Goal: Task Accomplishment & Management: Manage account settings

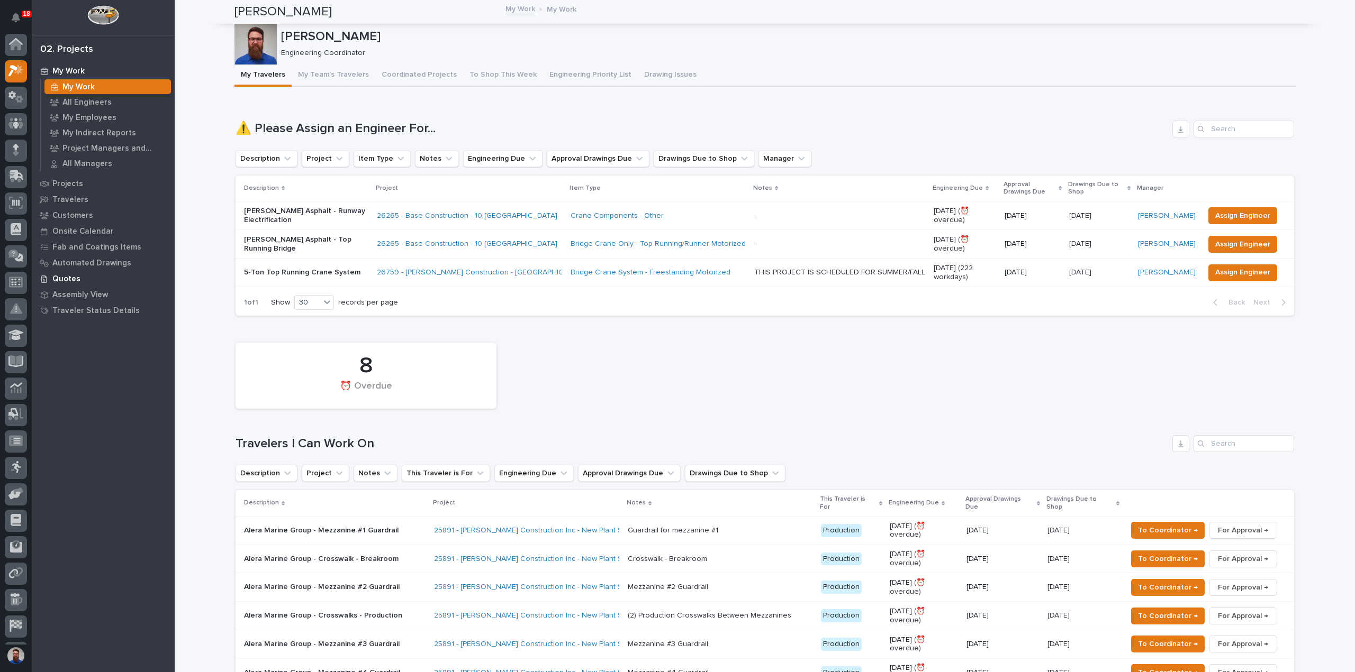
scroll to position [23, 0]
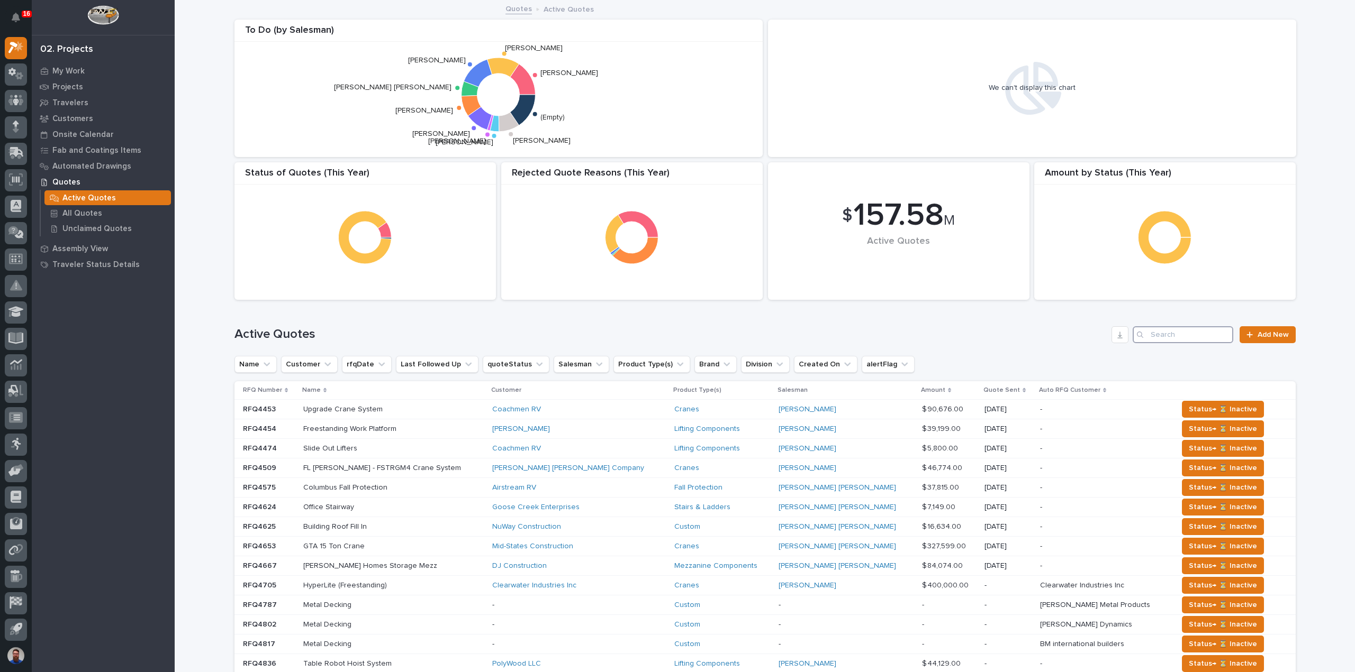
click at [1188, 334] on input "Search" at bounding box center [1182, 334] width 101 height 17
click at [1178, 334] on input "Search" at bounding box center [1182, 334] width 101 height 17
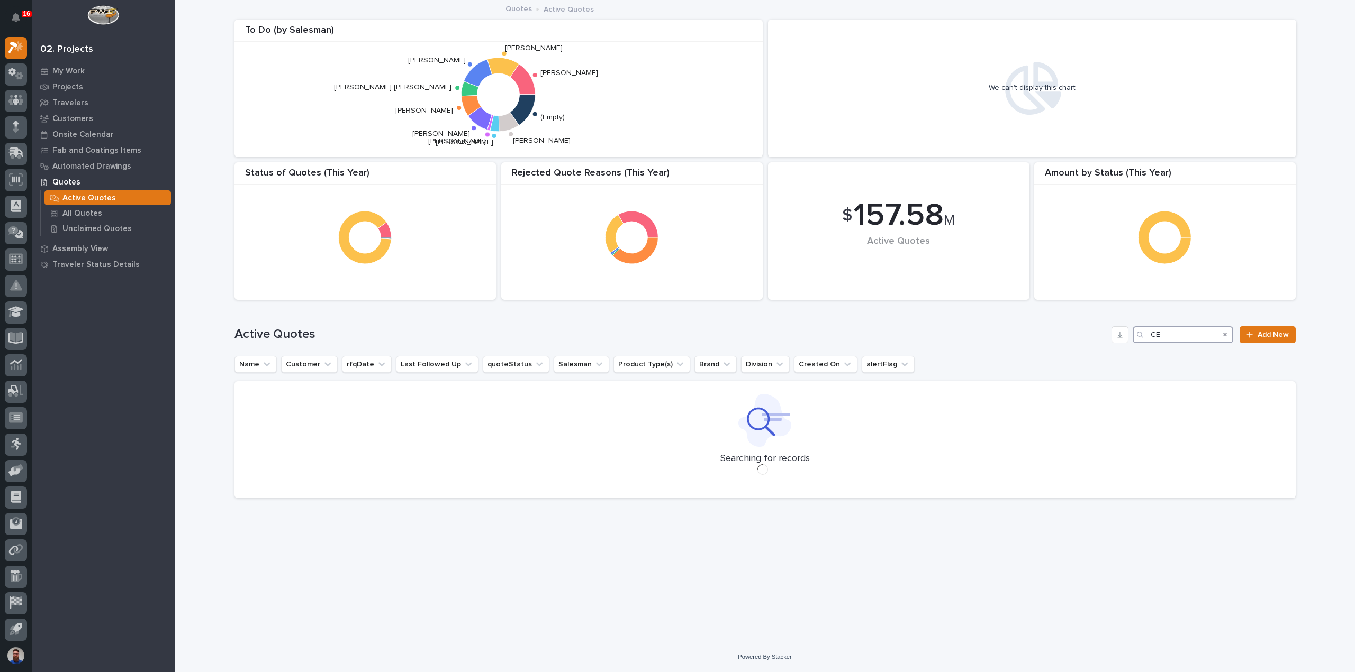
type input "C"
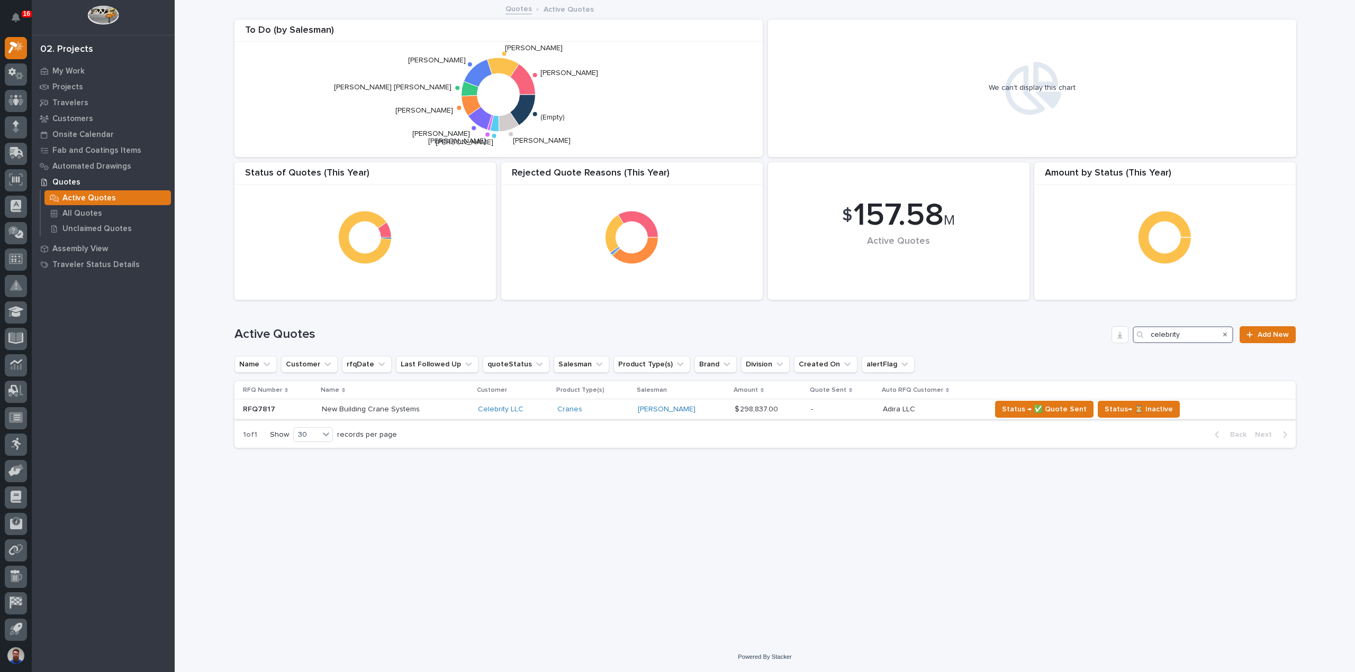
type input "celebrity"
click at [453, 414] on div "New Building Crane Systems New Building Crane Systems" at bounding box center [396, 409] width 148 height 17
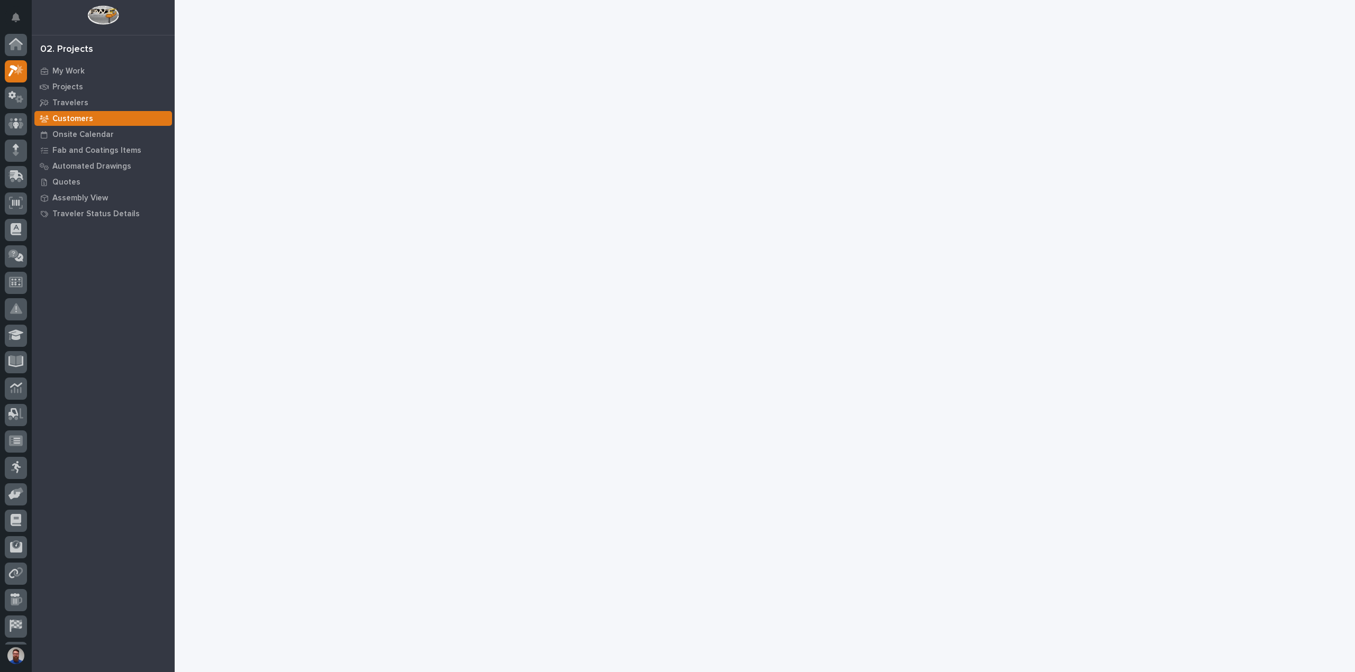
scroll to position [23, 0]
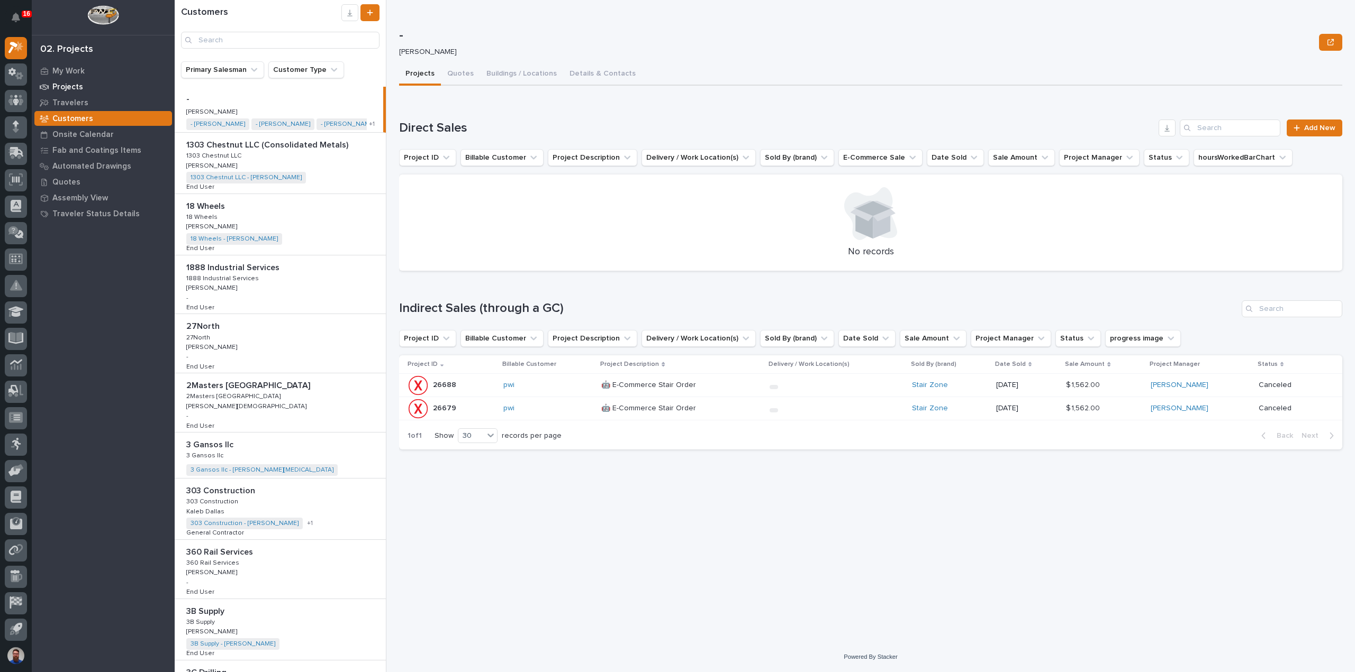
click at [70, 92] on p "Projects" at bounding box center [67, 88] width 31 height 10
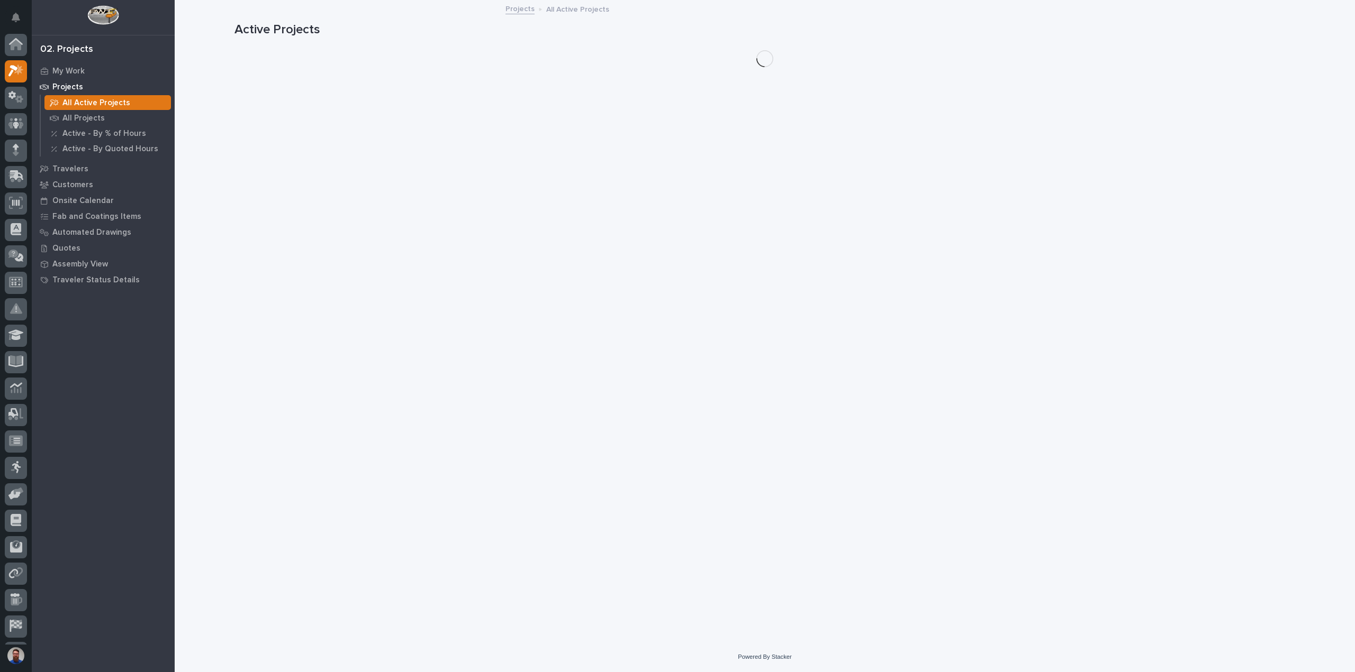
scroll to position [23, 0]
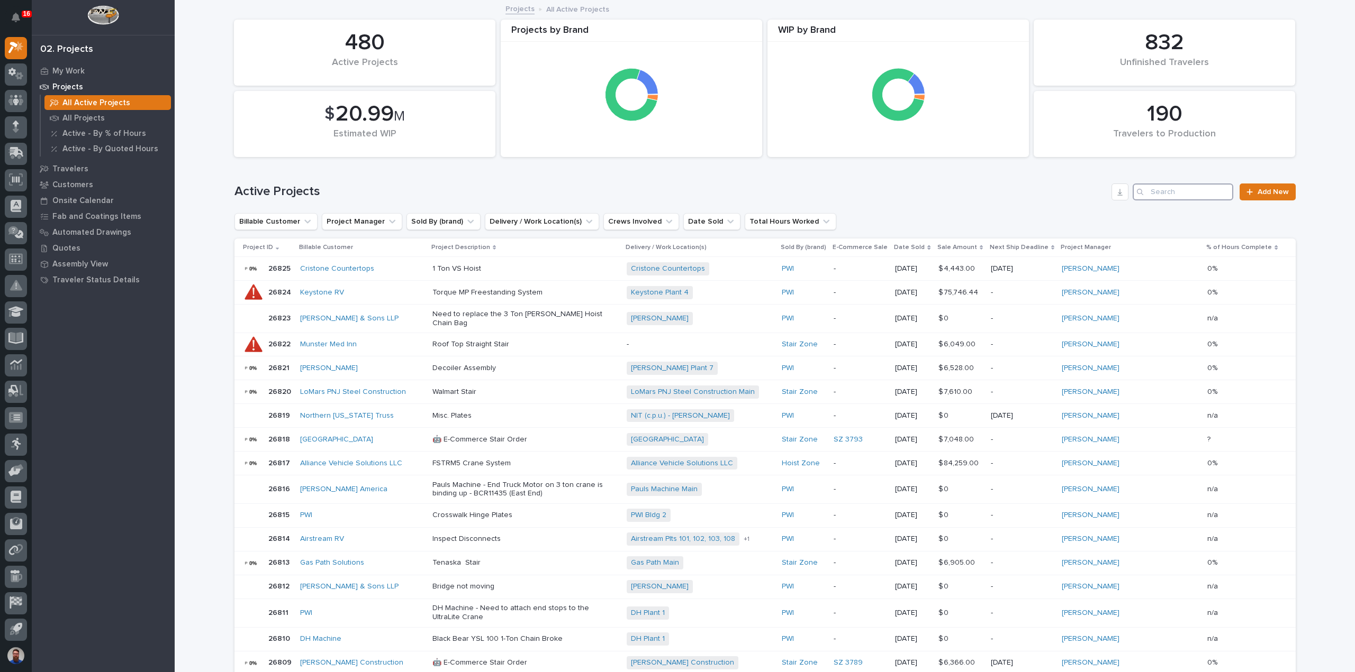
click at [1172, 187] on input "Search" at bounding box center [1182, 192] width 101 height 17
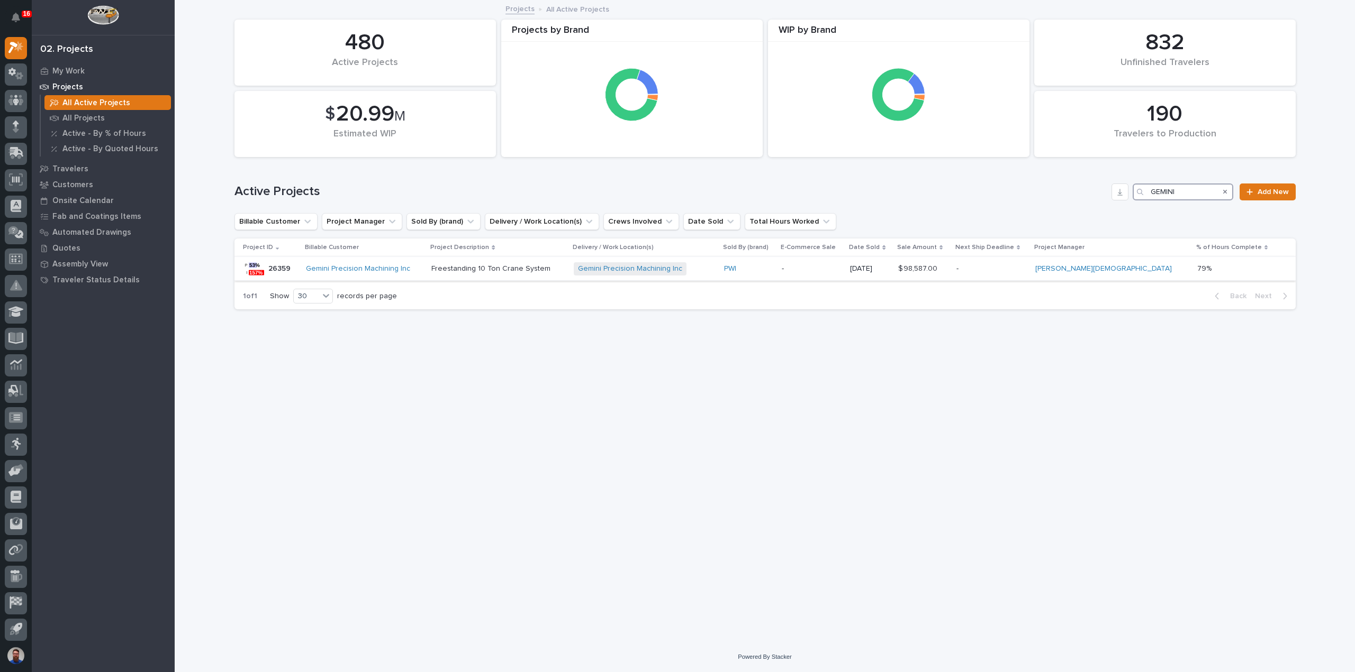
type input "GEMINI"
click at [423, 276] on div "Gemini Precision Machining Inc" at bounding box center [364, 268] width 117 height 17
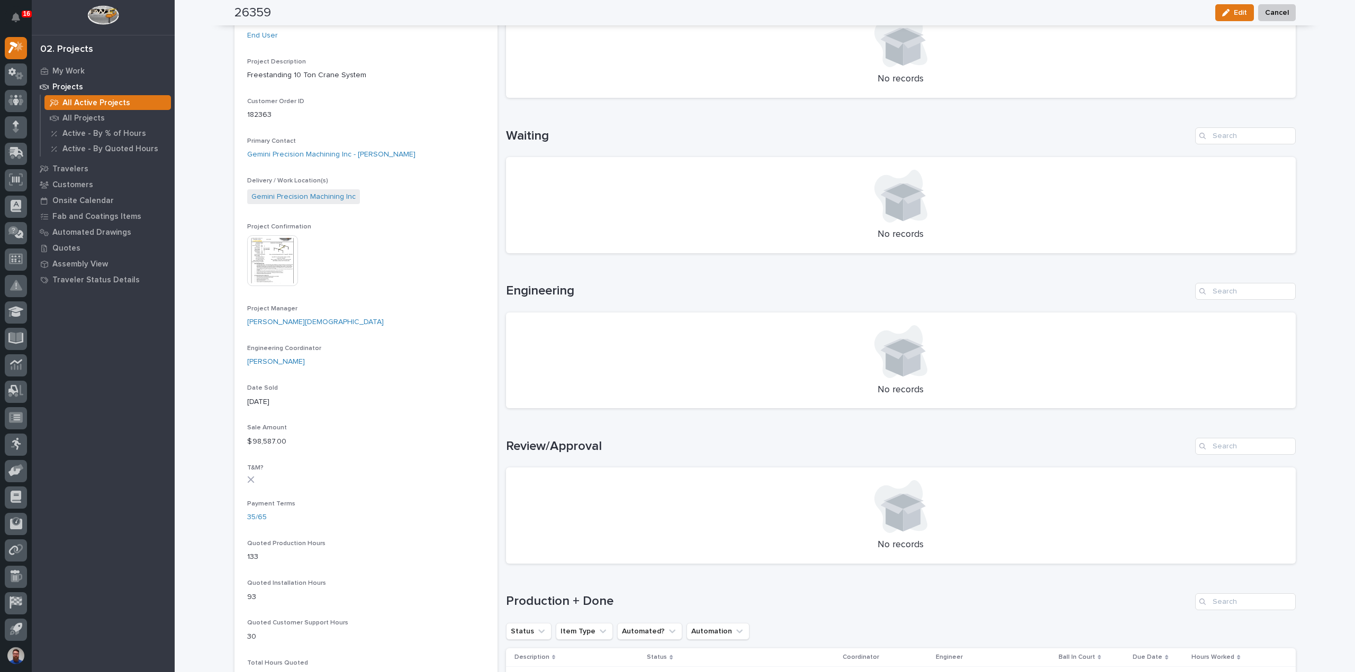
scroll to position [141, 0]
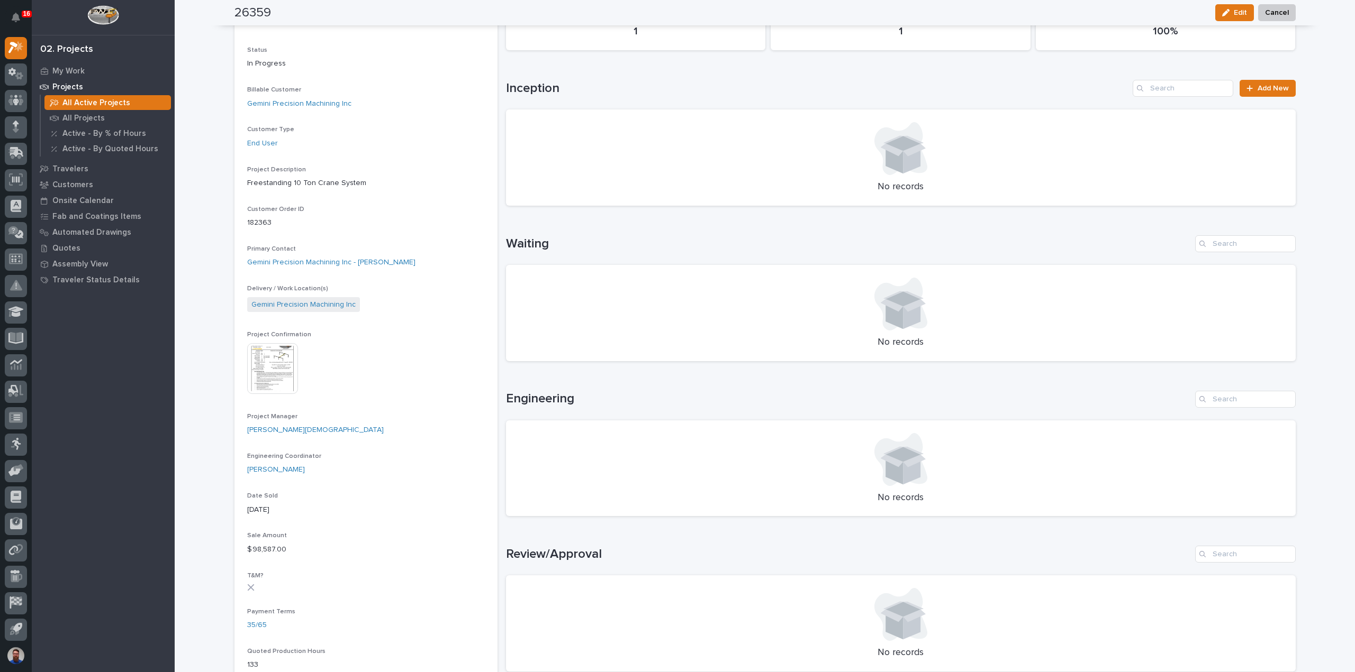
click at [280, 382] on img at bounding box center [272, 368] width 51 height 51
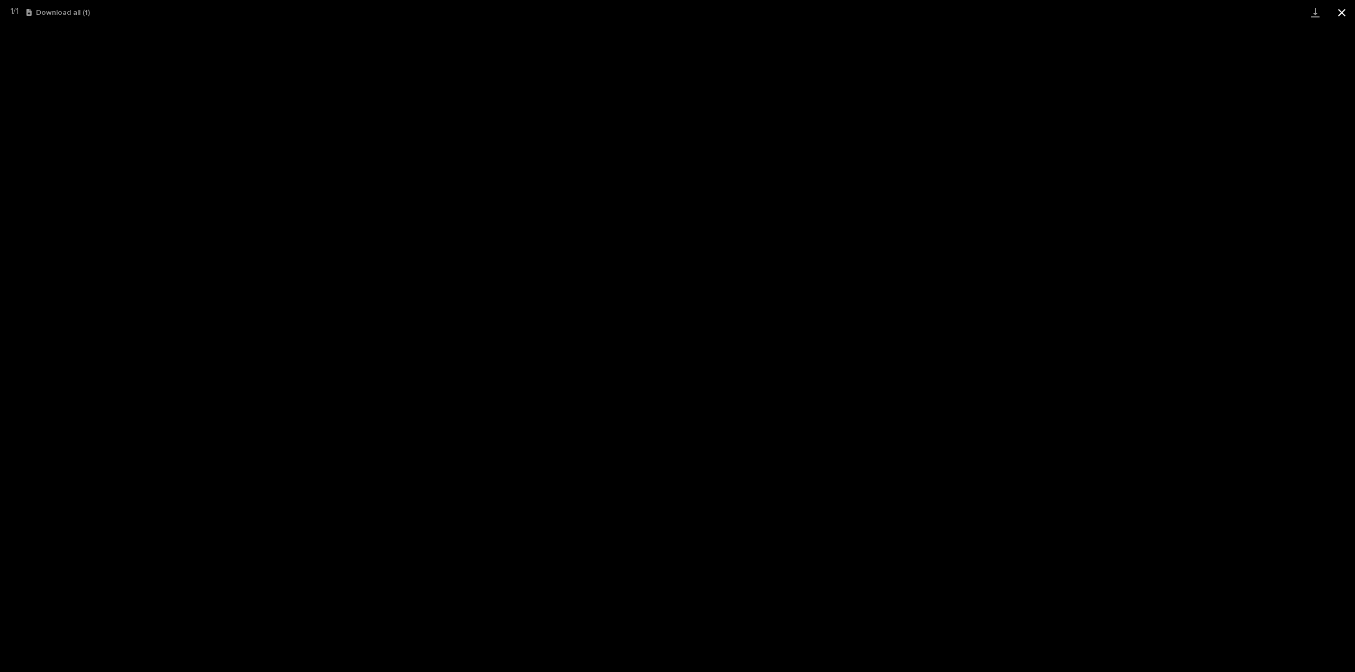
click at [1342, 10] on button "Close gallery" at bounding box center [1341, 12] width 26 height 25
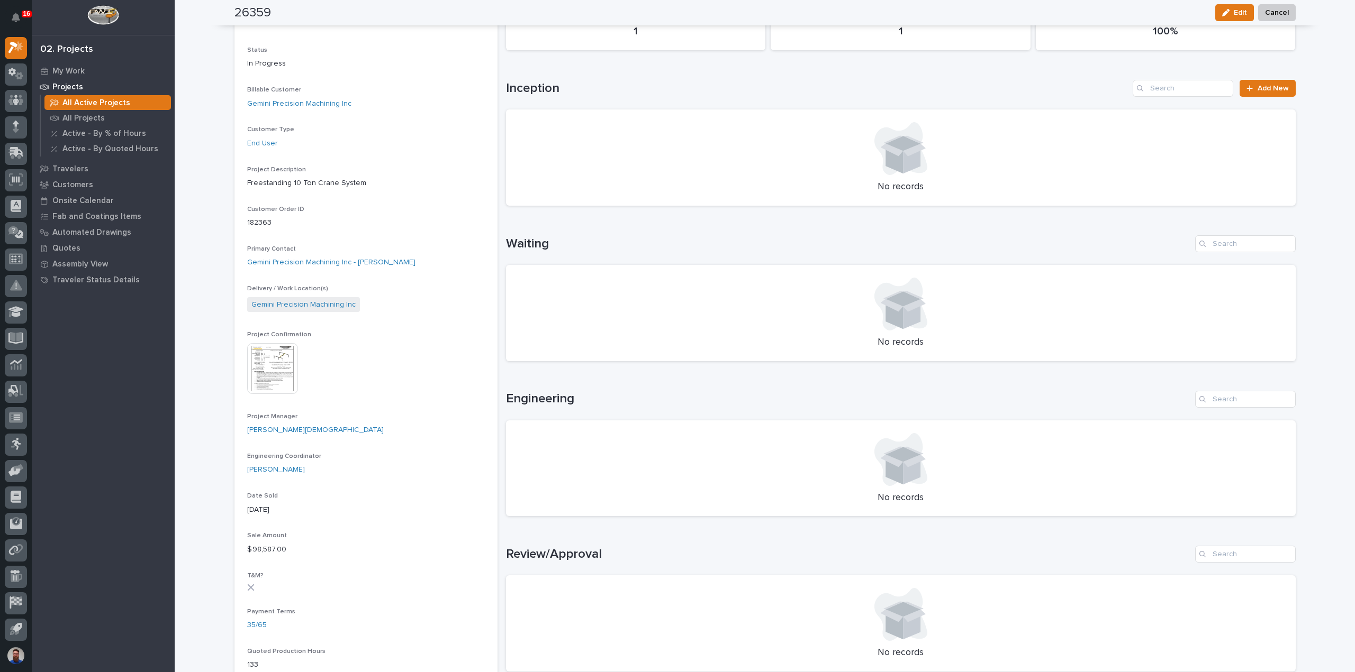
click at [204, 228] on div "Loading... Saving… Loading... Saving… 26359 Edit Cancel Edit Cancel 26359 Statu…" at bounding box center [765, 581] width 1180 height 1442
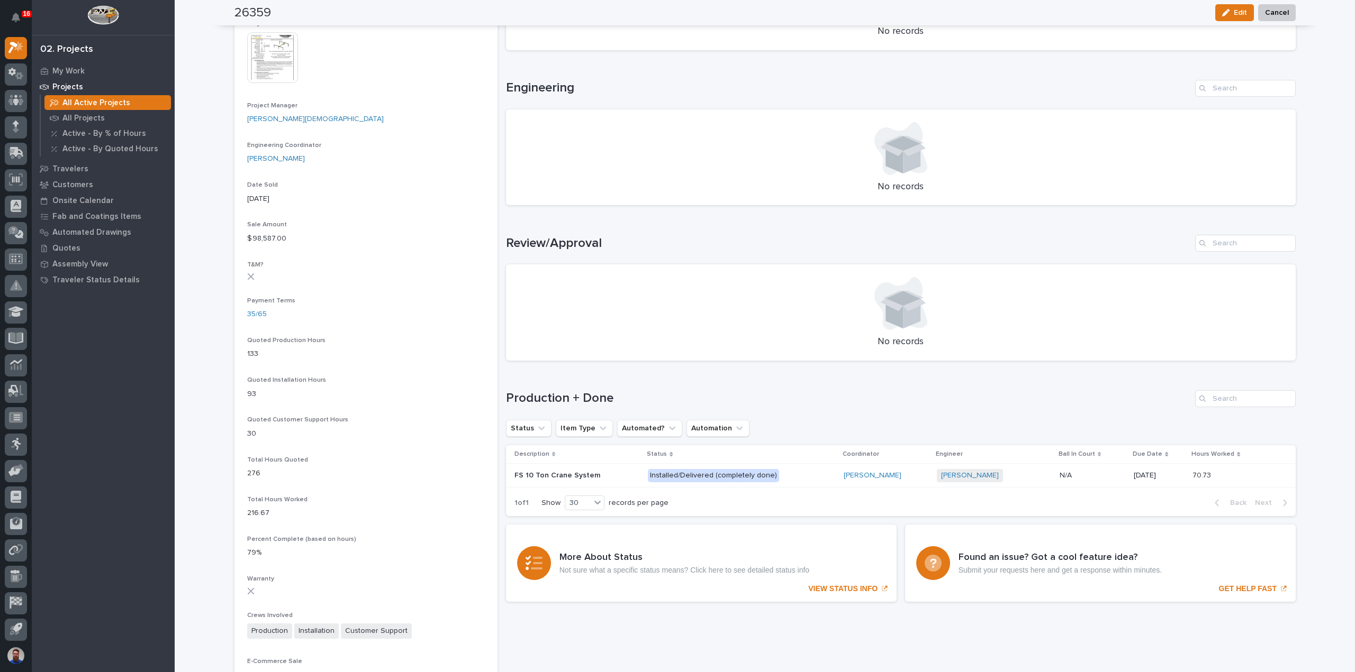
scroll to position [0, 0]
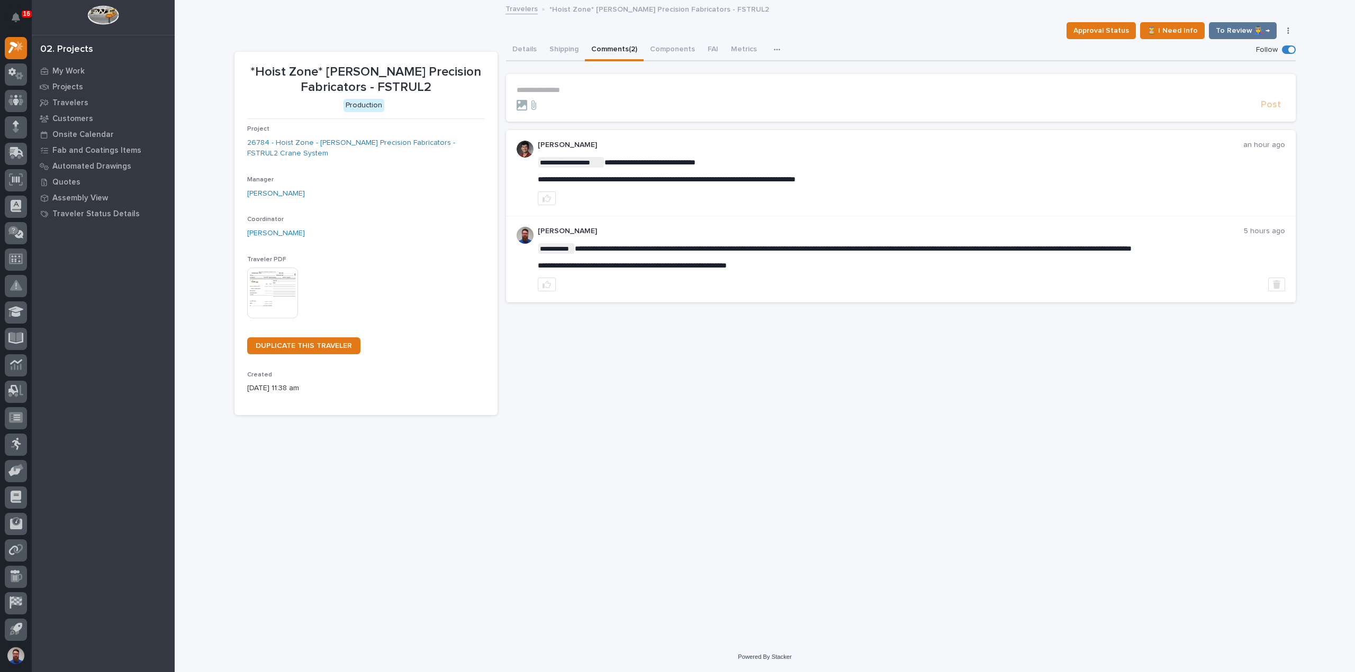
click at [543, 88] on p "**********" at bounding box center [900, 90] width 768 height 9
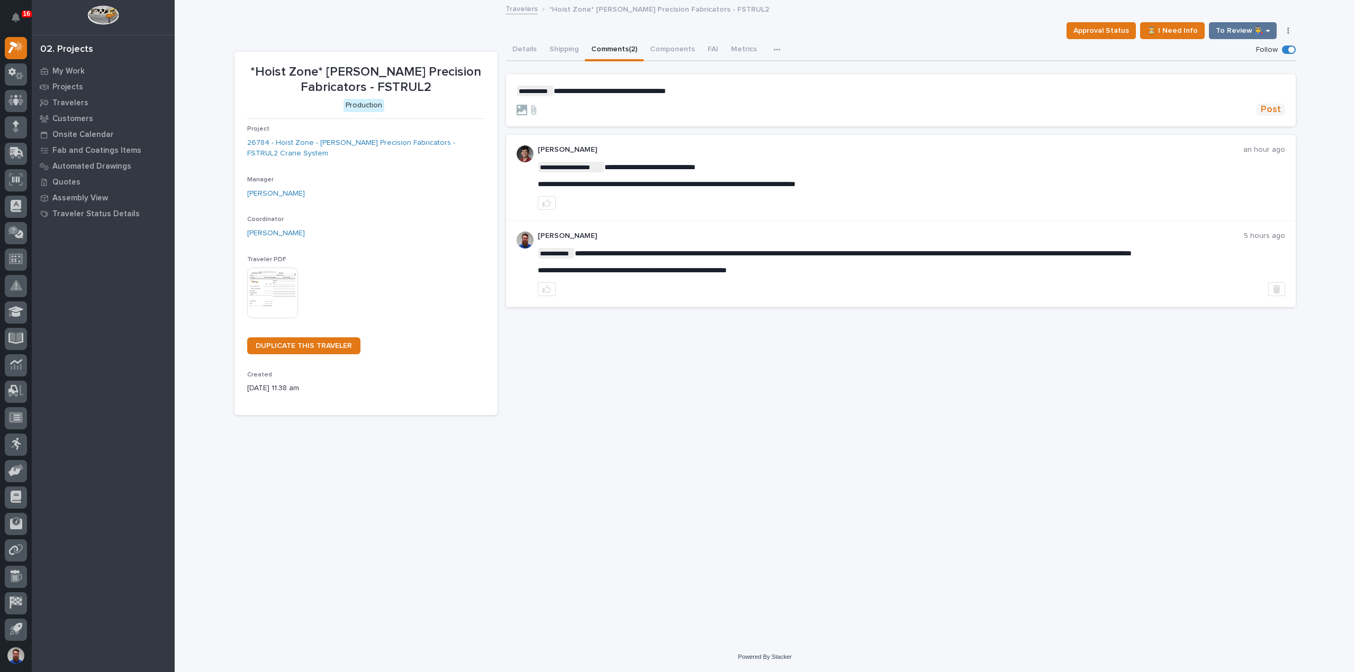
click at [1266, 106] on span "Post" at bounding box center [1270, 110] width 20 height 12
click at [524, 49] on button "Details" at bounding box center [524, 50] width 37 height 22
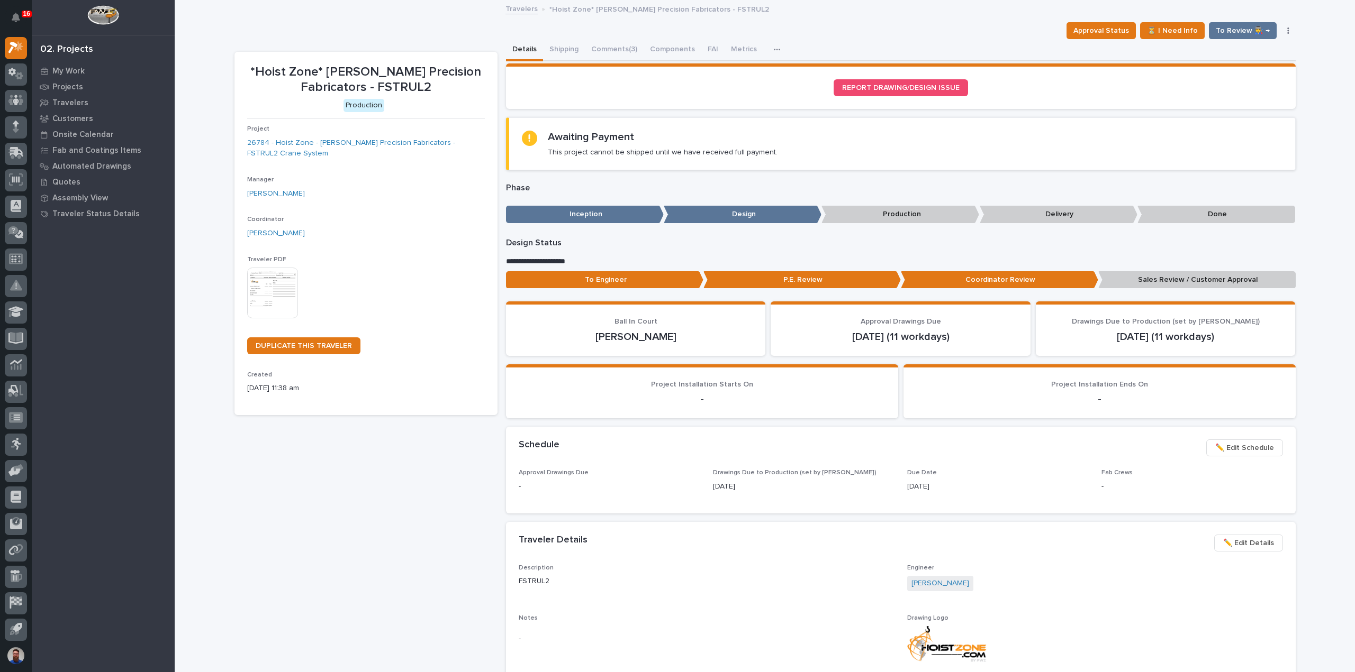
click at [1151, 286] on p "Sales Review / Customer Approval" at bounding box center [1196, 279] width 197 height 17
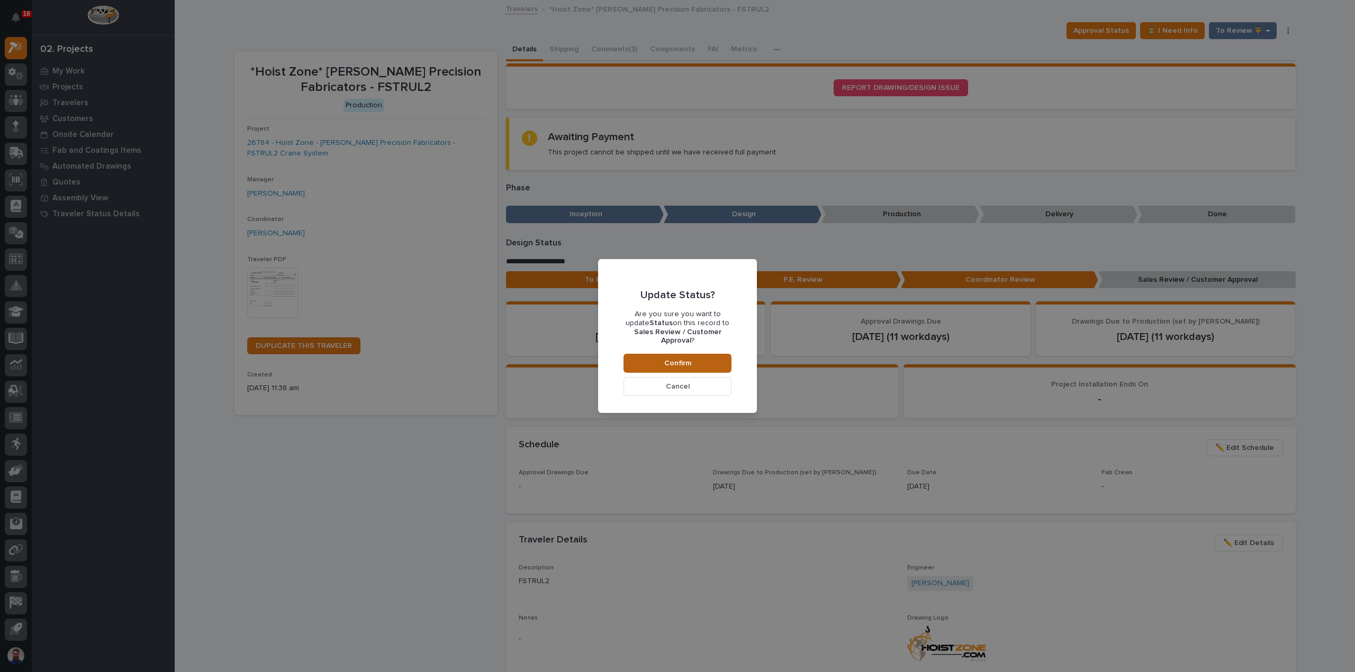
click at [691, 364] on button "Confirm" at bounding box center [677, 363] width 108 height 19
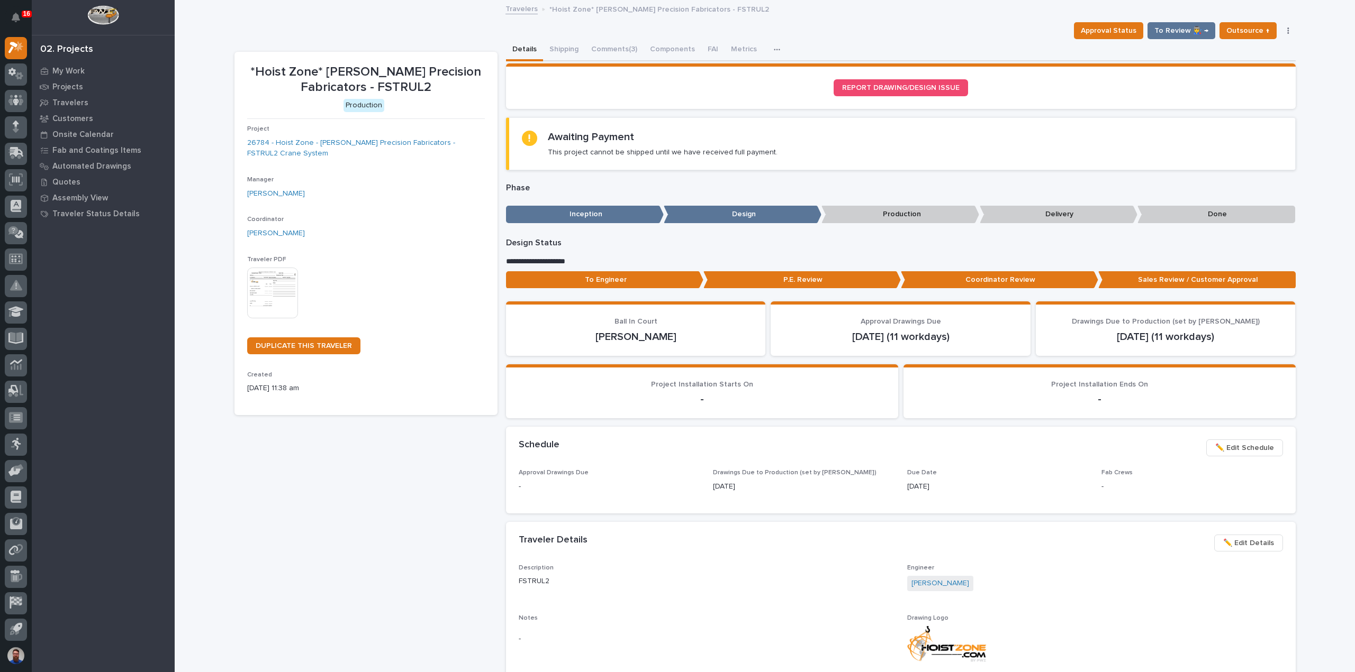
click at [415, 133] on p "Project" at bounding box center [366, 128] width 238 height 7
click at [415, 141] on link "26784 - Hoist Zone - Byers Precision Fabricators - FSTRUL2 Crane System" at bounding box center [366, 149] width 238 height 22
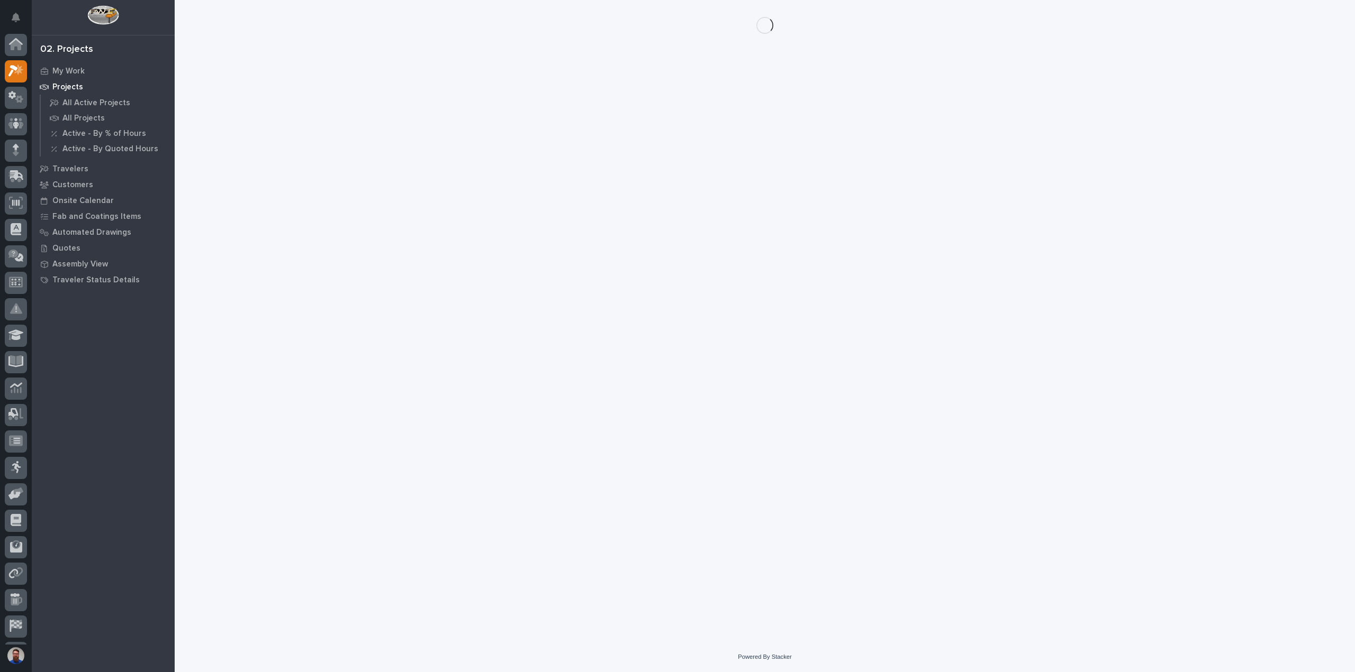
scroll to position [23, 0]
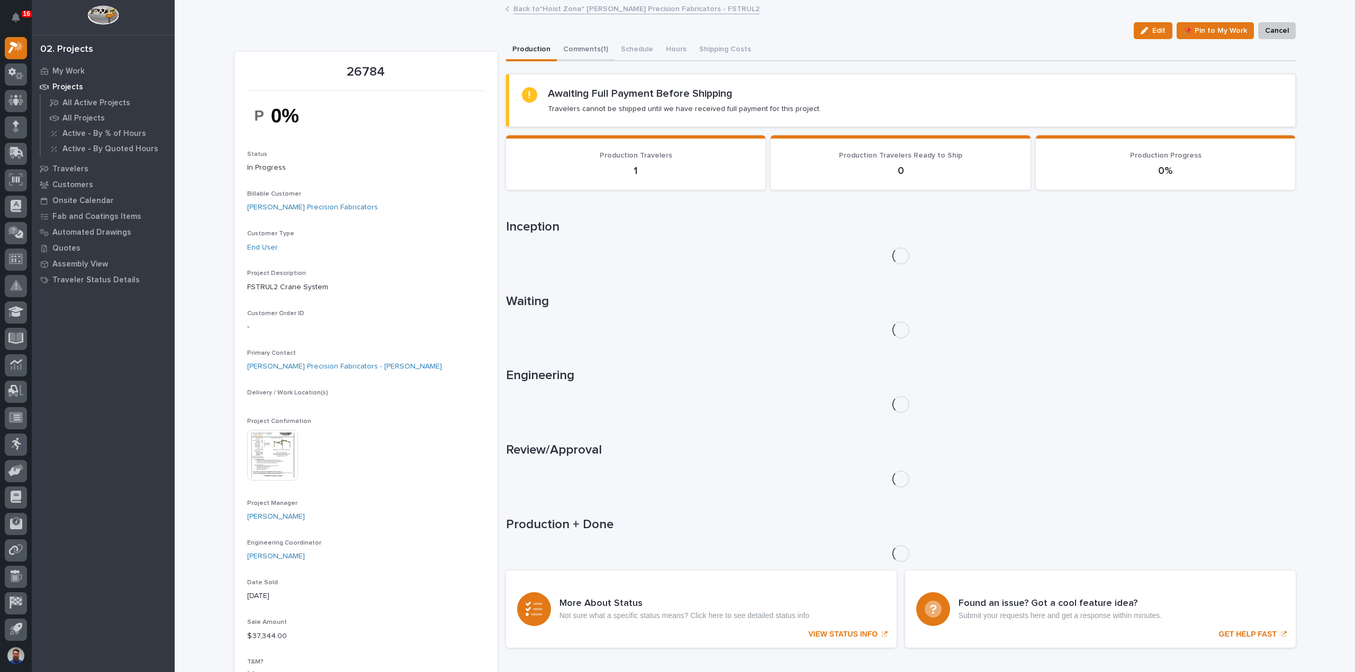
click at [582, 49] on button "Comments (1)" at bounding box center [586, 50] width 58 height 22
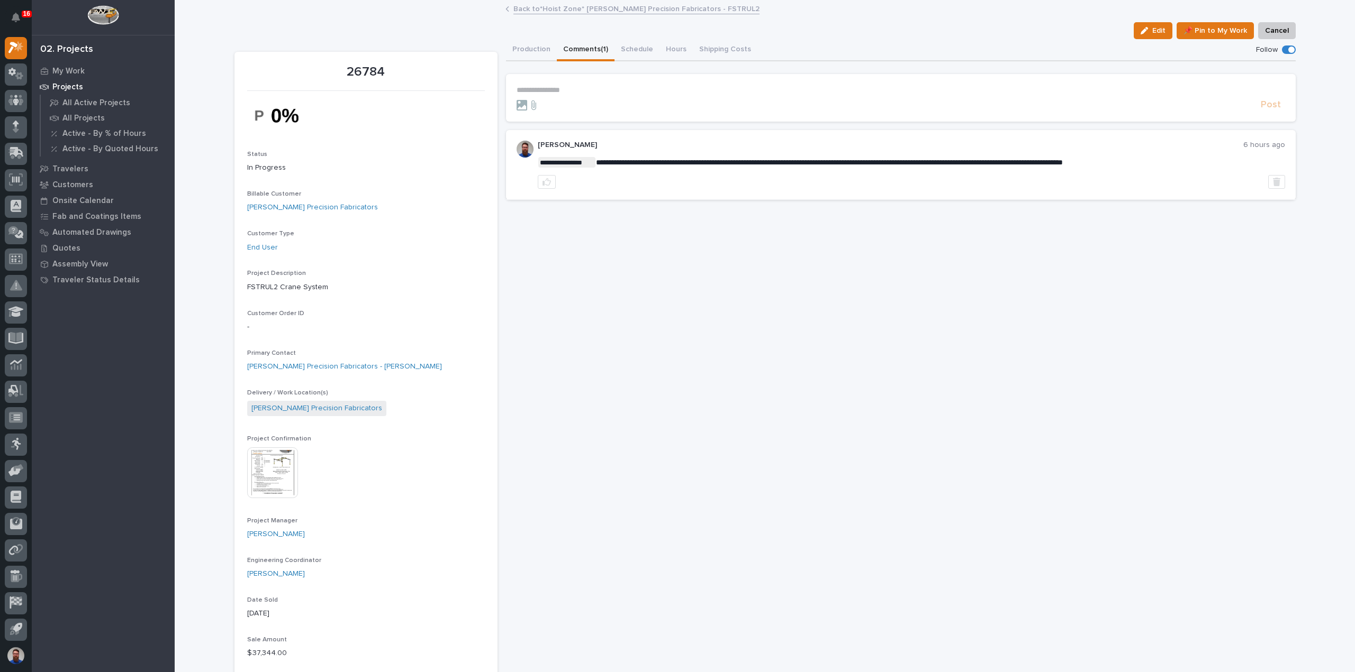
click at [576, 82] on section "**********" at bounding box center [900, 98] width 789 height 48
click at [581, 87] on p "**********" at bounding box center [900, 90] width 768 height 9
click at [572, 87] on p "**********" at bounding box center [900, 90] width 768 height 9
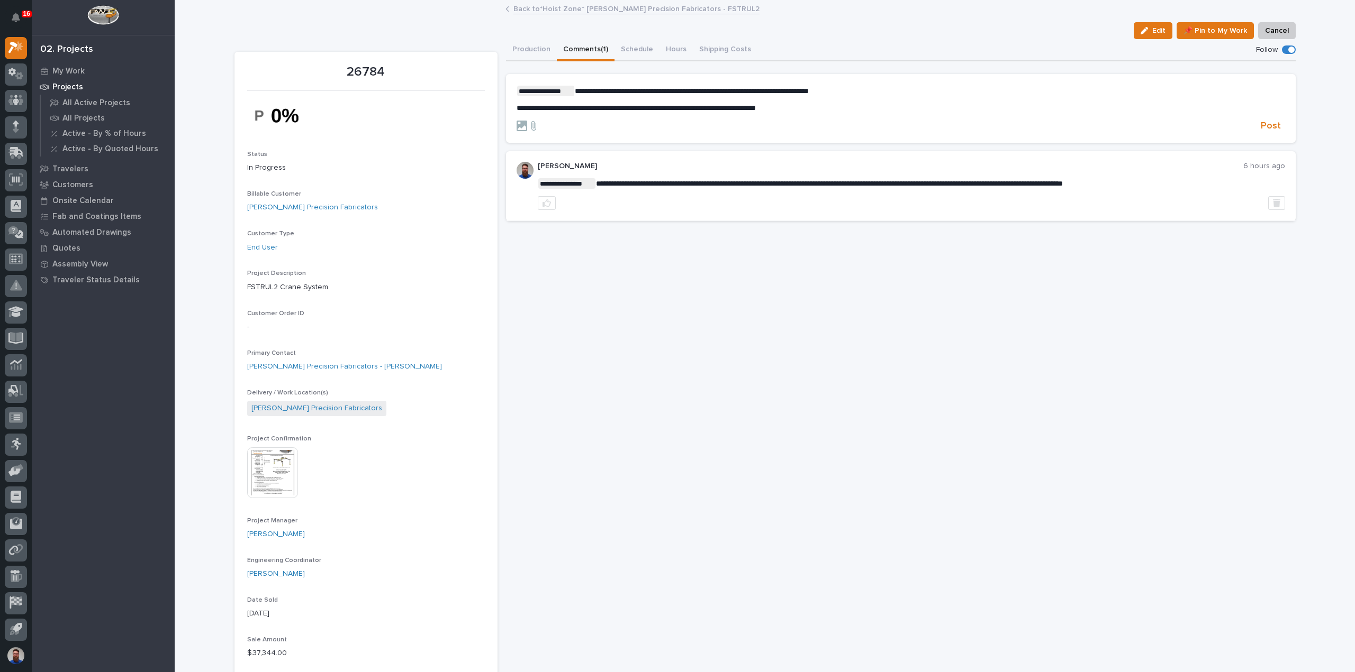
click at [1268, 119] on form "**********" at bounding box center [900, 109] width 768 height 47
click at [1267, 122] on span "Post" at bounding box center [1270, 126] width 20 height 12
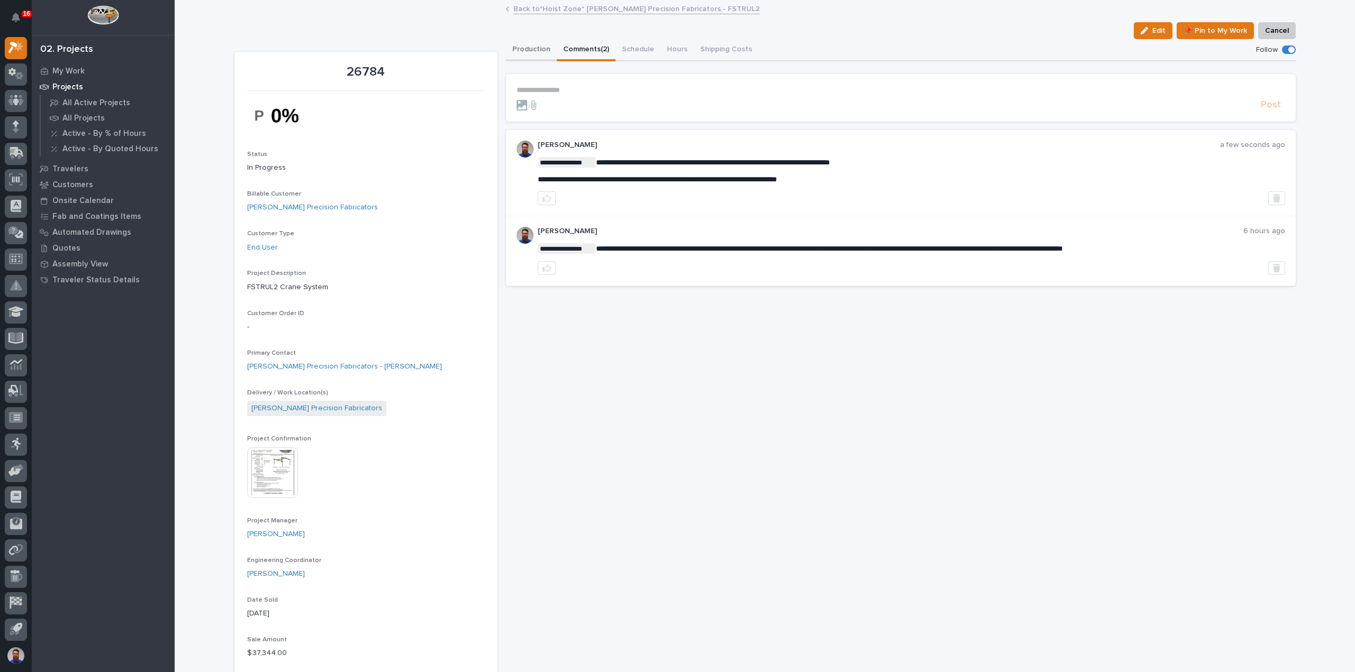
click at [520, 48] on button "Production" at bounding box center [531, 50] width 51 height 22
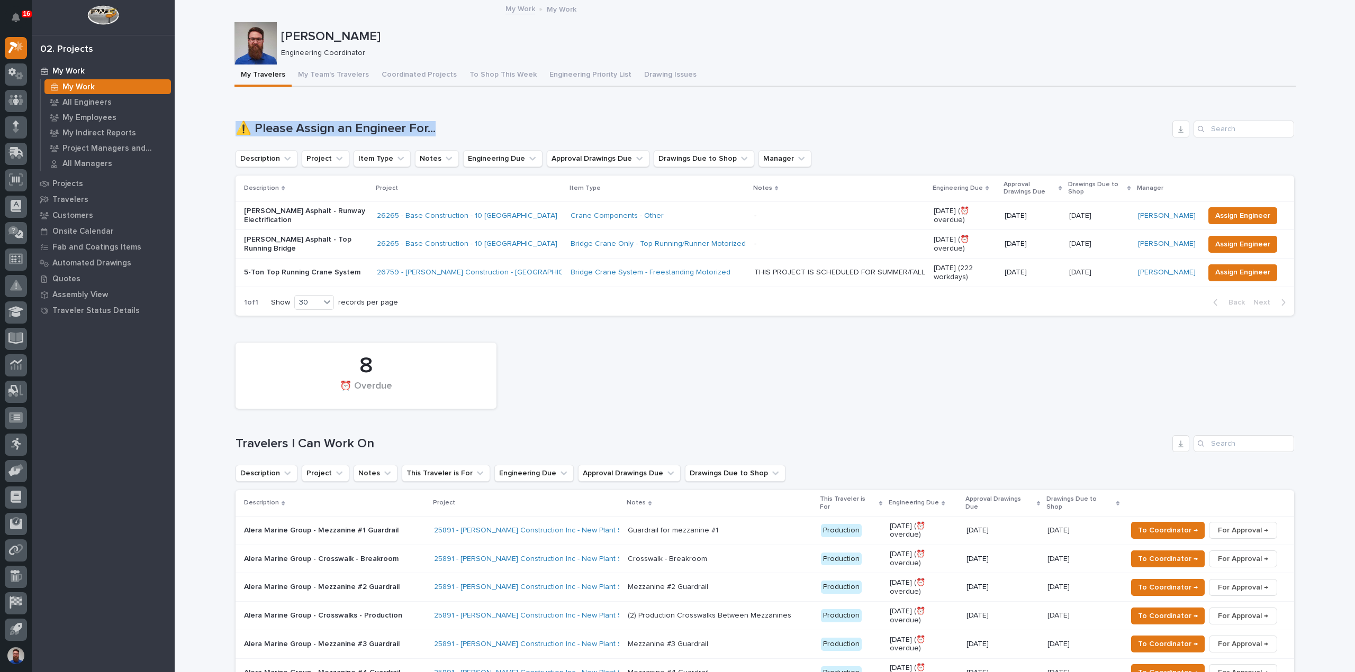
drag, startPoint x: 251, startPoint y: 117, endPoint x: 470, endPoint y: 128, distance: 218.8
click at [470, 128] on h1 "⚠️ Please Assign an Engineer For..." at bounding box center [701, 128] width 932 height 15
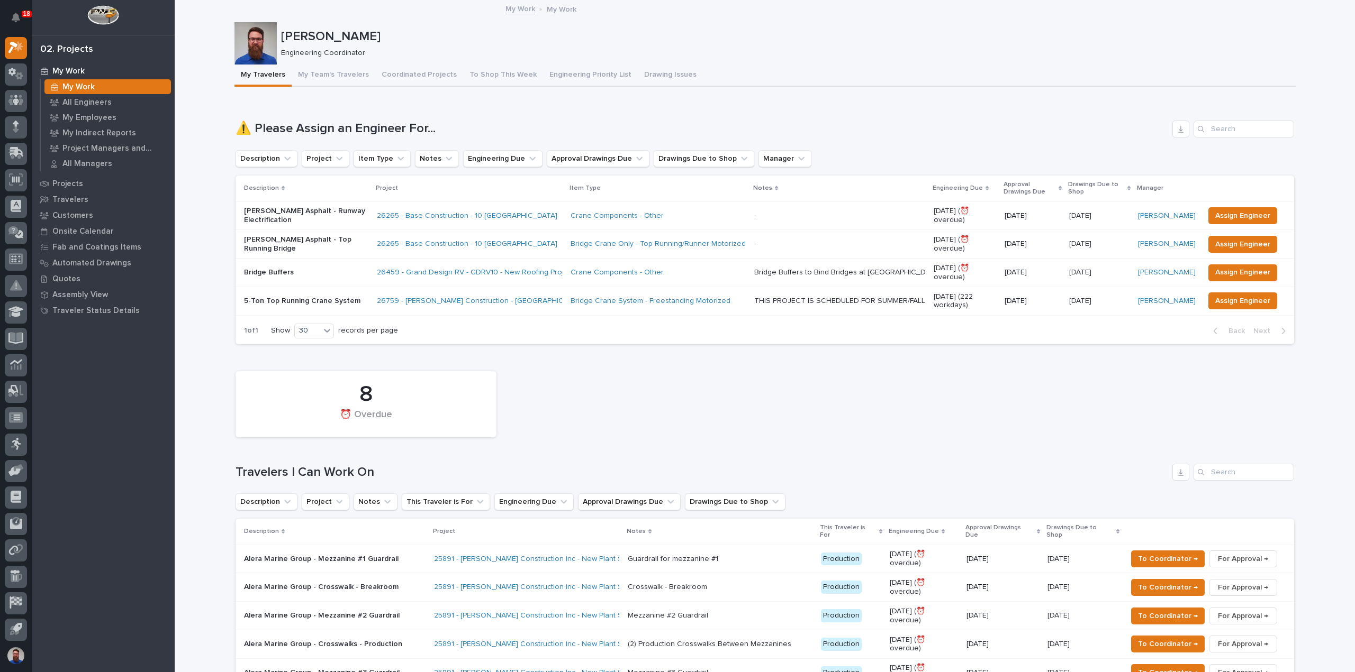
click at [677, 270] on div "Crane Components - Other" at bounding box center [657, 272] width 175 height 9
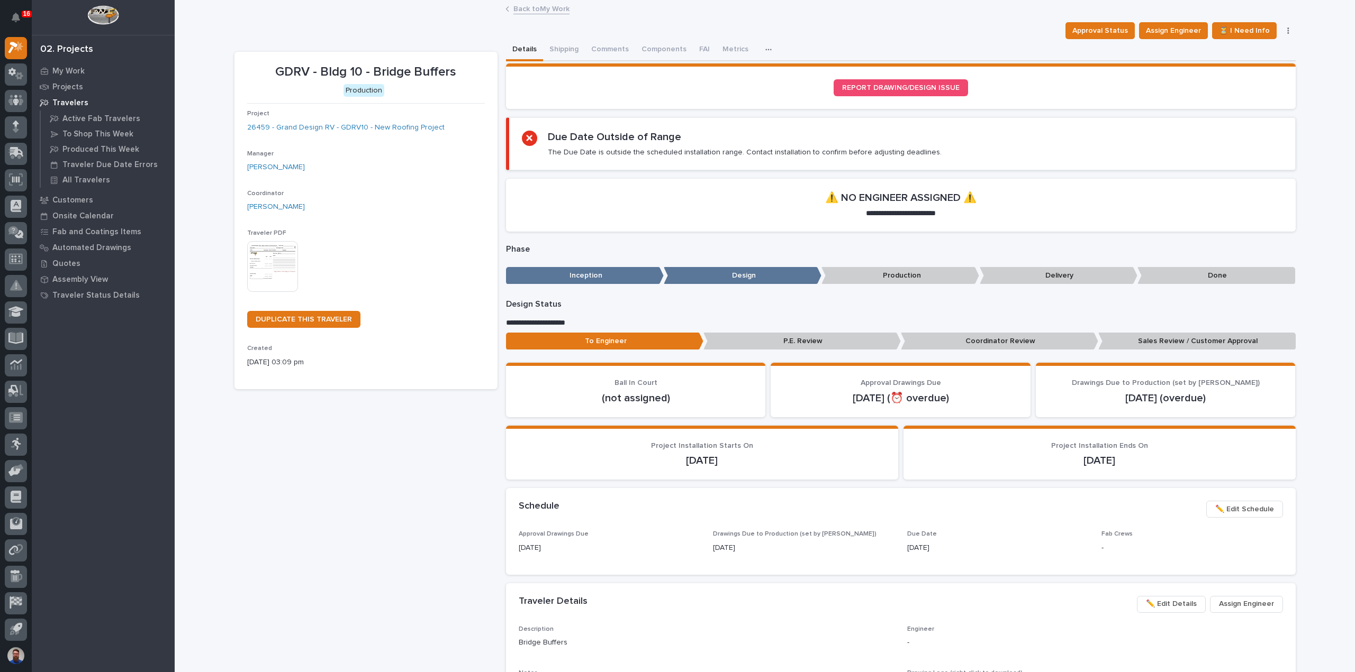
scroll to position [141, 0]
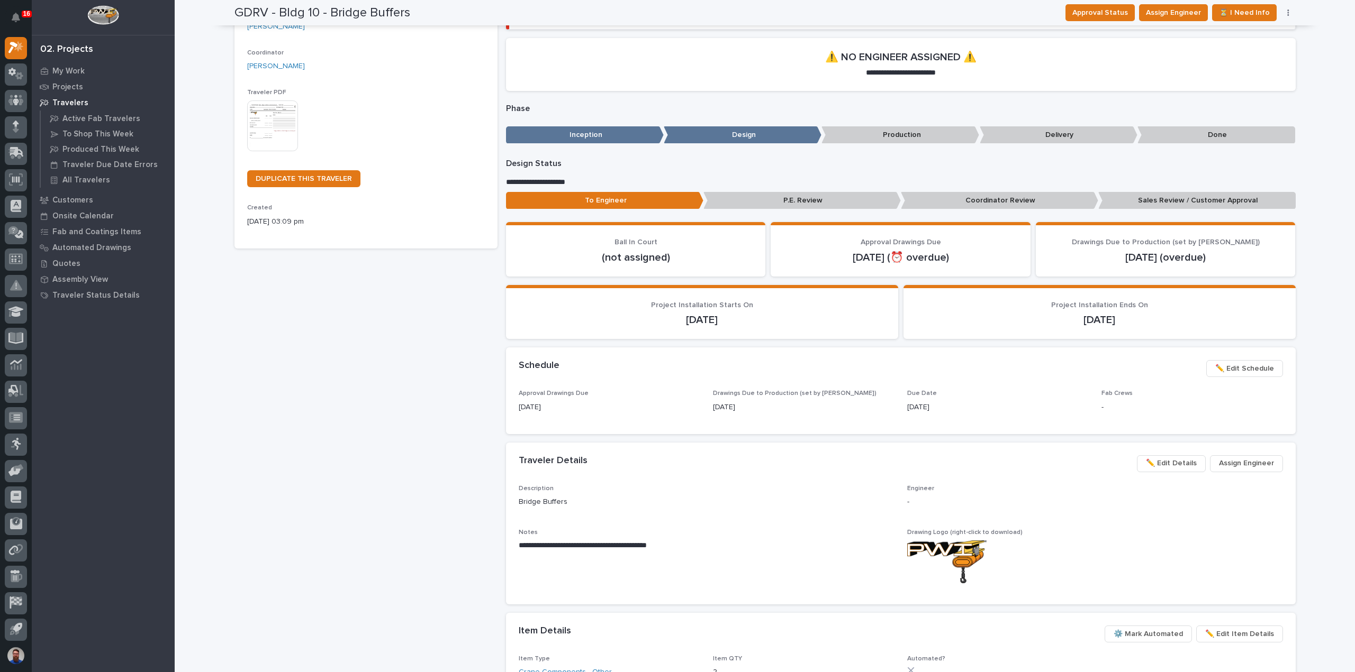
click at [1186, 460] on span "✏️ Edit Details" at bounding box center [1171, 463] width 51 height 13
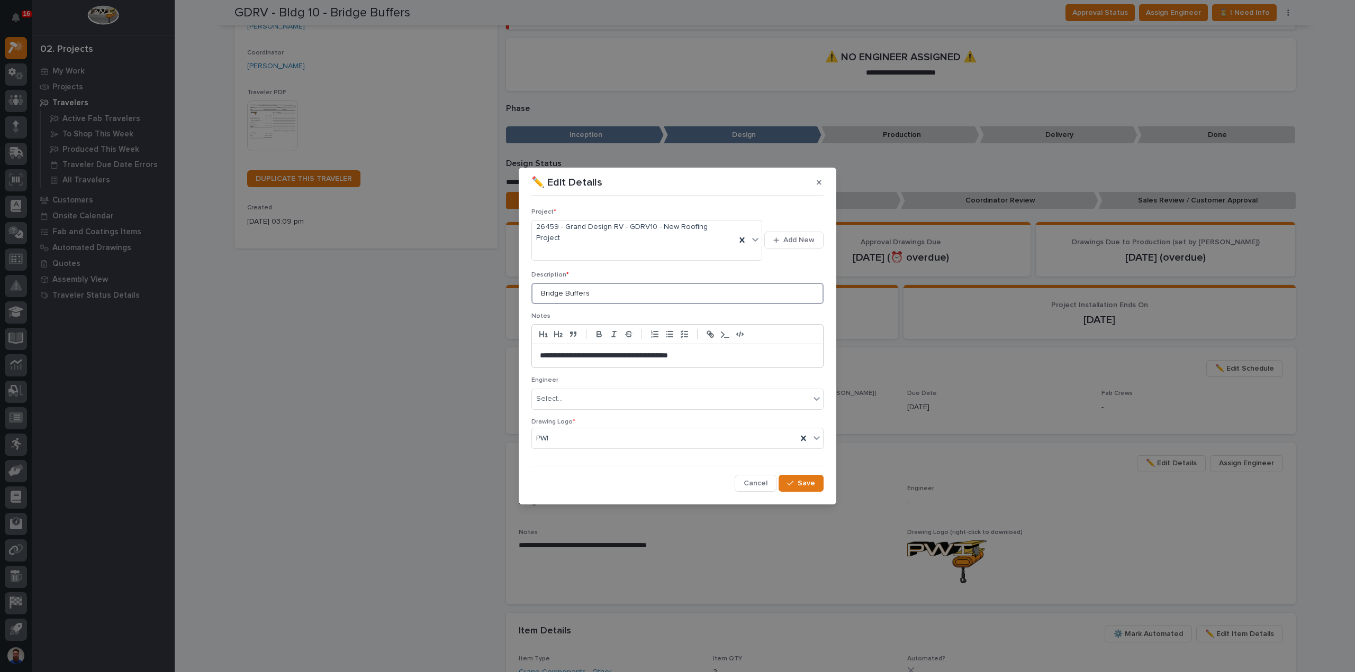
click at [583, 288] on input "Bridge Buffers" at bounding box center [677, 293] width 292 height 21
click at [584, 285] on input "Bridge Tie Bar" at bounding box center [677, 293] width 292 height 21
type input "Bridge Tie"
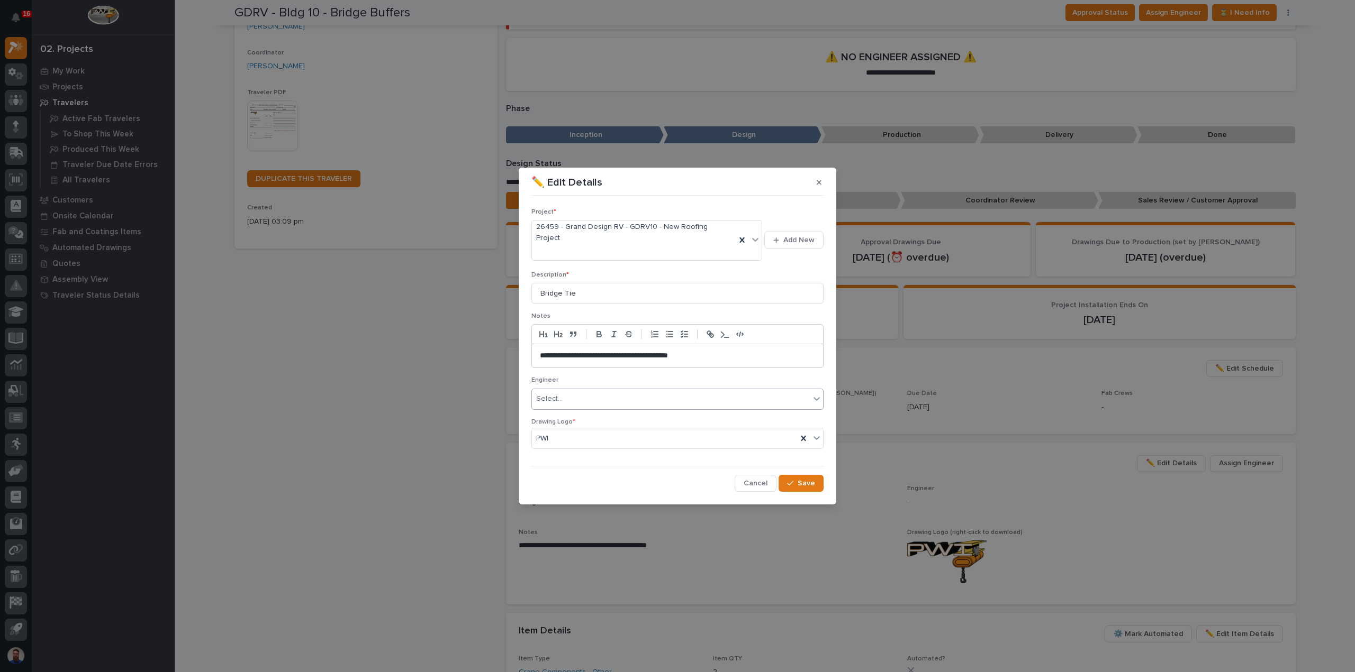
click at [574, 391] on div "Select..." at bounding box center [671, 398] width 278 height 17
type input "***"
click at [575, 411] on div "[PERSON_NAME]" at bounding box center [677, 410] width 291 height 19
click at [588, 284] on input "Bridge Tie" at bounding box center [677, 293] width 292 height 21
click at [606, 283] on input "Bridge Tie" at bounding box center [677, 293] width 292 height 21
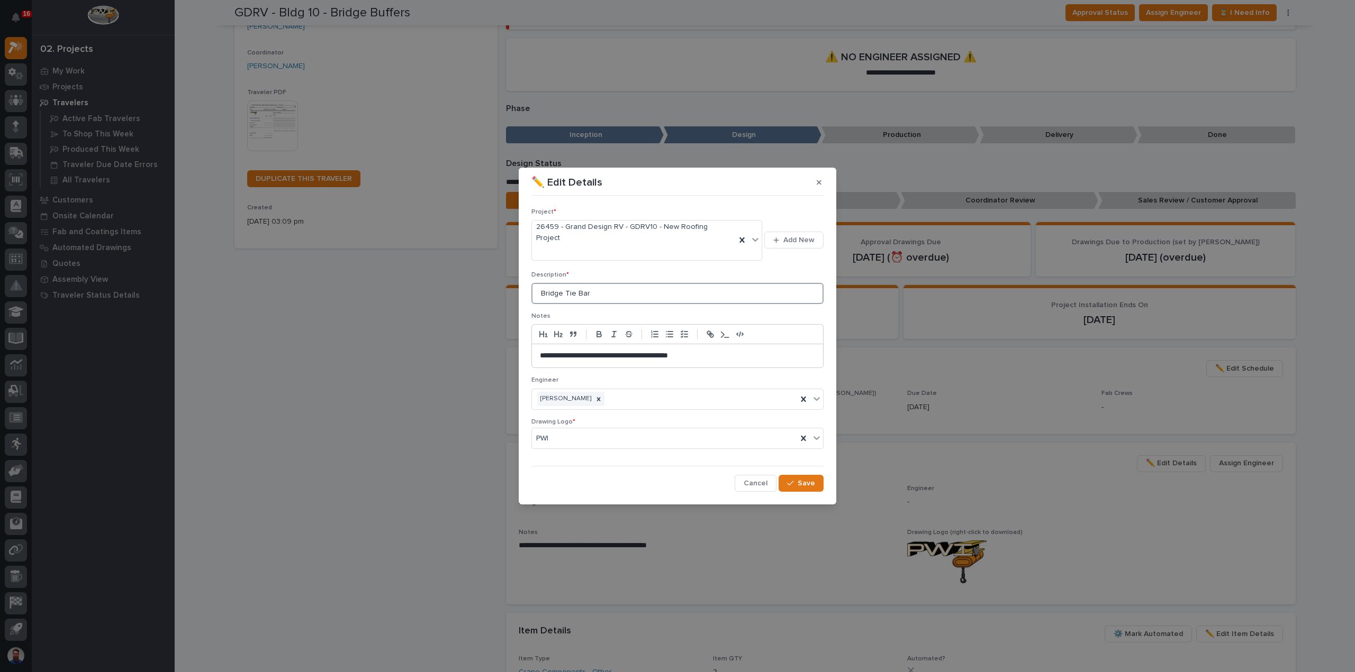
type input "Bridge Tie Bar"
click at [797, 475] on button "Save" at bounding box center [800, 483] width 45 height 17
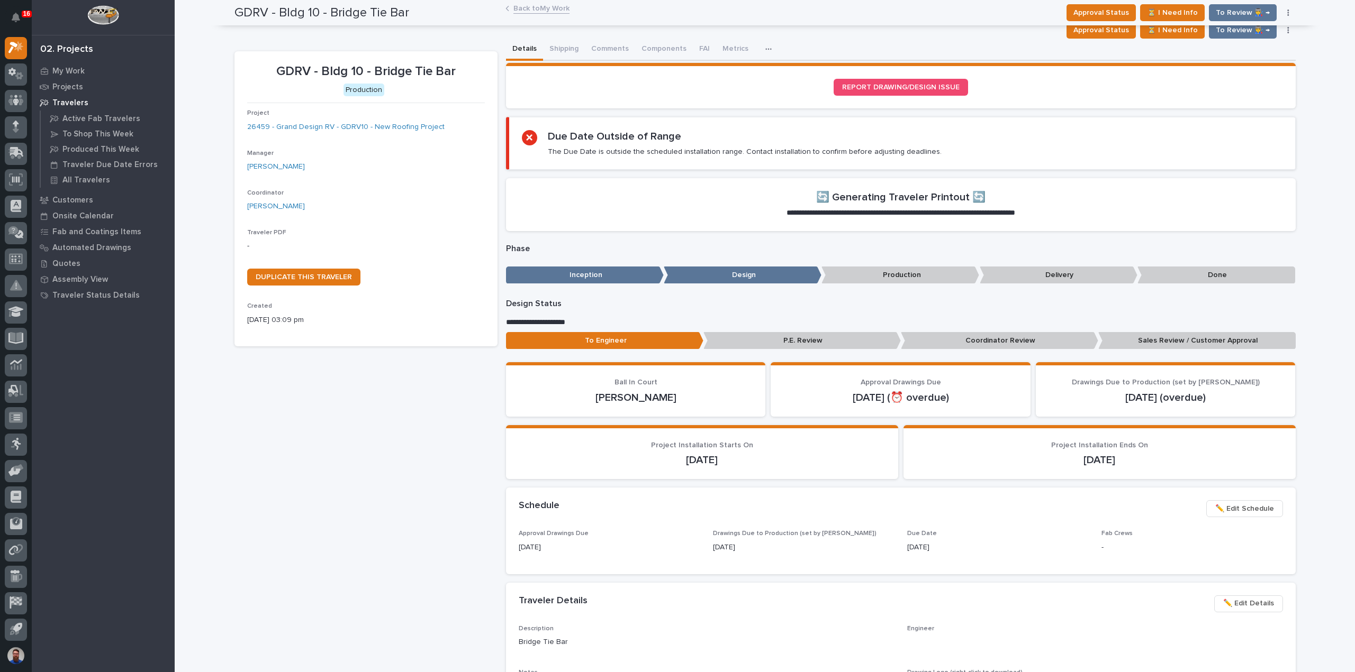
scroll to position [0, 0]
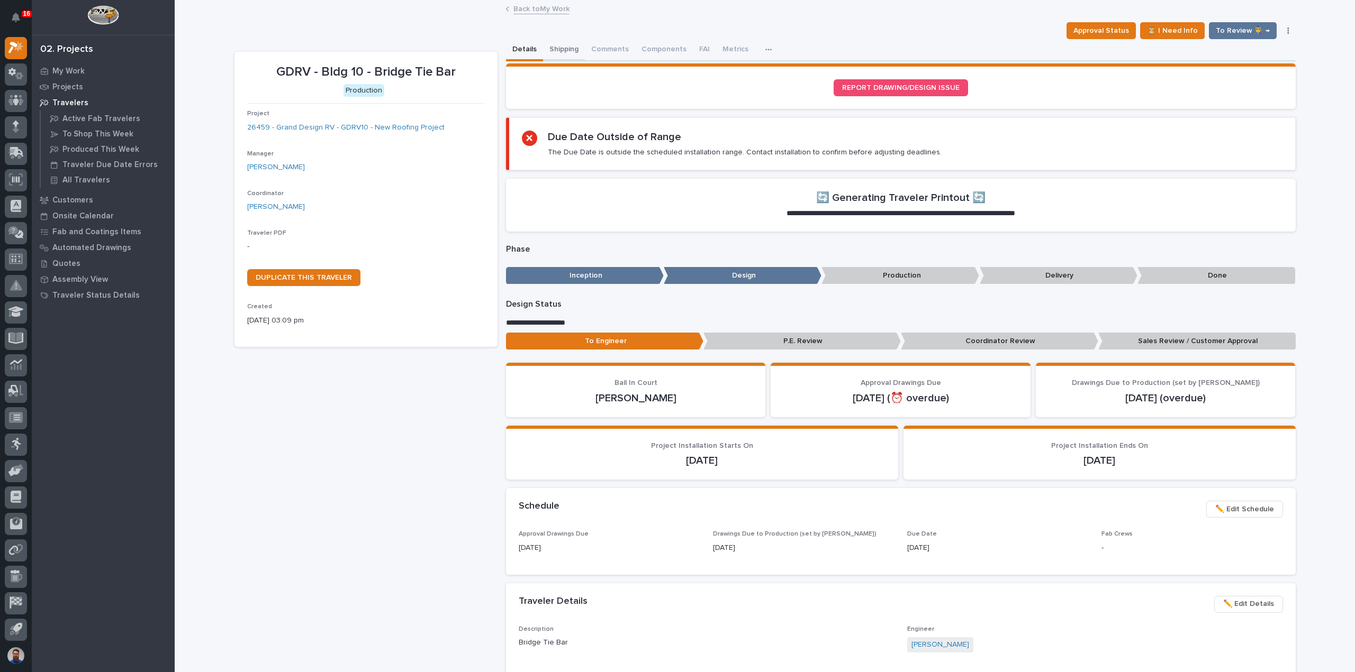
click at [565, 50] on button "Shipping" at bounding box center [564, 50] width 42 height 22
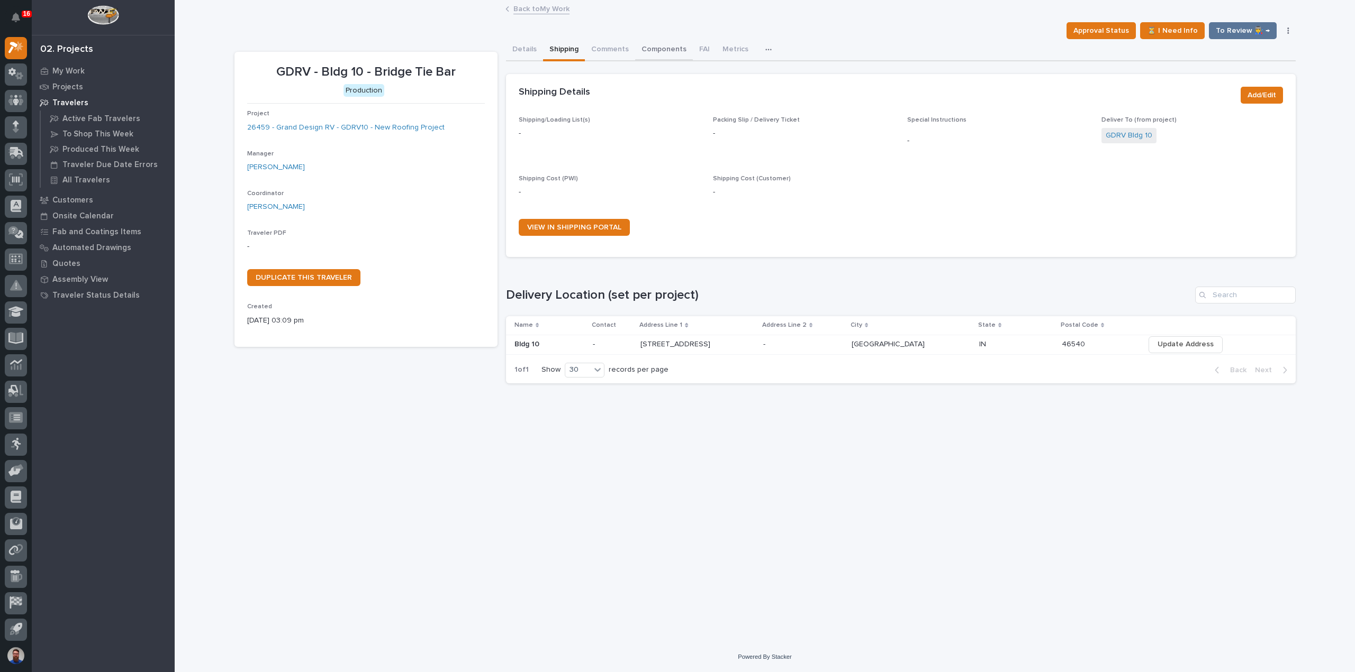
click at [664, 49] on button "Components" at bounding box center [664, 50] width 58 height 22
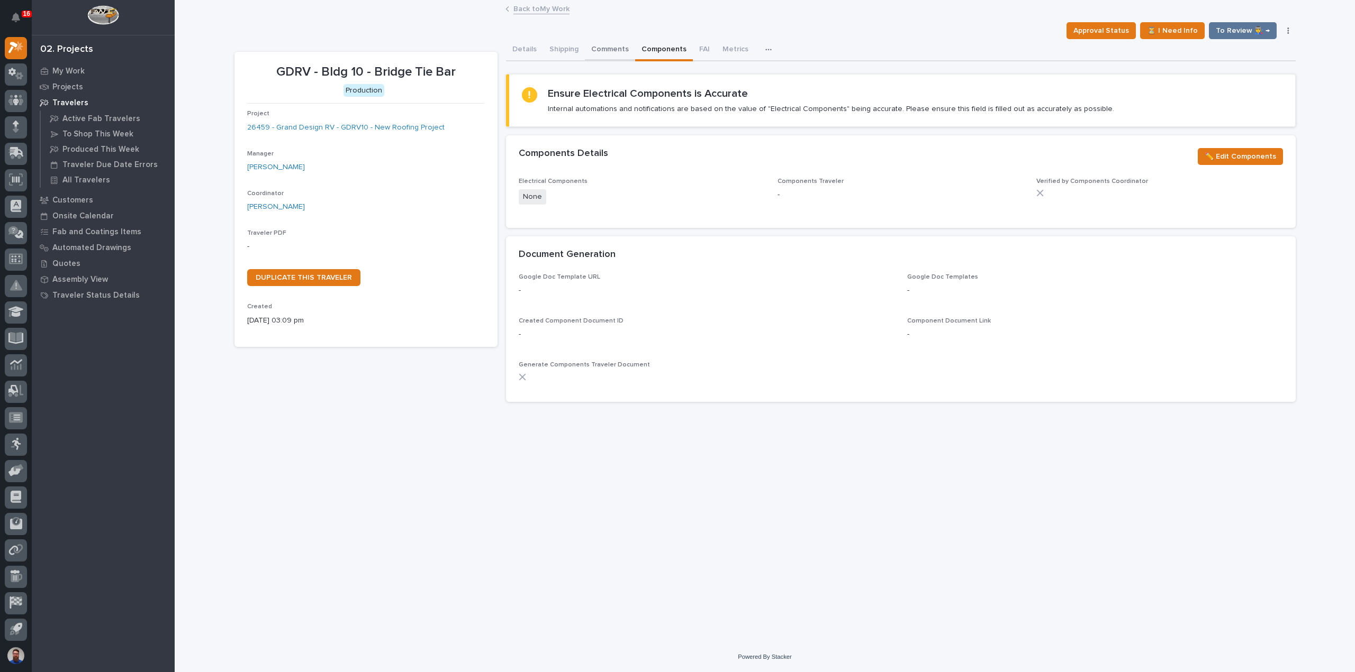
click at [616, 49] on button "Comments" at bounding box center [610, 50] width 50 height 22
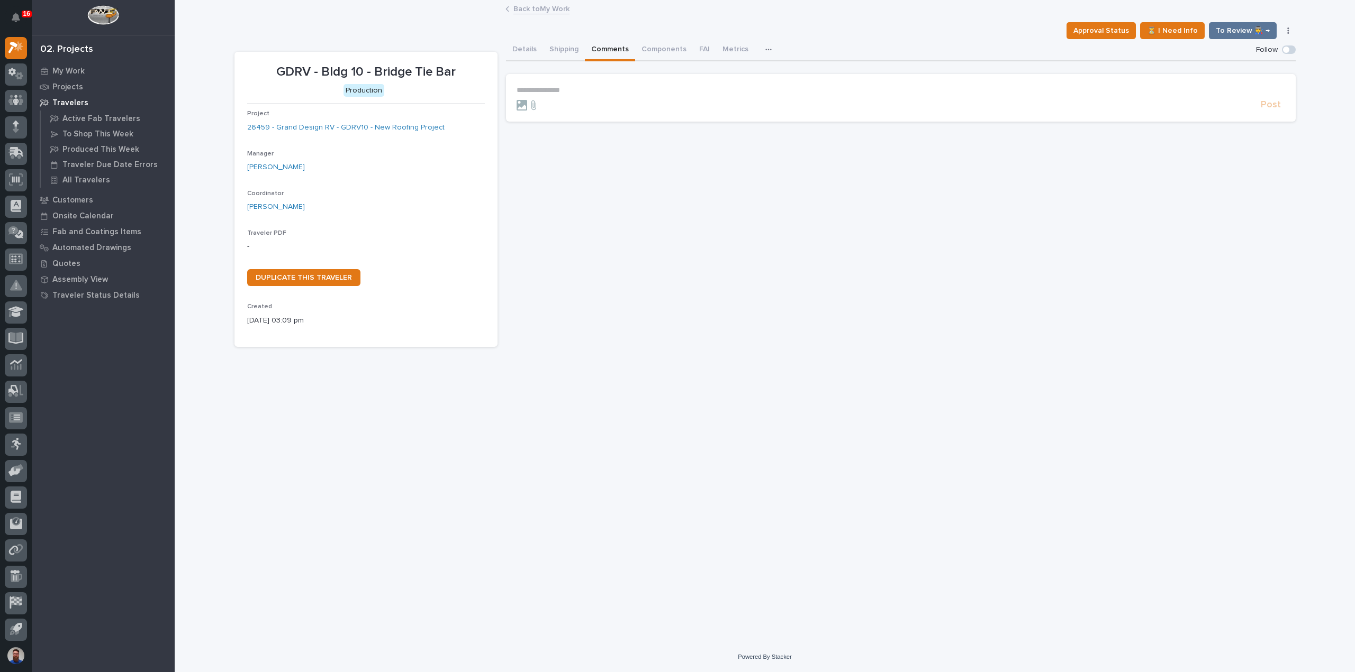
click at [577, 84] on section "**********" at bounding box center [900, 98] width 789 height 48
click at [577, 89] on p "**********" at bounding box center [900, 90] width 768 height 9
click at [579, 93] on p "**********" at bounding box center [900, 91] width 768 height 11
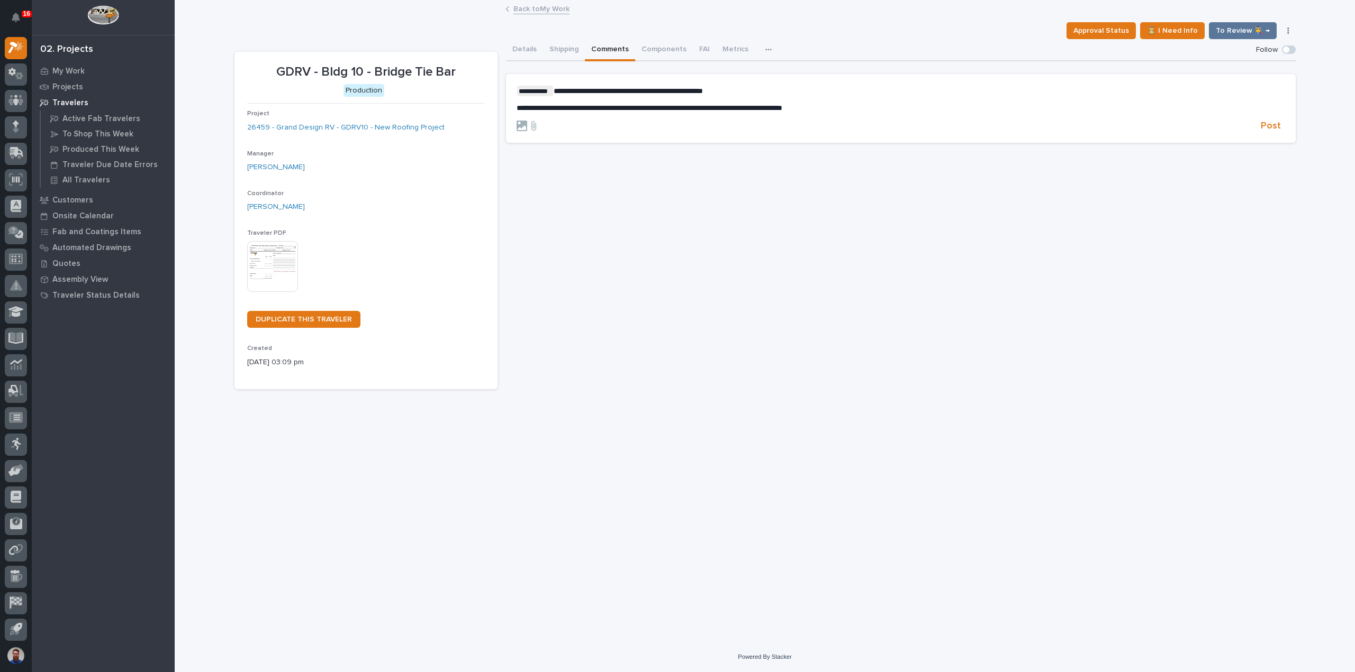
click at [740, 95] on p "**********" at bounding box center [900, 91] width 768 height 11
click at [787, 86] on p "**********" at bounding box center [900, 91] width 768 height 11
click at [796, 90] on p "**********" at bounding box center [900, 91] width 768 height 11
click at [1275, 123] on span "Post" at bounding box center [1270, 126] width 20 height 12
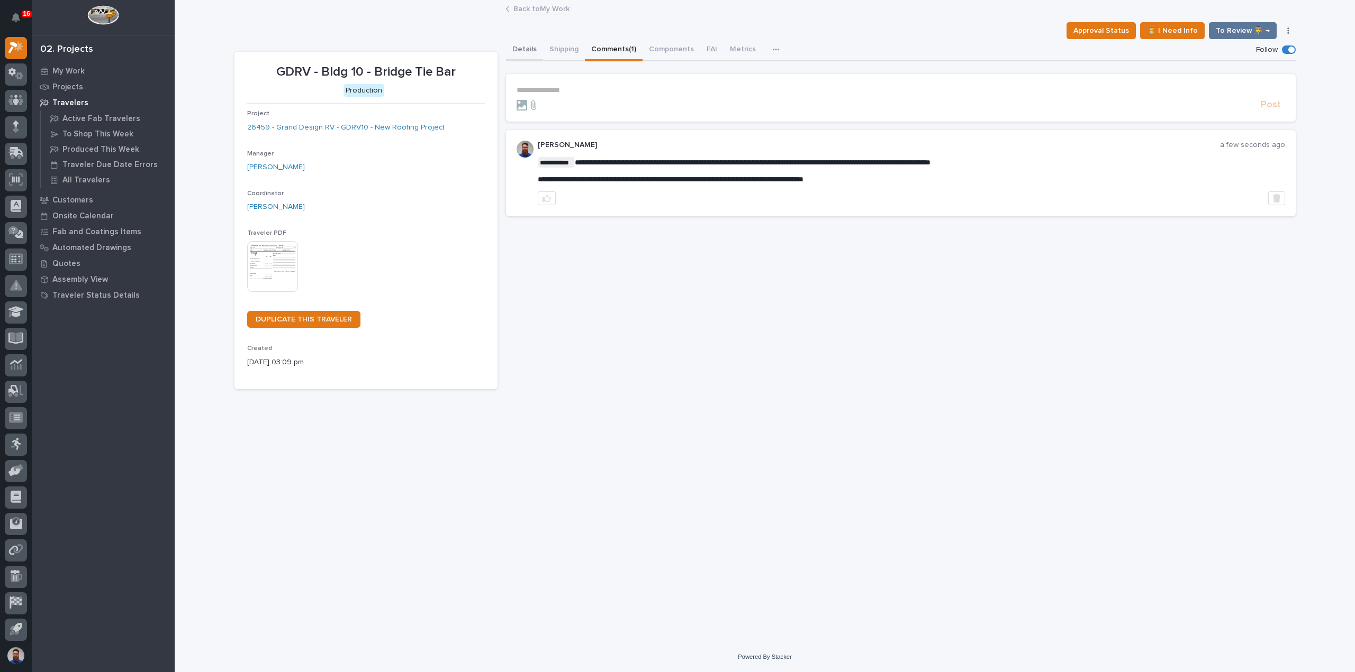
click at [531, 48] on button "Details" at bounding box center [524, 50] width 37 height 22
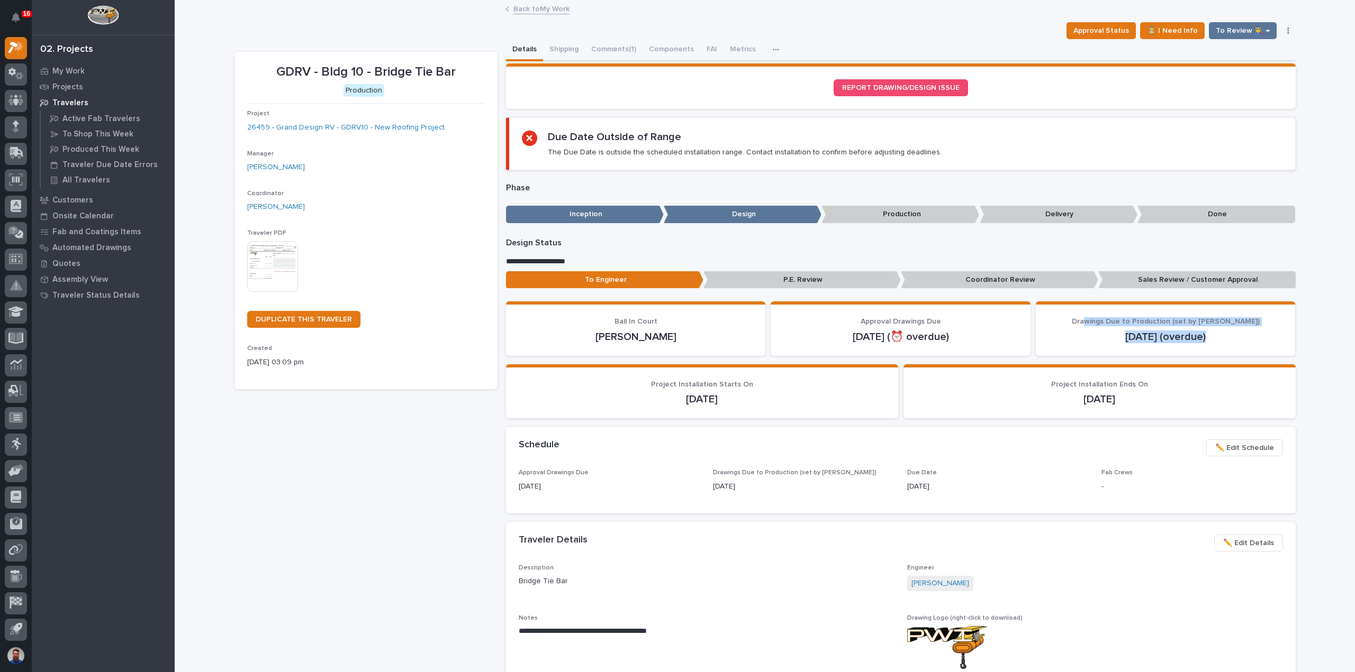
drag, startPoint x: 1230, startPoint y: 339, endPoint x: 1105, endPoint y: 318, distance: 126.6
click at [1105, 318] on div "Drawings Due to Production (set by Adam) Aug 14 (overdue)" at bounding box center [1165, 330] width 234 height 26
click at [1105, 318] on span "Drawings Due to Production (set by Adam)" at bounding box center [1165, 321] width 188 height 7
drag, startPoint x: 1223, startPoint y: 337, endPoint x: 1140, endPoint y: 328, distance: 84.1
click at [1140, 329] on div "Aug 14 (overdue)" at bounding box center [1165, 336] width 234 height 15
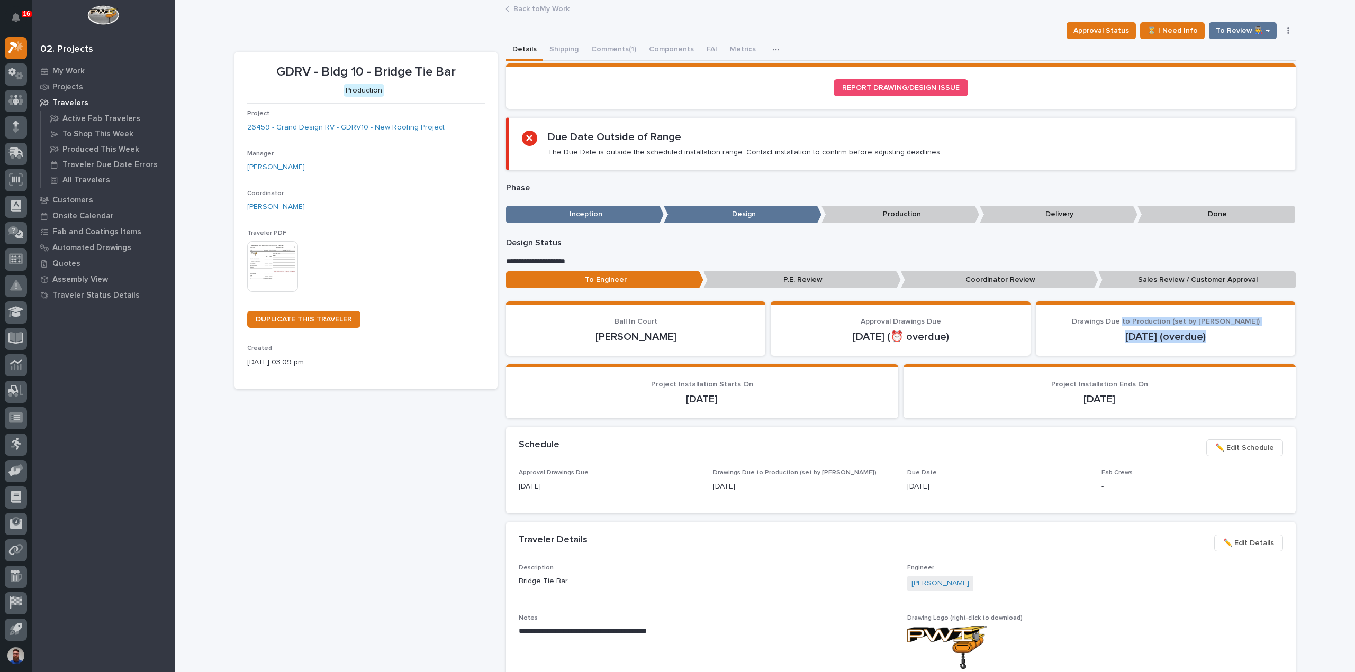
click at [1140, 329] on div "Aug 14 (overdue)" at bounding box center [1165, 336] width 234 height 15
click at [1195, 339] on p "Aug 14 (overdue)" at bounding box center [1165, 337] width 234 height 13
drag, startPoint x: 1226, startPoint y: 339, endPoint x: 1098, endPoint y: 325, distance: 128.3
click at [1099, 325] on div "Drawings Due to Production (set by Adam) Aug 14 (overdue)" at bounding box center [1165, 330] width 234 height 26
click at [1098, 325] on p "Drawings Due to Production (set by Adam)" at bounding box center [1165, 321] width 234 height 9
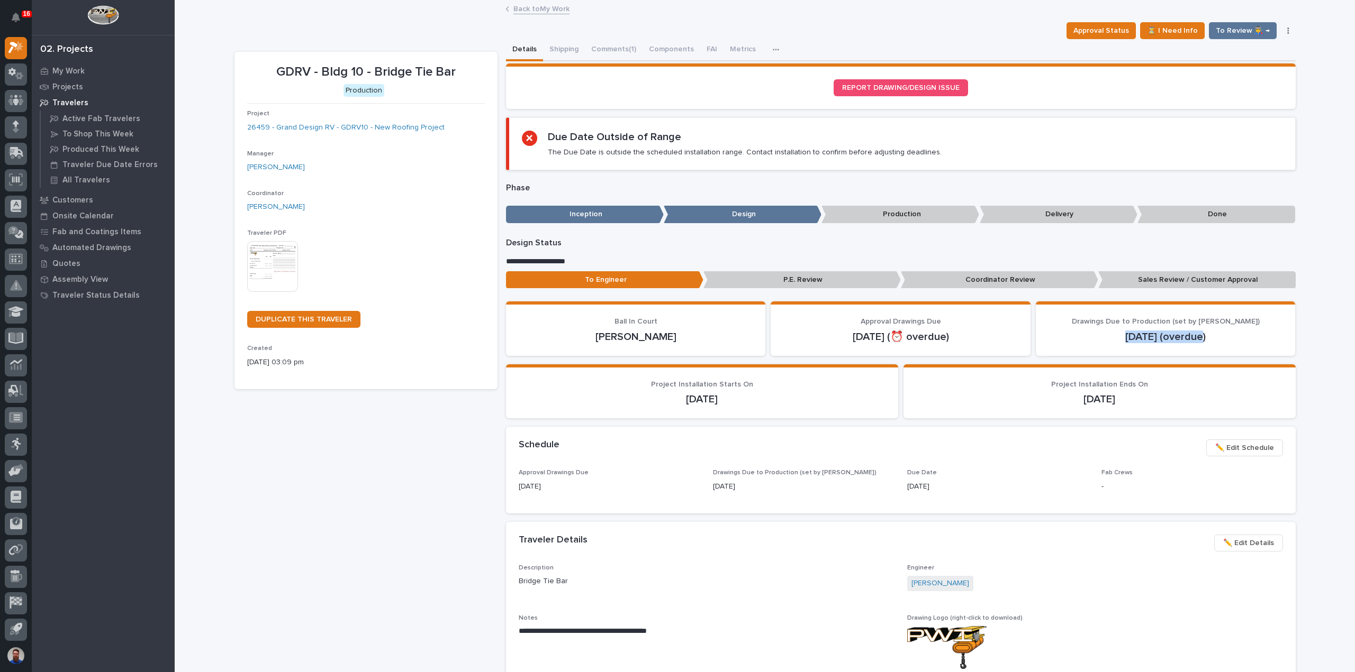
drag, startPoint x: 1197, startPoint y: 347, endPoint x: 1078, endPoint y: 330, distance: 120.8
click at [1078, 330] on section "Drawings Due to Production (set by Adam) Aug 14 (overdue)" at bounding box center [1165, 329] width 260 height 54
click at [1078, 331] on p "Aug 14 (overdue)" at bounding box center [1165, 337] width 234 height 13
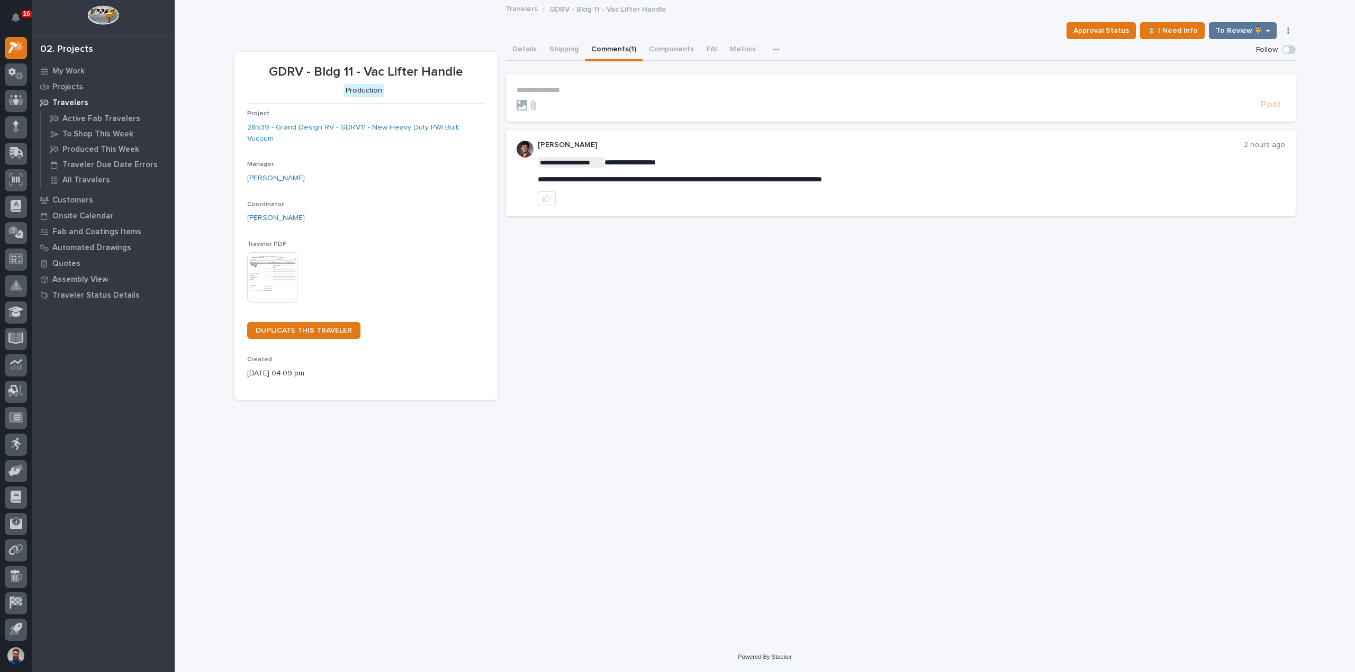
drag, startPoint x: 539, startPoint y: 179, endPoint x: 581, endPoint y: 180, distance: 42.4
click at [581, 180] on span "**********" at bounding box center [680, 179] width 284 height 7
drag, startPoint x: 923, startPoint y: 180, endPoint x: 539, endPoint y: 181, distance: 384.7
click at [539, 181] on p "**********" at bounding box center [911, 179] width 747 height 9
copy span "**********"
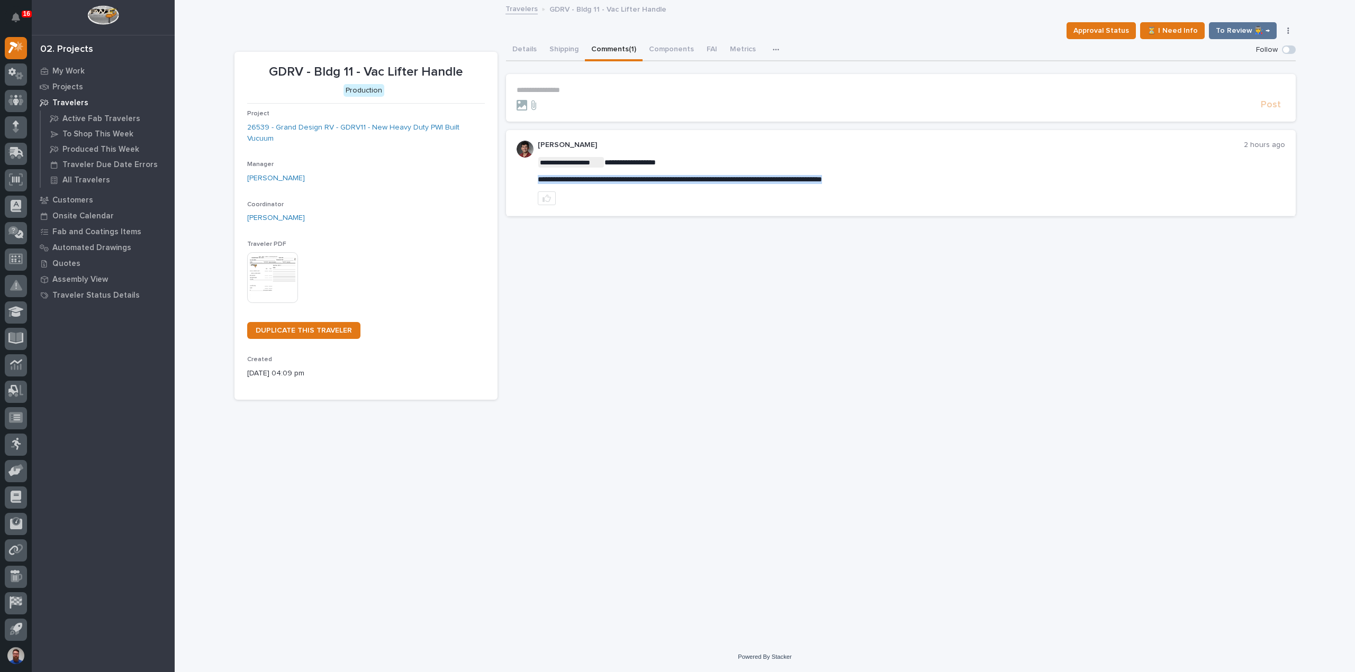
click at [656, 180] on span "**********" at bounding box center [680, 179] width 284 height 7
click at [704, 243] on div "**********" at bounding box center [900, 219] width 789 height 361
click at [573, 88] on p "**********" at bounding box center [900, 90] width 768 height 9
click at [566, 185] on div "**********" at bounding box center [911, 173] width 747 height 65
click at [547, 88] on p "**********" at bounding box center [900, 90] width 768 height 9
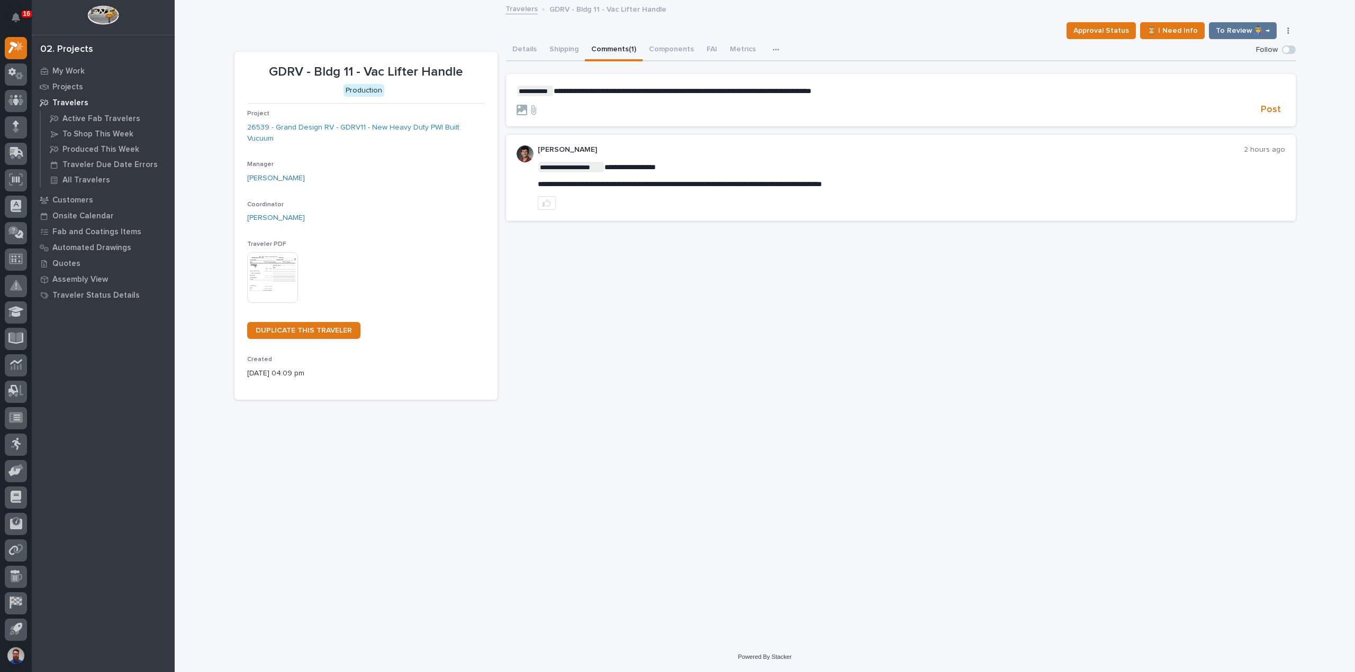
click at [866, 94] on p "**********" at bounding box center [900, 91] width 768 height 11
click at [892, 87] on p "**********" at bounding box center [900, 91] width 768 height 11
click at [1266, 114] on span "Post" at bounding box center [1270, 110] width 20 height 12
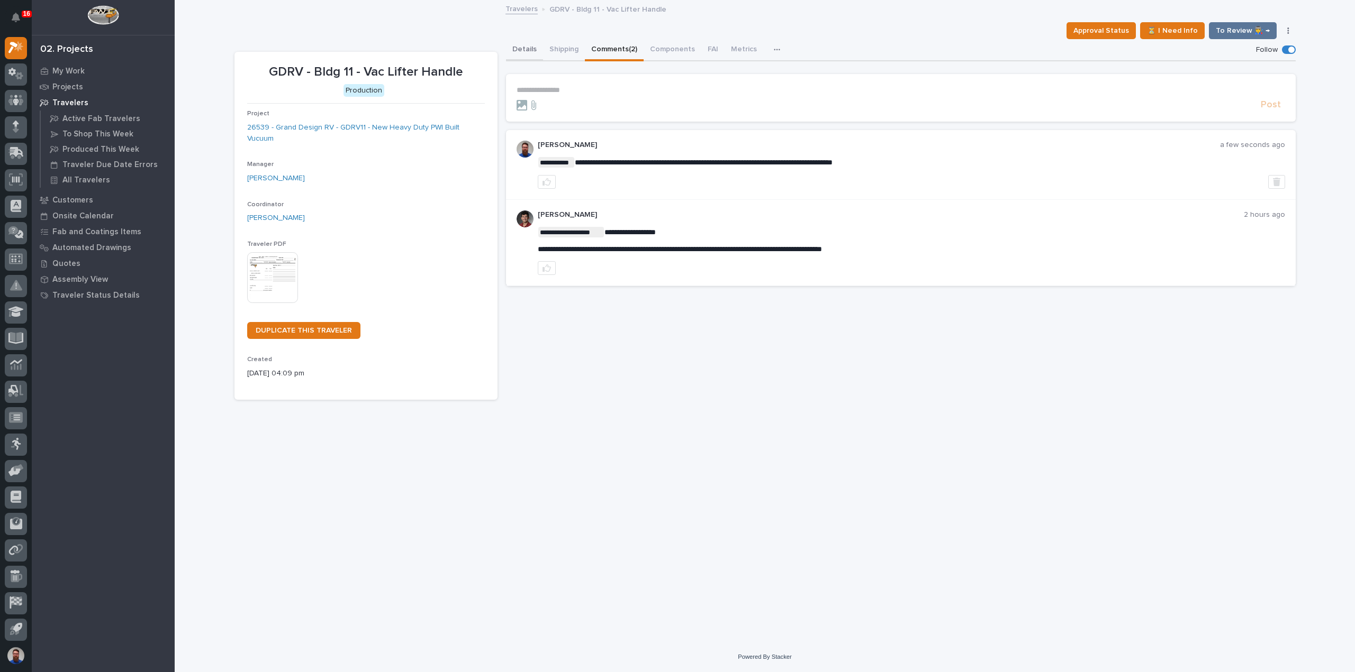
drag, startPoint x: 516, startPoint y: 50, endPoint x: 522, endPoint y: 54, distance: 6.8
click at [517, 50] on button "Details" at bounding box center [524, 50] width 37 height 22
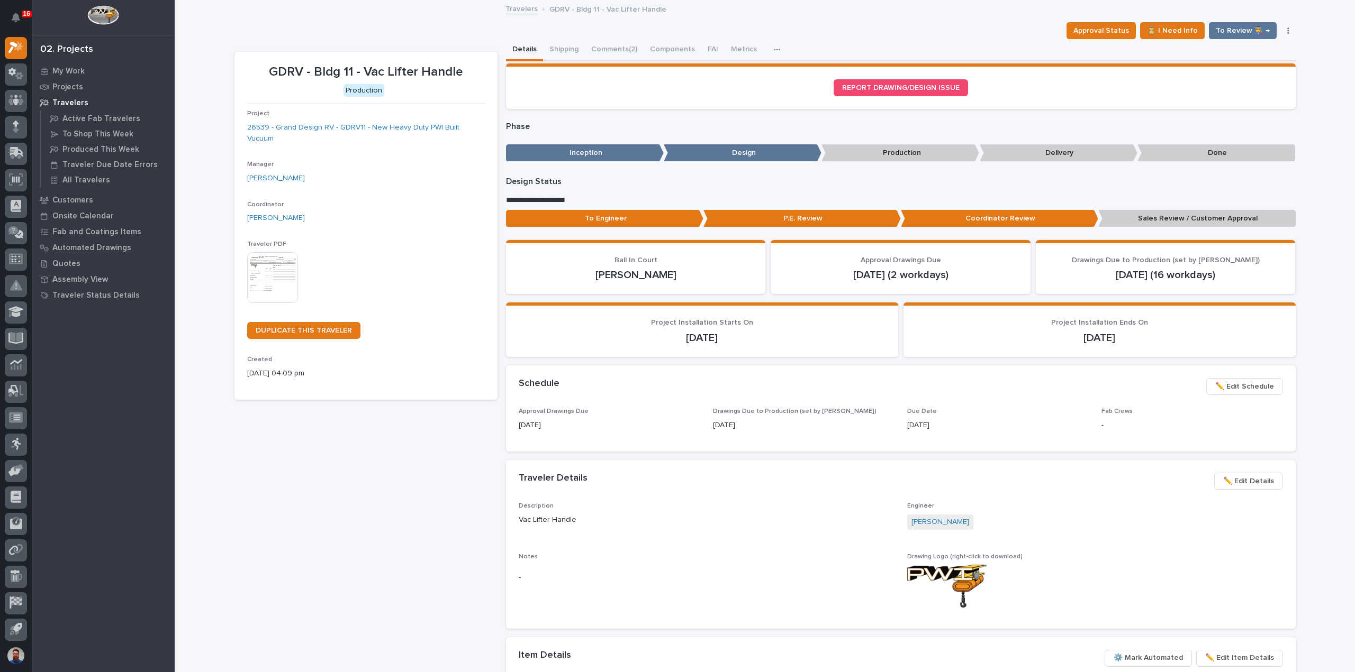
click at [1164, 210] on p "Sales Review / Customer Approval" at bounding box center [1196, 218] width 197 height 17
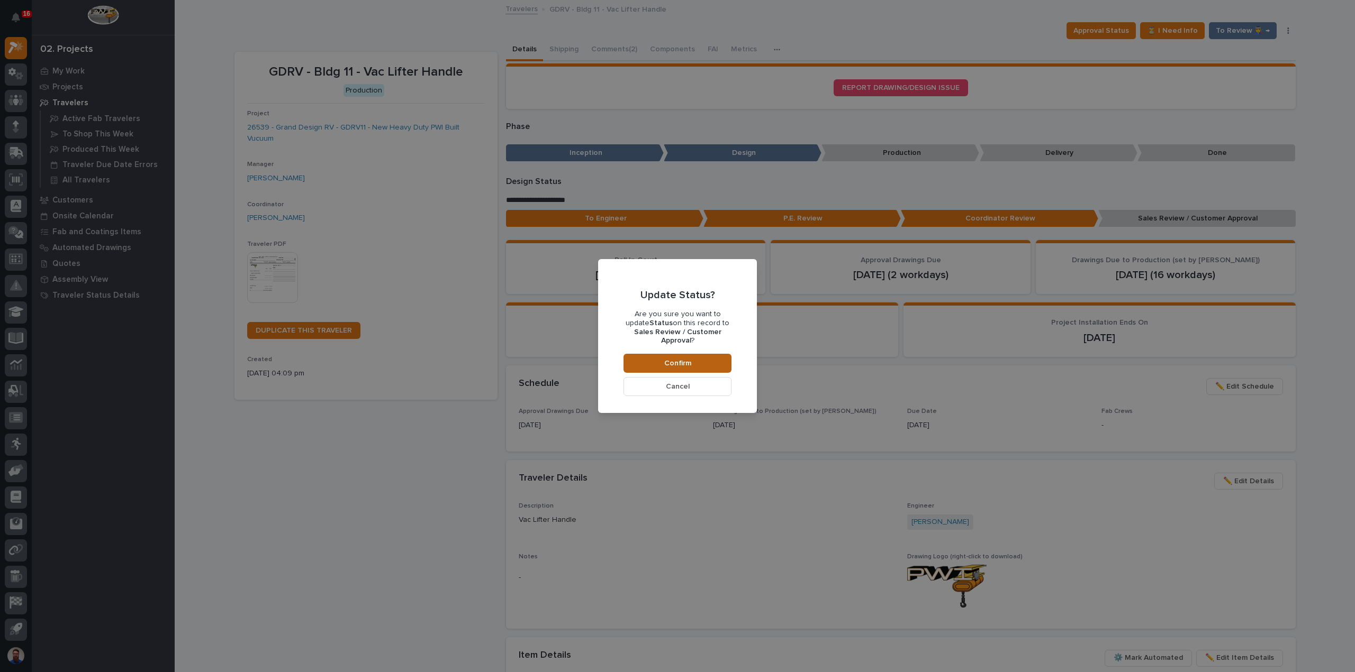
click at [684, 354] on button "Confirm" at bounding box center [677, 363] width 108 height 19
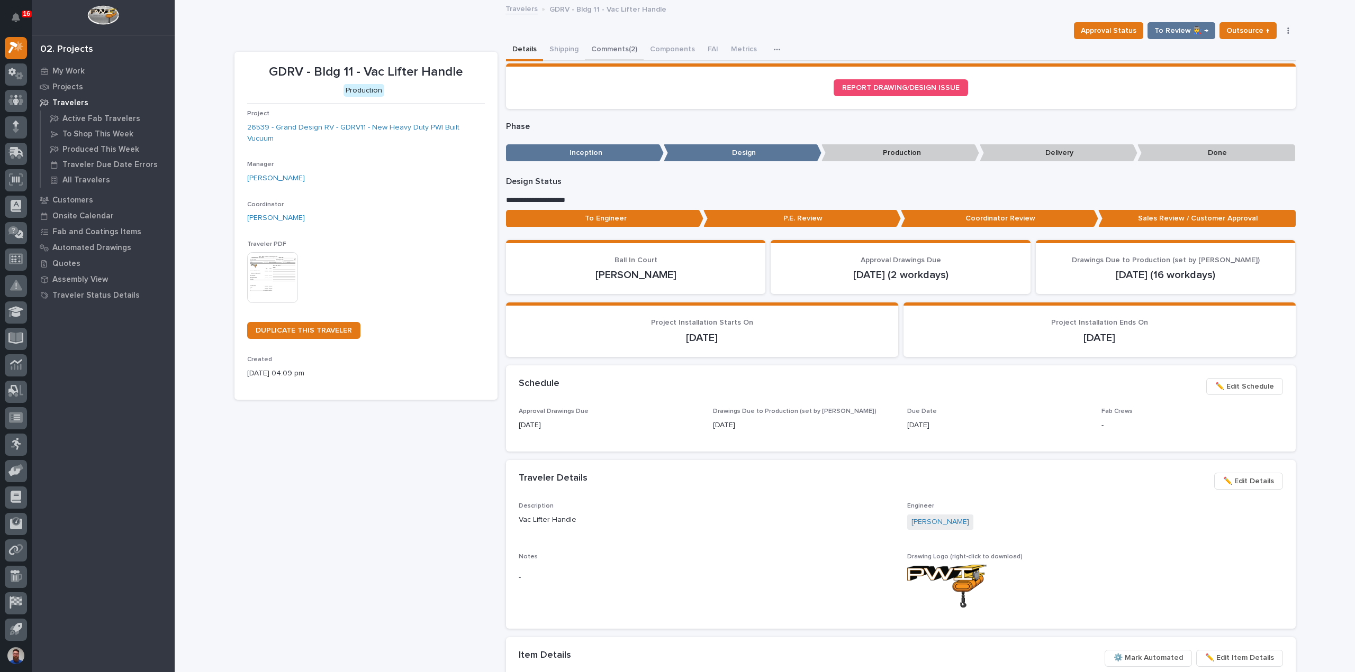
click at [608, 50] on button "Comments (2)" at bounding box center [614, 50] width 59 height 22
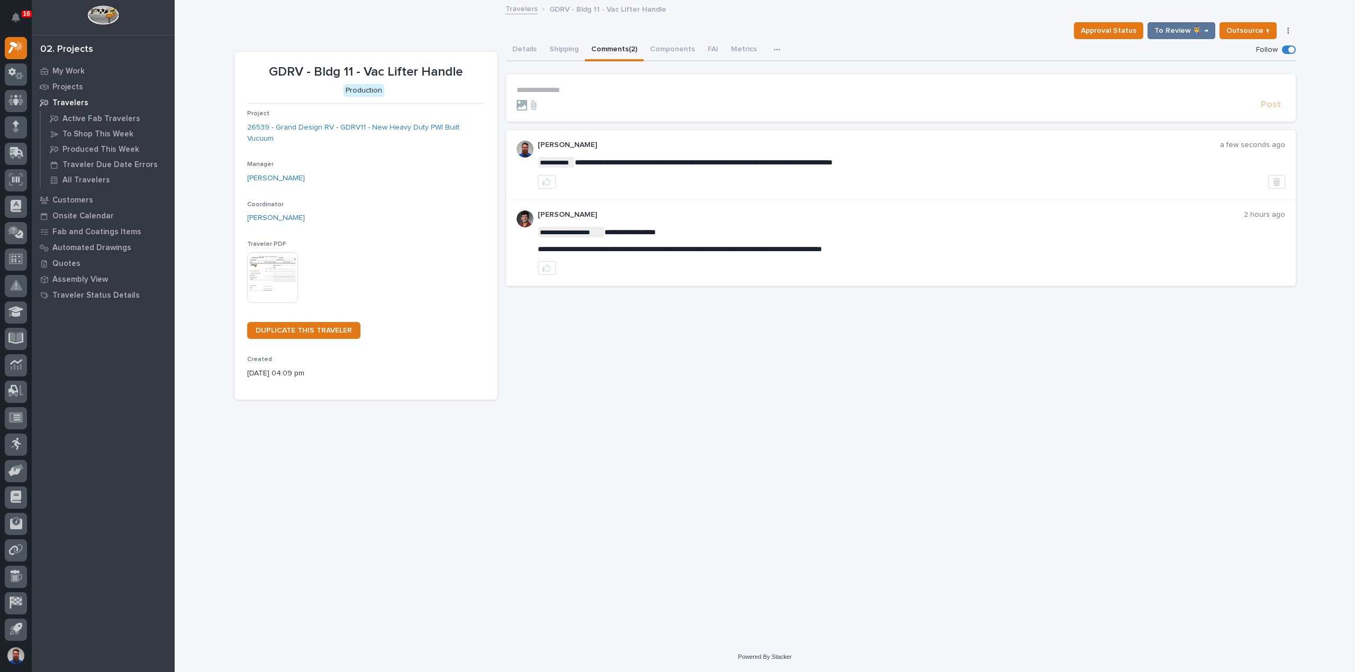
click at [584, 88] on p "**********" at bounding box center [900, 90] width 768 height 9
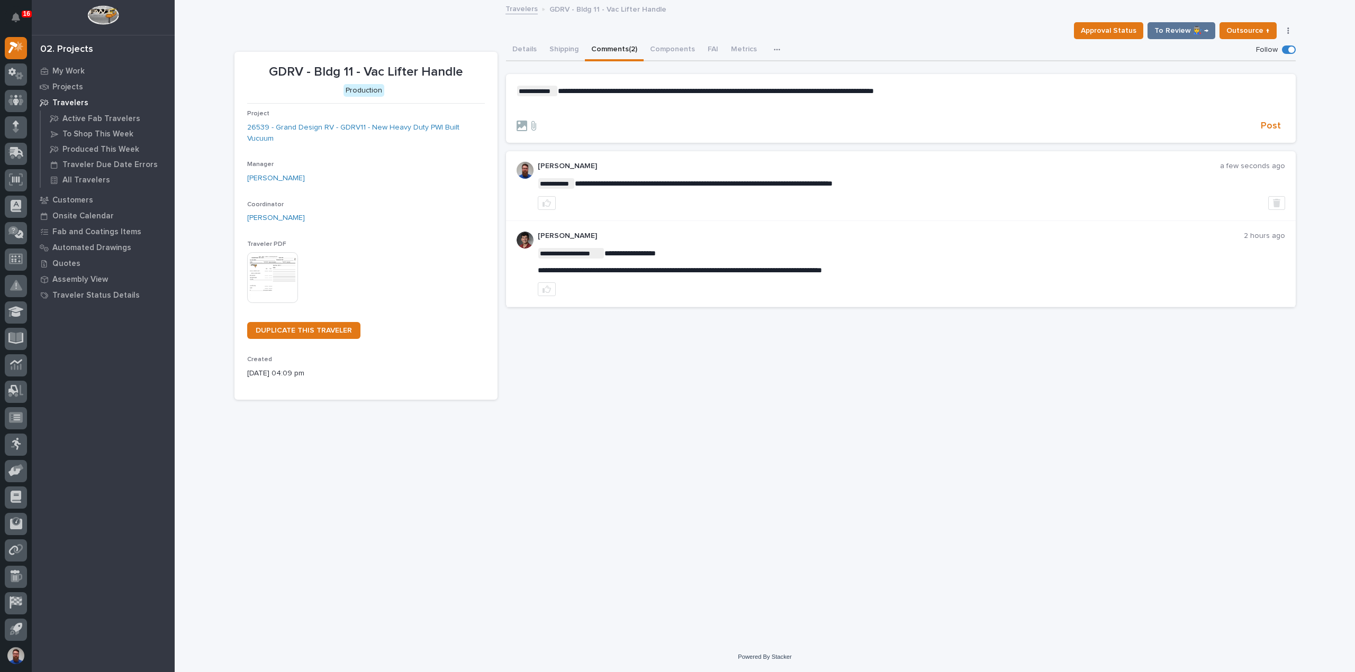
drag, startPoint x: 220, startPoint y: 341, endPoint x: 236, endPoint y: 333, distance: 18.0
click at [220, 341] on div "**********" at bounding box center [765, 321] width 1180 height 641
click at [602, 104] on p "﻿" at bounding box center [900, 108] width 768 height 9
drag, startPoint x: 1268, startPoint y: 121, endPoint x: 1250, endPoint y: 122, distance: 18.0
click at [1268, 121] on span "Post" at bounding box center [1270, 126] width 20 height 12
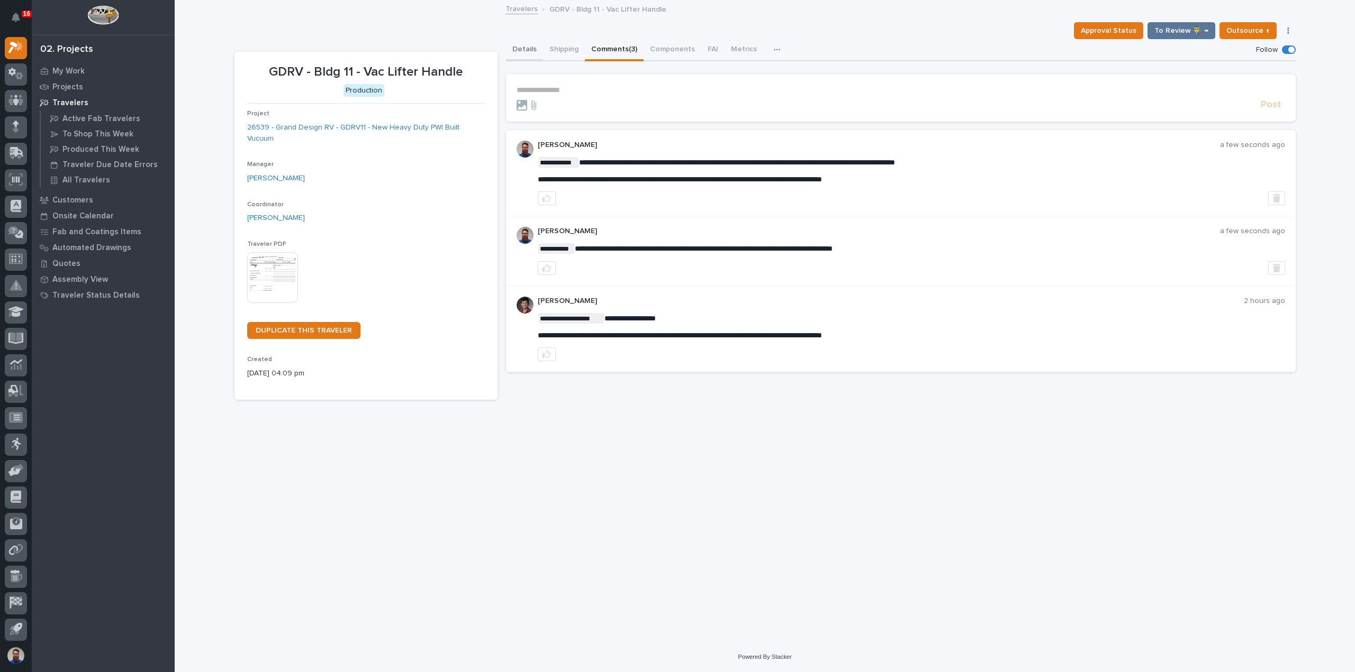
click at [528, 49] on button "Details" at bounding box center [524, 50] width 37 height 22
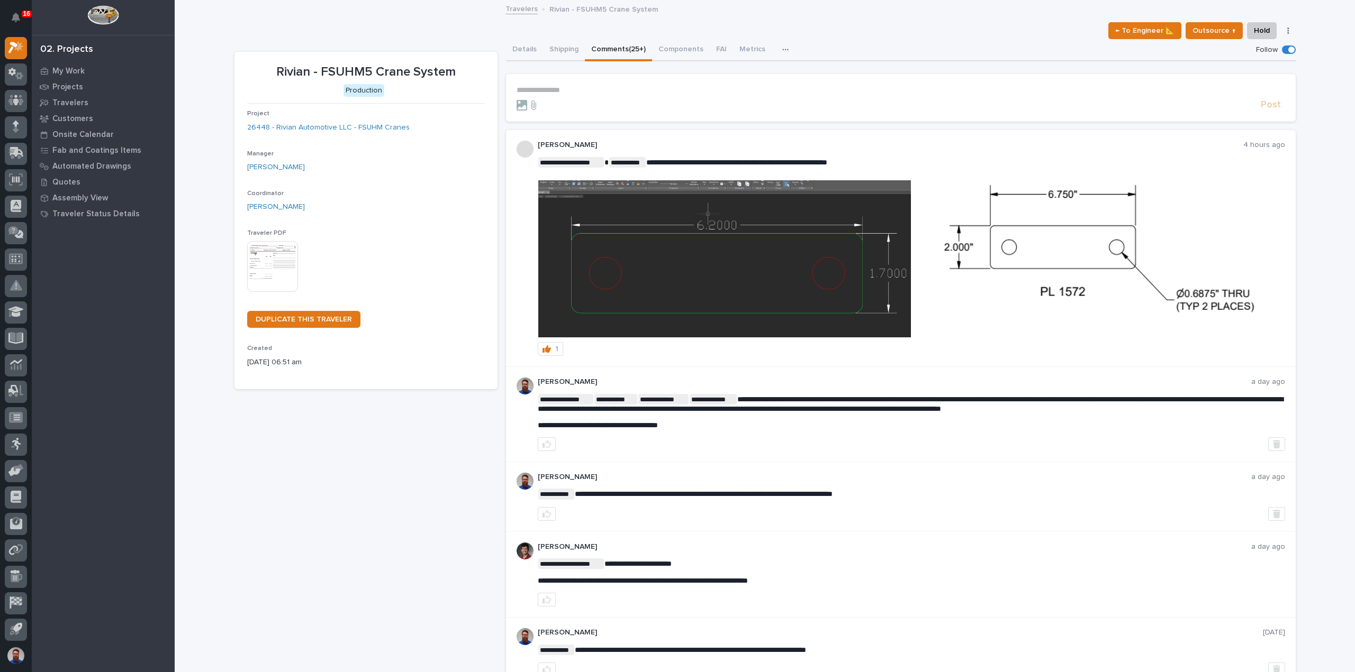
click at [633, 89] on p "**********" at bounding box center [900, 90] width 768 height 9
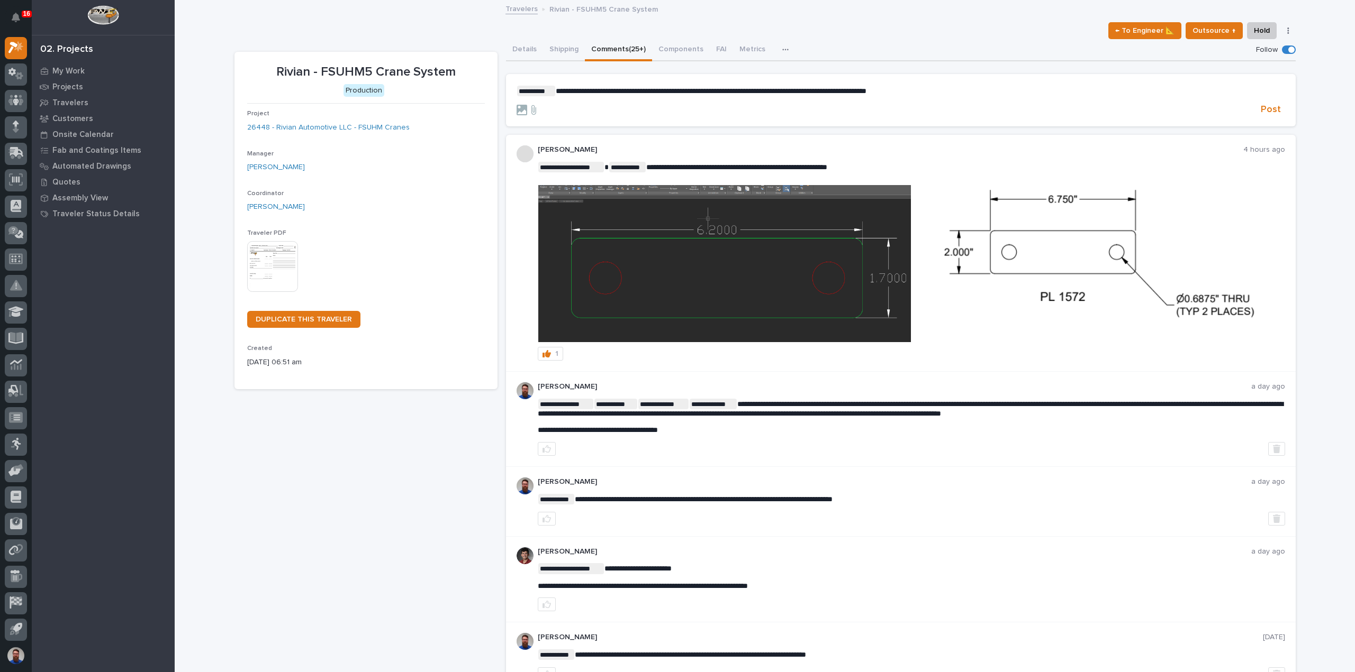
click at [831, 92] on span "**********" at bounding box center [711, 90] width 311 height 7
click at [814, 92] on span "**********" at bounding box center [711, 90] width 311 height 7
click at [812, 92] on span "**********" at bounding box center [711, 90] width 311 height 7
click at [556, 90] on span "**********" at bounding box center [724, 90] width 337 height 7
click at [716, 92] on span "**********" at bounding box center [759, 90] width 406 height 7
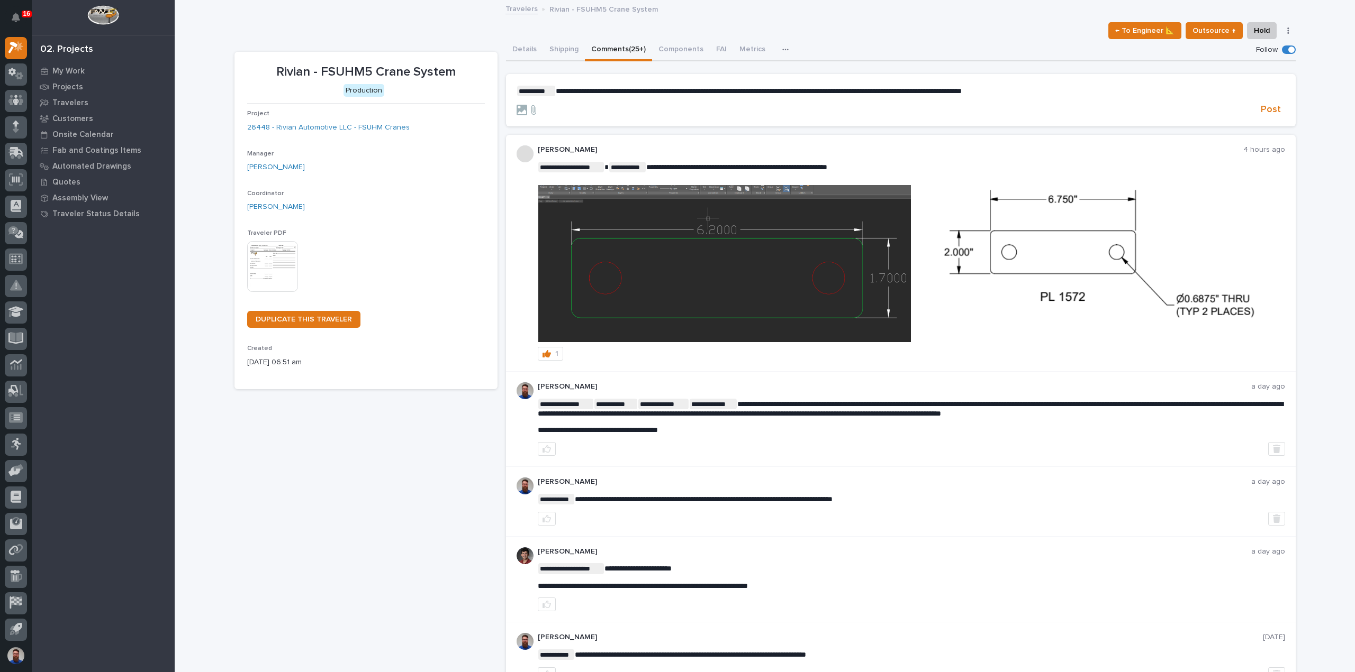
click at [961, 90] on span "**********" at bounding box center [759, 90] width 406 height 7
click at [1116, 90] on p "**********" at bounding box center [900, 91] width 768 height 11
click at [714, 92] on span "**********" at bounding box center [759, 90] width 406 height 7
drag, startPoint x: 721, startPoint y: 94, endPoint x: 744, endPoint y: 90, distance: 24.0
click at [738, 93] on span "**********" at bounding box center [759, 90] width 406 height 7
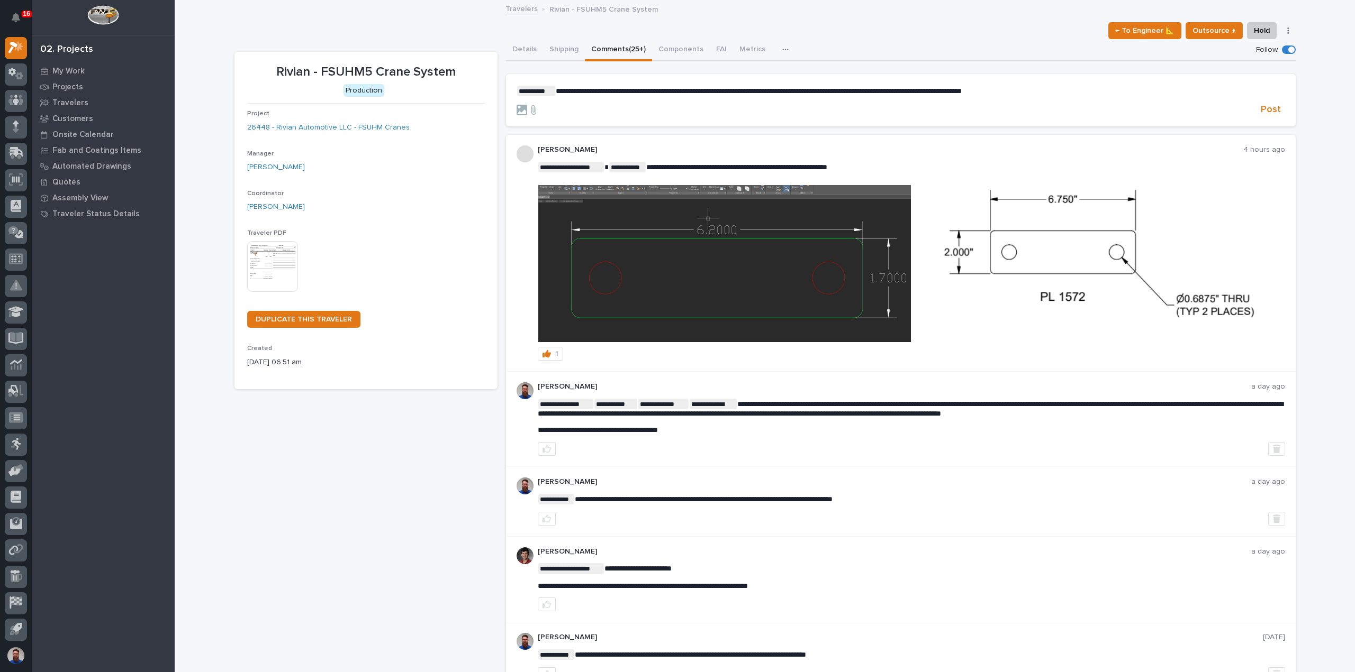
click at [744, 90] on span "**********" at bounding box center [759, 90] width 406 height 7
click at [1262, 109] on span "Post" at bounding box center [1270, 110] width 20 height 12
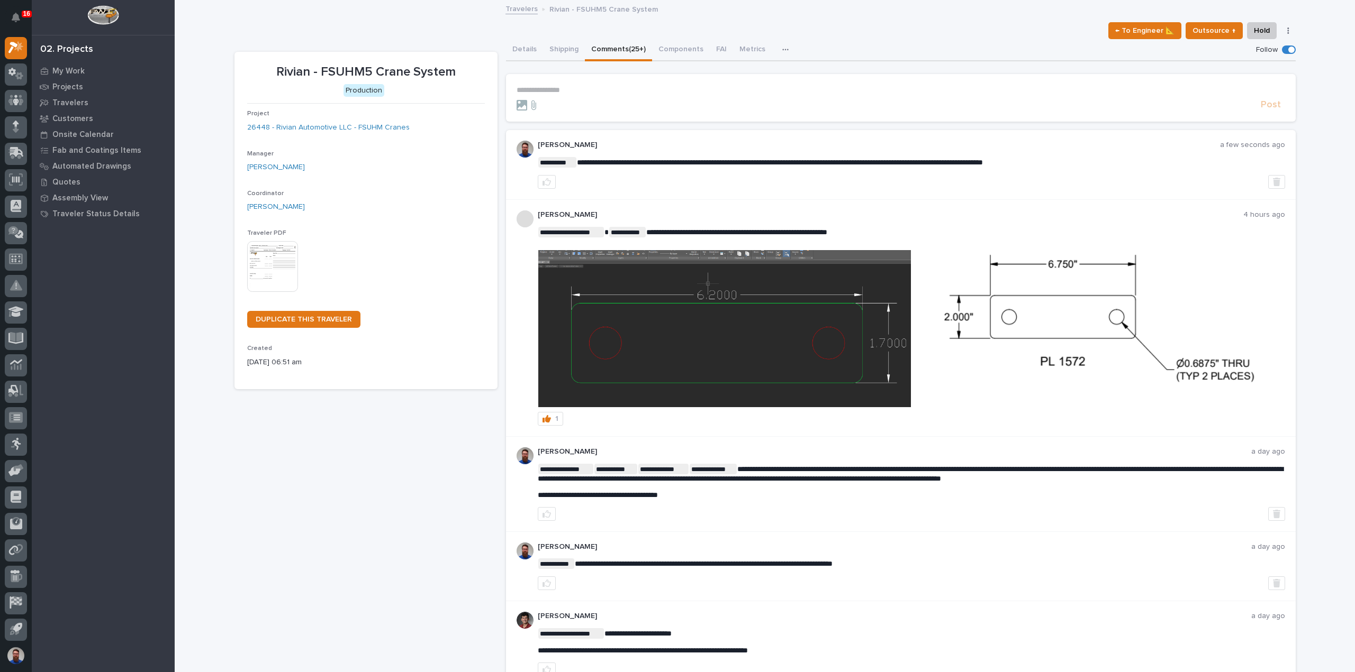
click at [719, 164] on div "**********" at bounding box center [911, 165] width 747 height 48
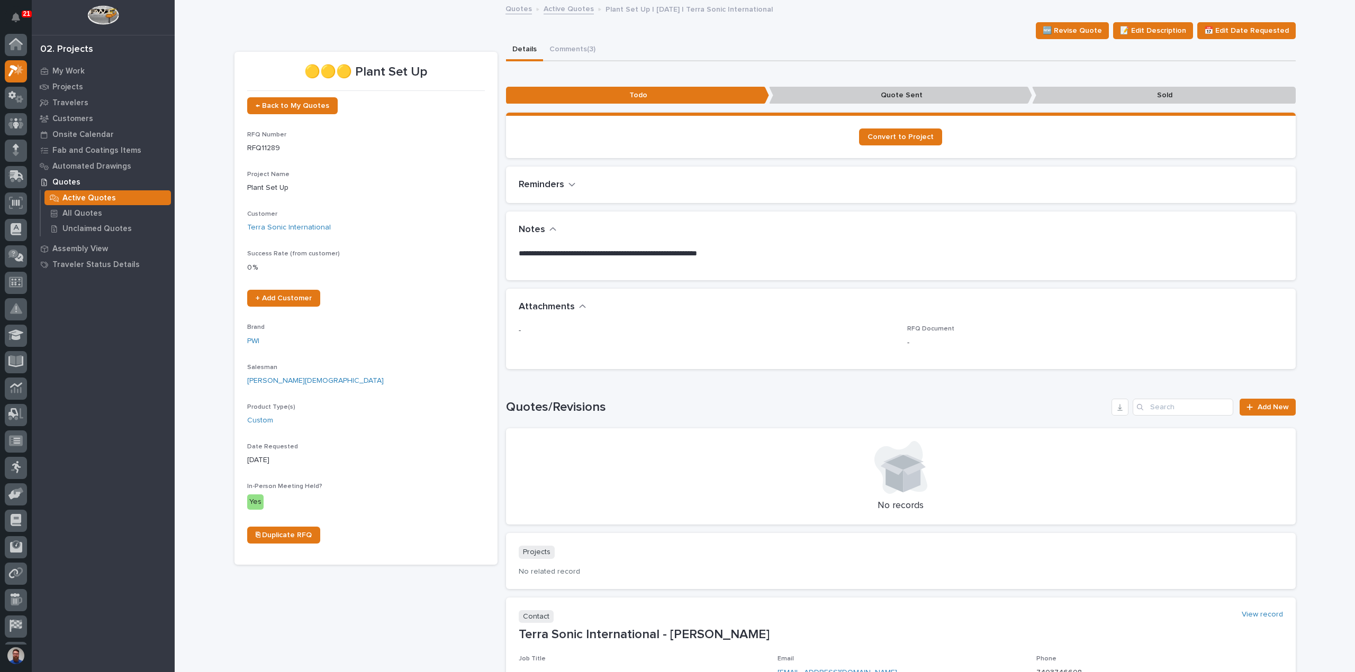
scroll to position [23, 0]
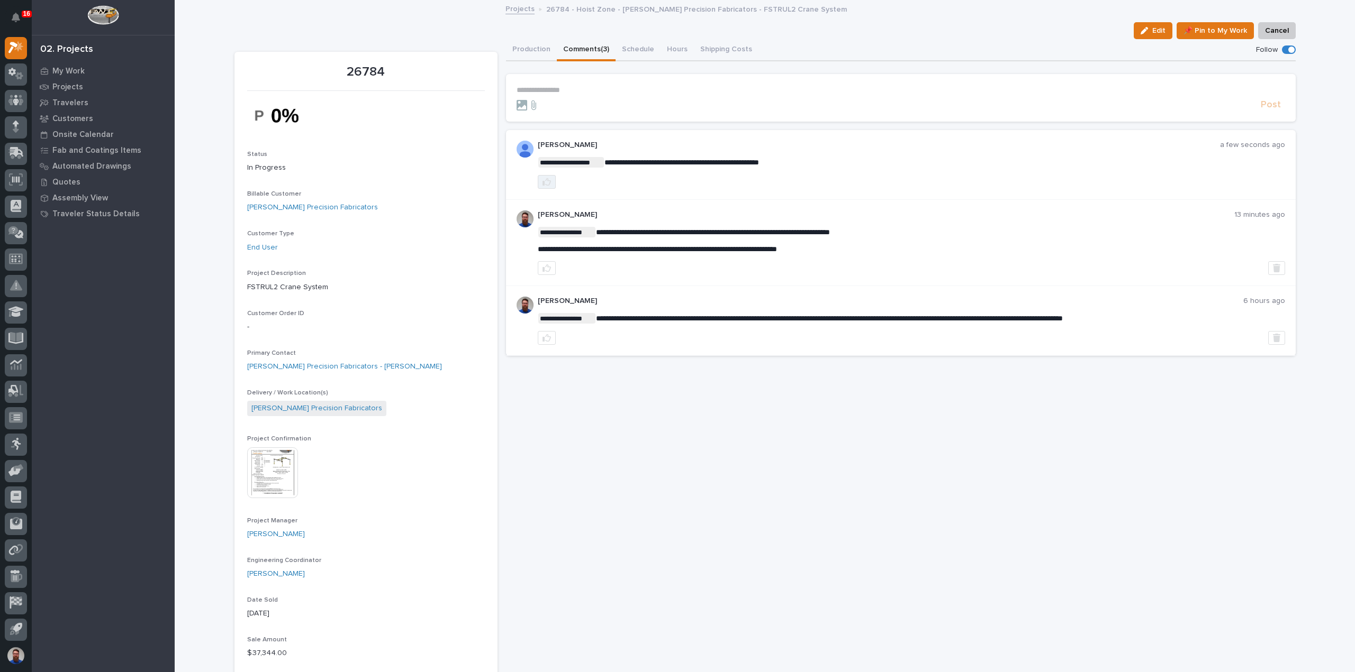
click at [542, 180] on icon "button" at bounding box center [546, 182] width 8 height 8
click at [530, 54] on button "Production" at bounding box center [531, 50] width 51 height 22
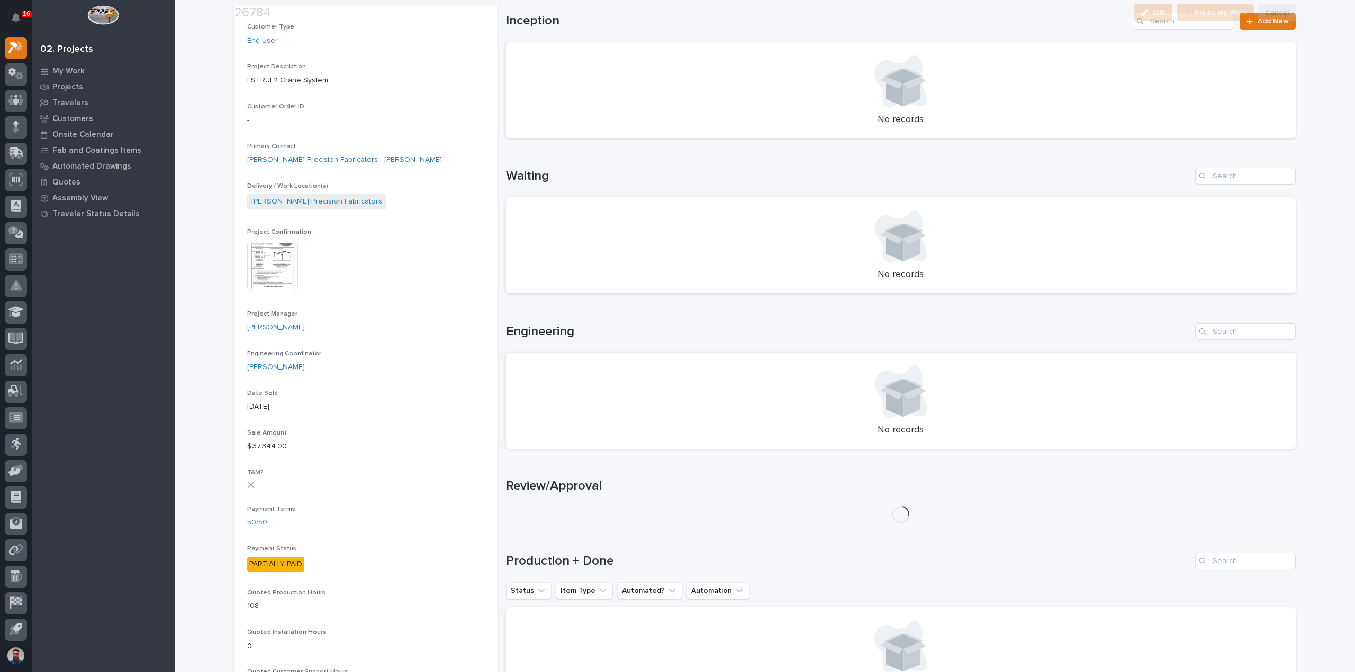
scroll to position [352, 0]
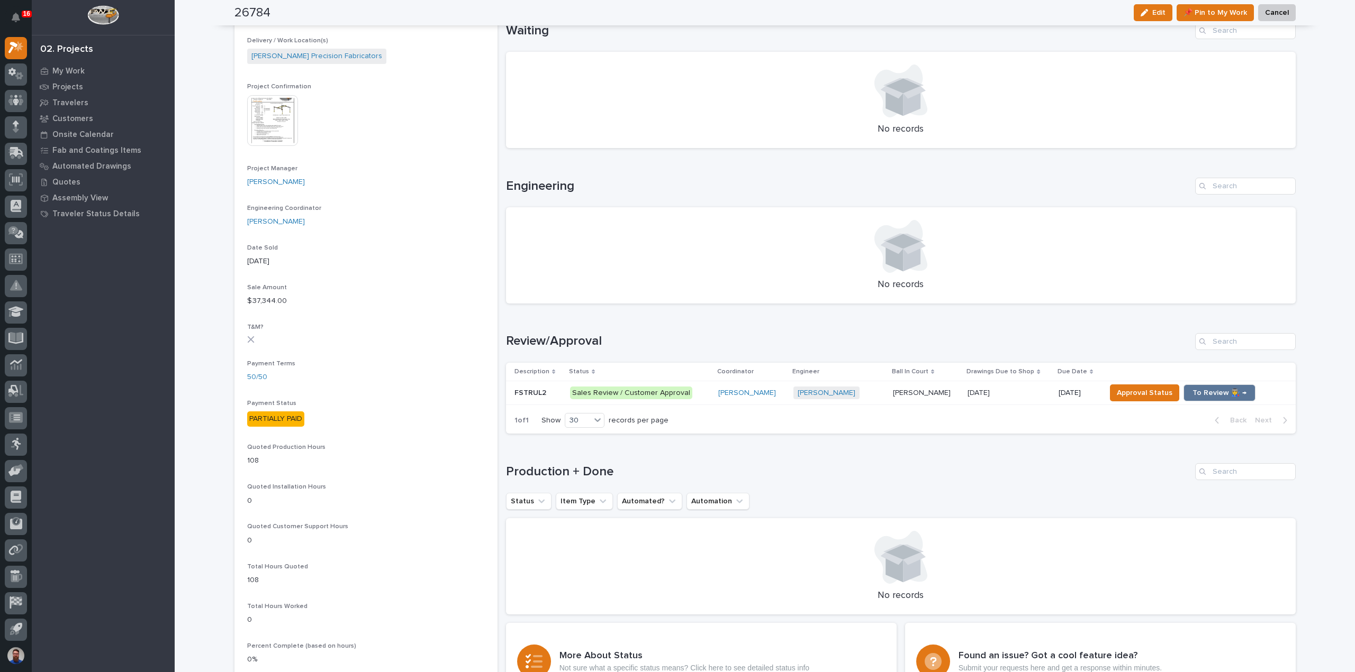
click at [556, 398] on div "FSTRUL2 FSTRUL2" at bounding box center [537, 393] width 47 height 17
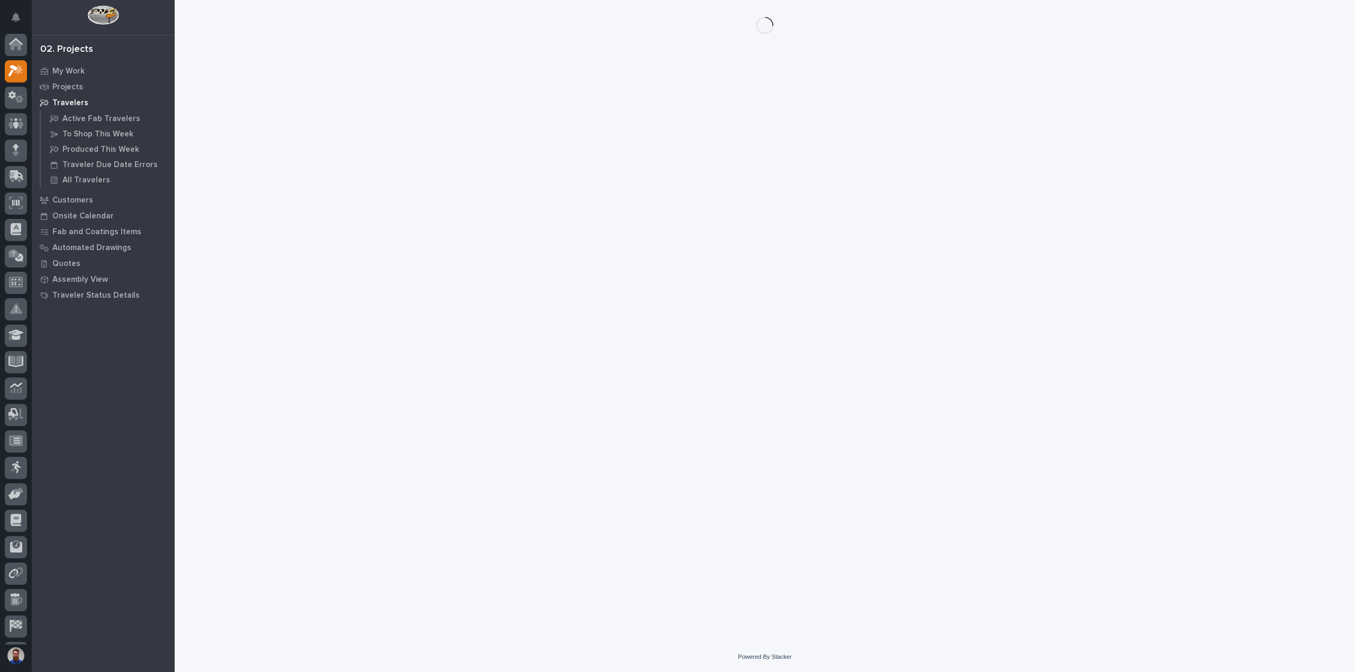
scroll to position [23, 0]
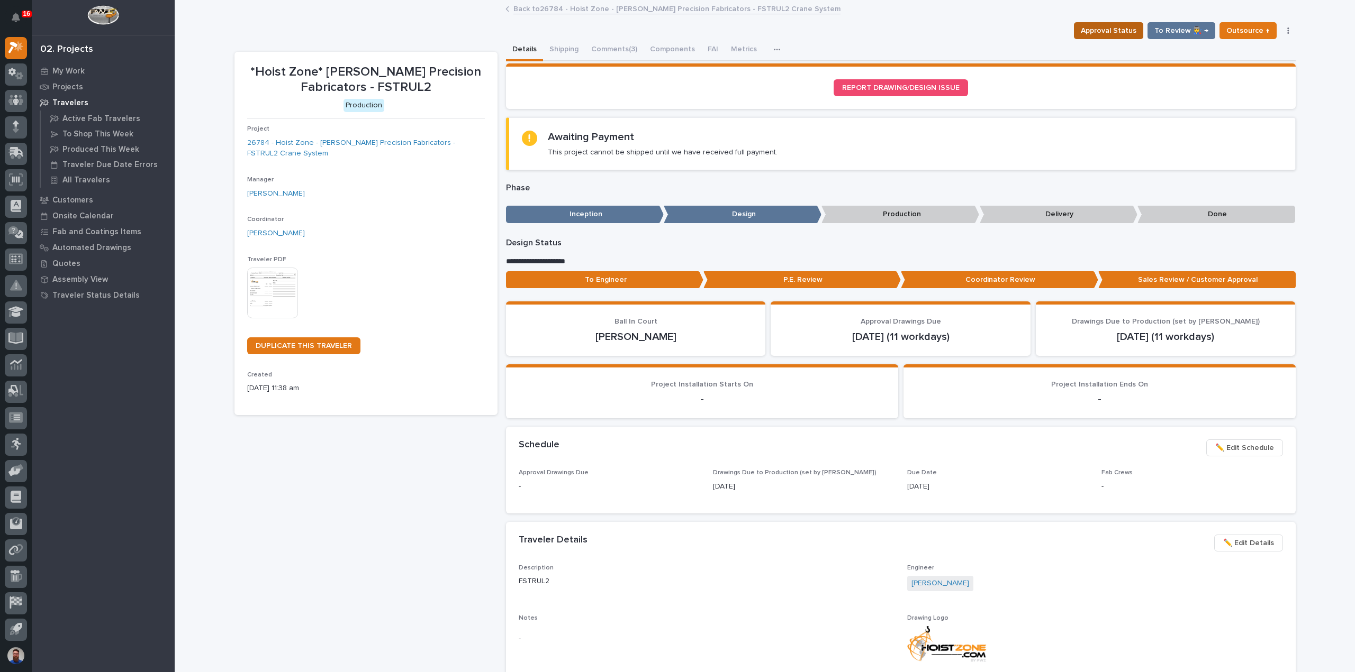
click at [1097, 31] on span "Approval Status" at bounding box center [1108, 30] width 56 height 13
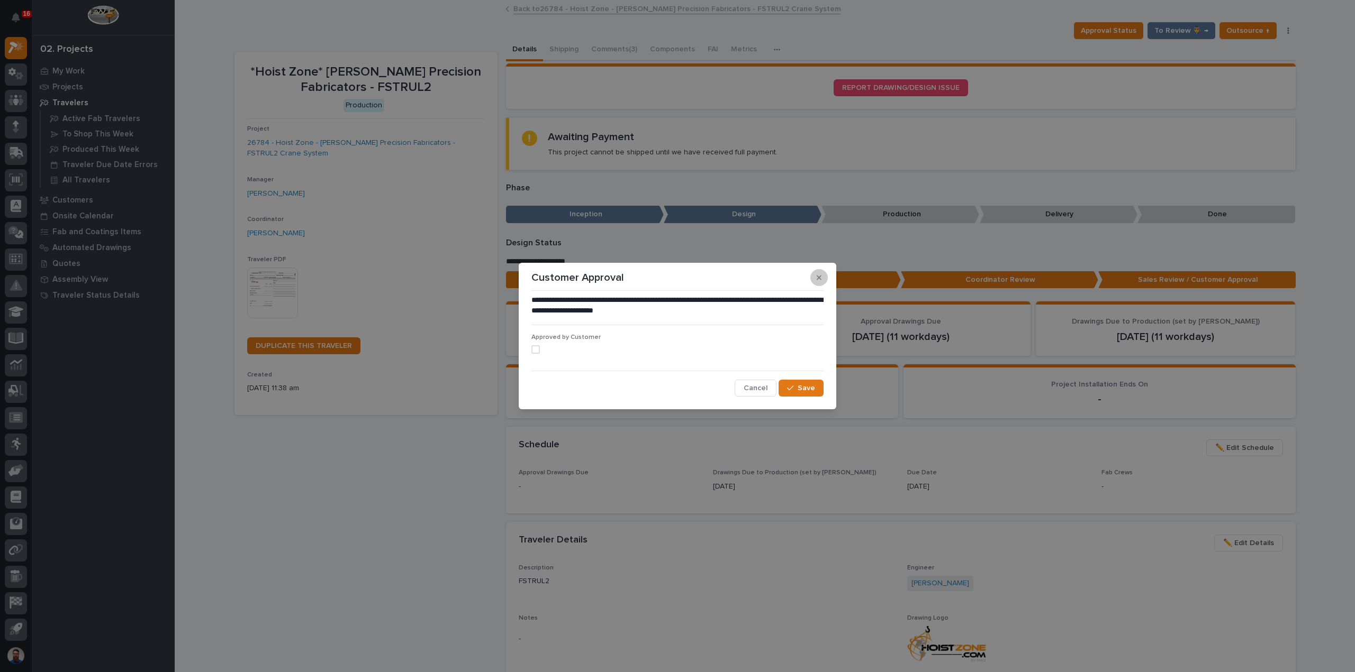
click at [819, 277] on icon "button" at bounding box center [818, 277] width 5 height 7
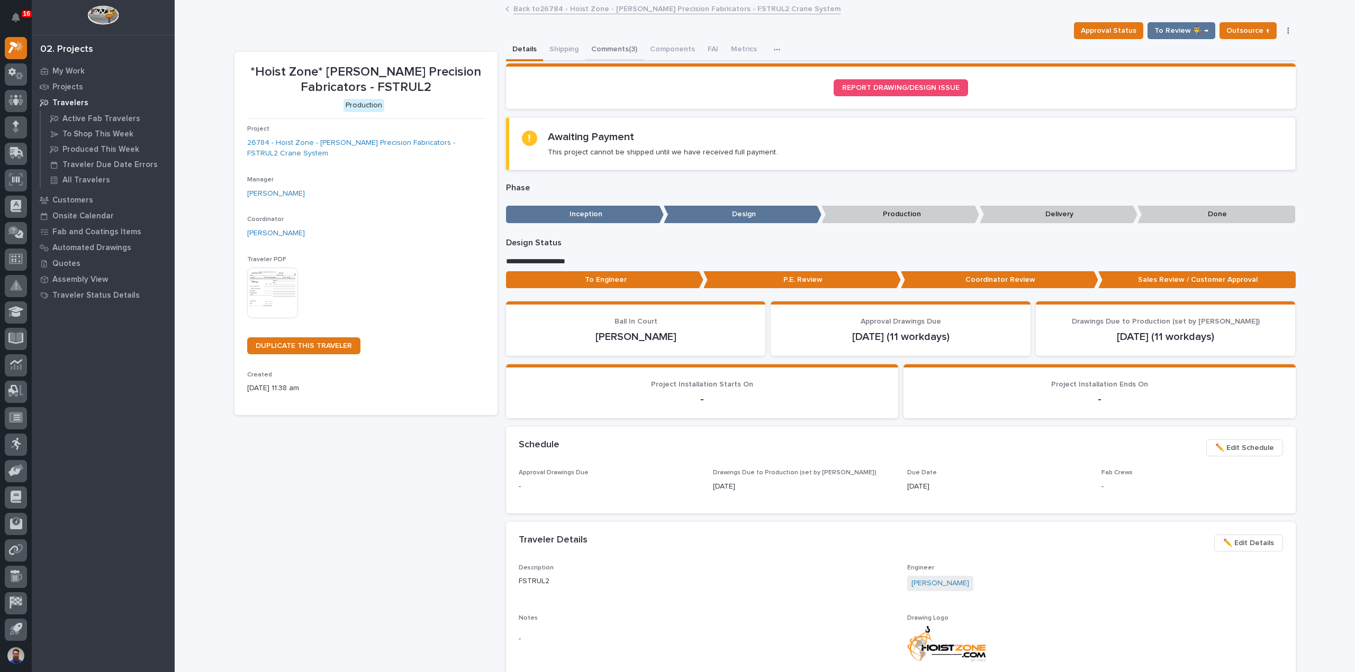
click at [619, 55] on button "Comments (3)" at bounding box center [614, 50] width 59 height 22
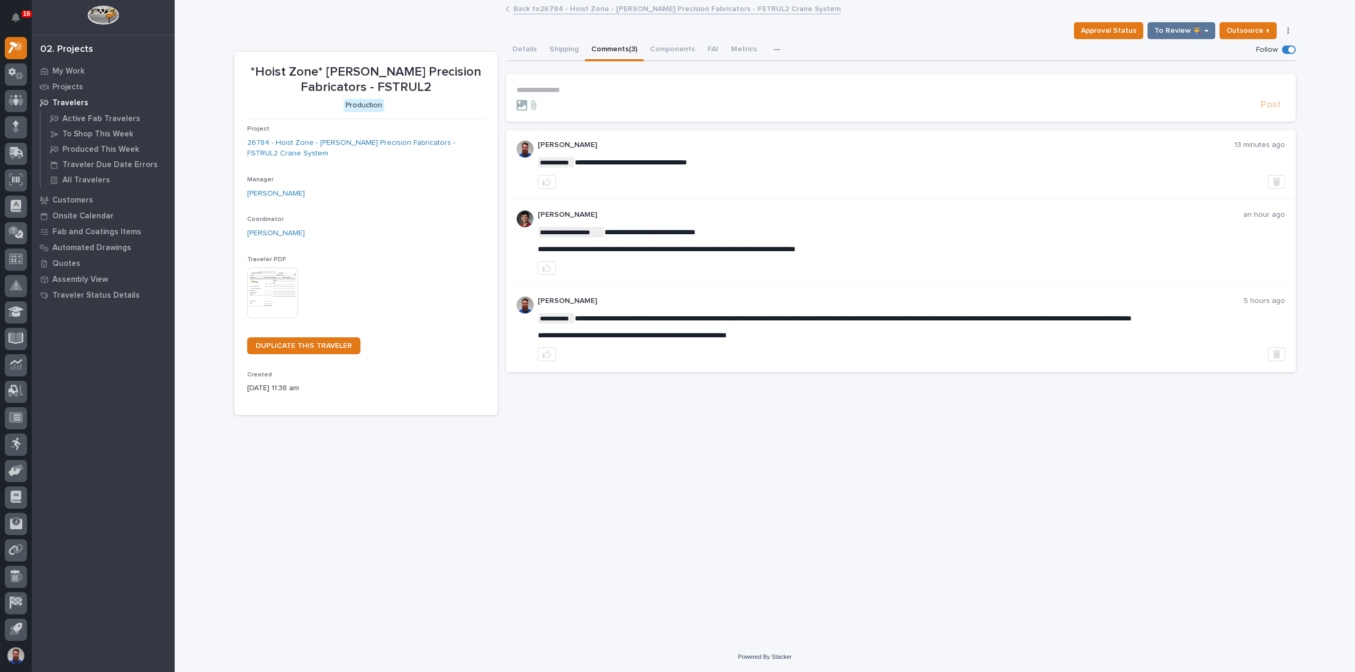
click at [564, 90] on p "**********" at bounding box center [900, 90] width 768 height 9
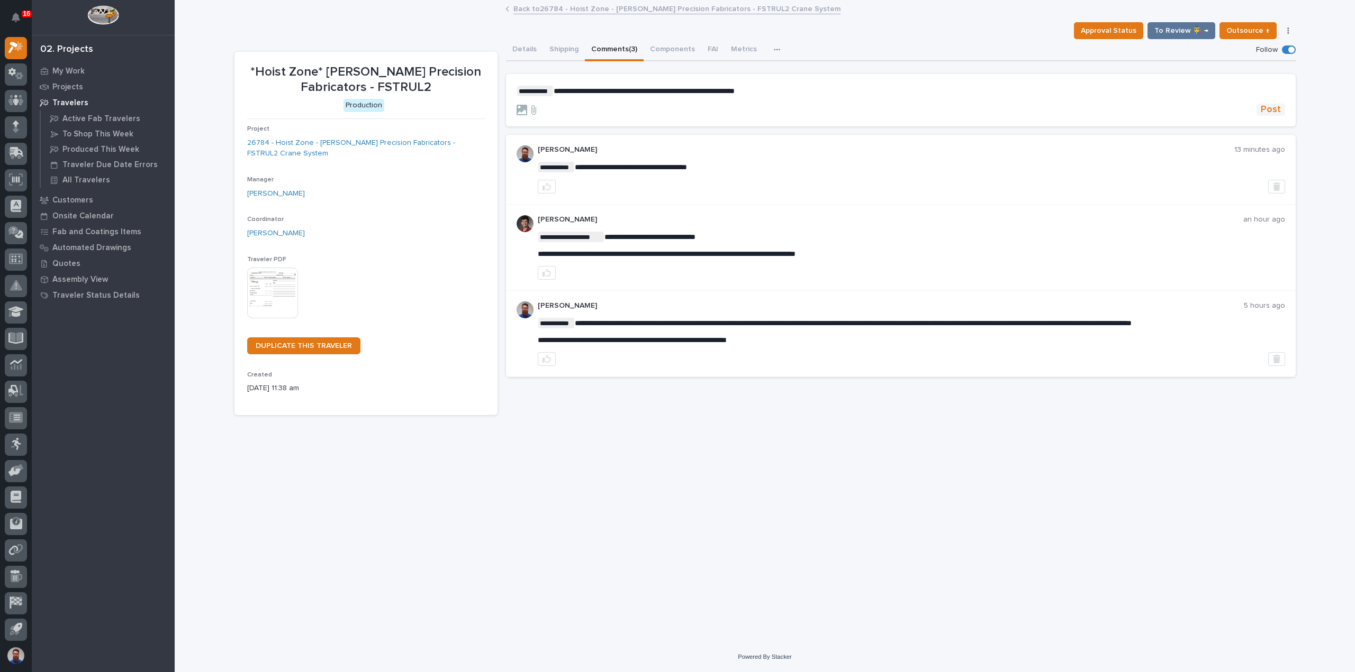
click at [1269, 107] on span "Post" at bounding box center [1270, 110] width 20 height 12
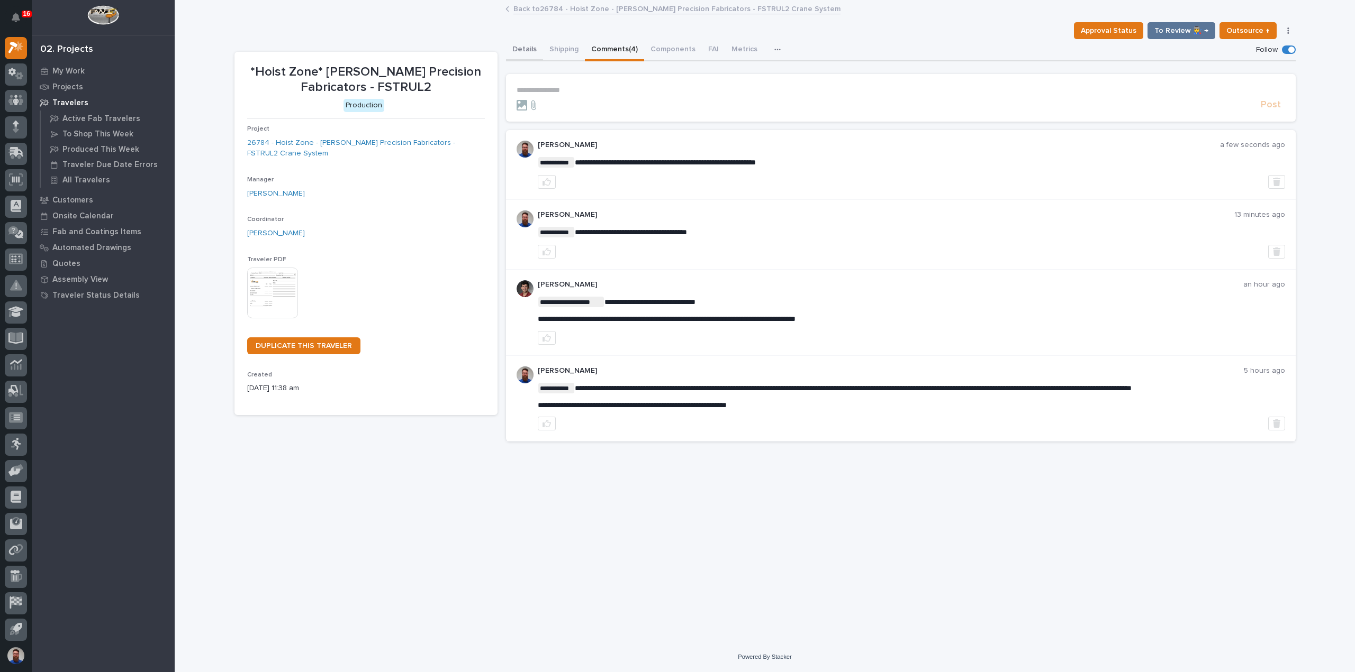
click at [530, 51] on button "Details" at bounding box center [524, 50] width 37 height 22
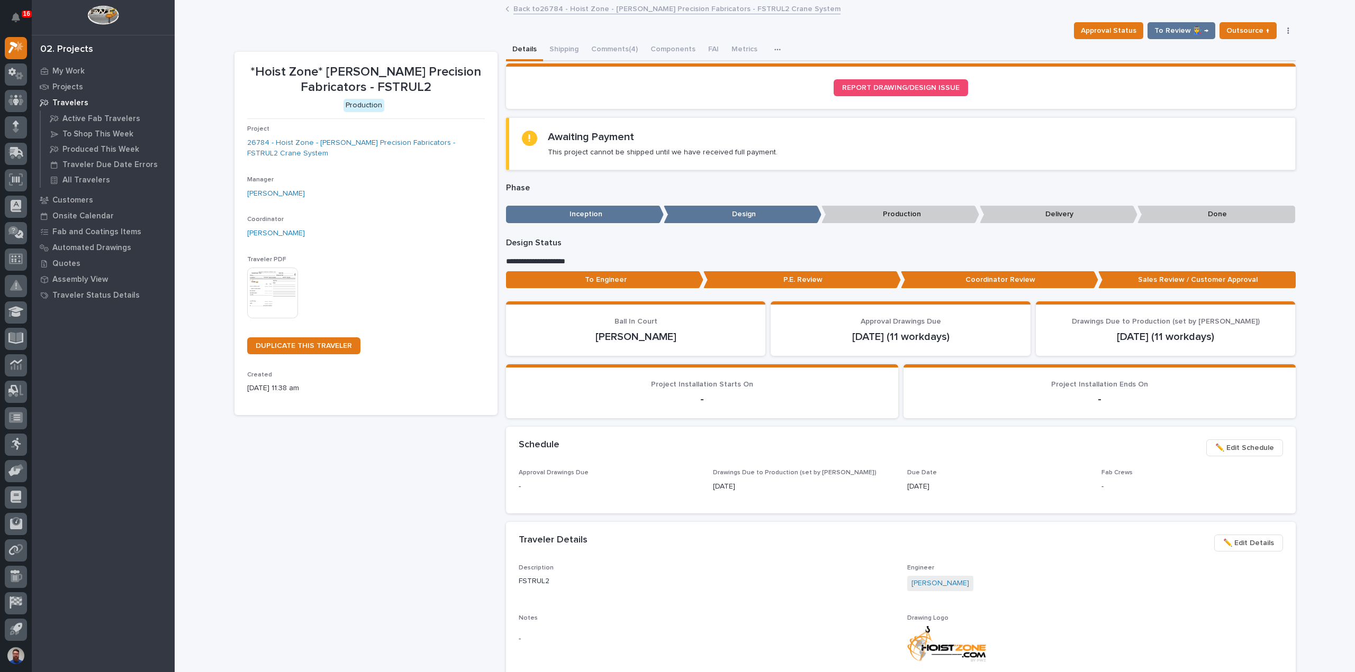
click at [610, 289] on div "To Engineer P.E. Review Coordinator Review Sales Review / Customer Approval" at bounding box center [900, 282] width 789 height 22
click at [606, 279] on p "To Engineer" at bounding box center [604, 279] width 197 height 17
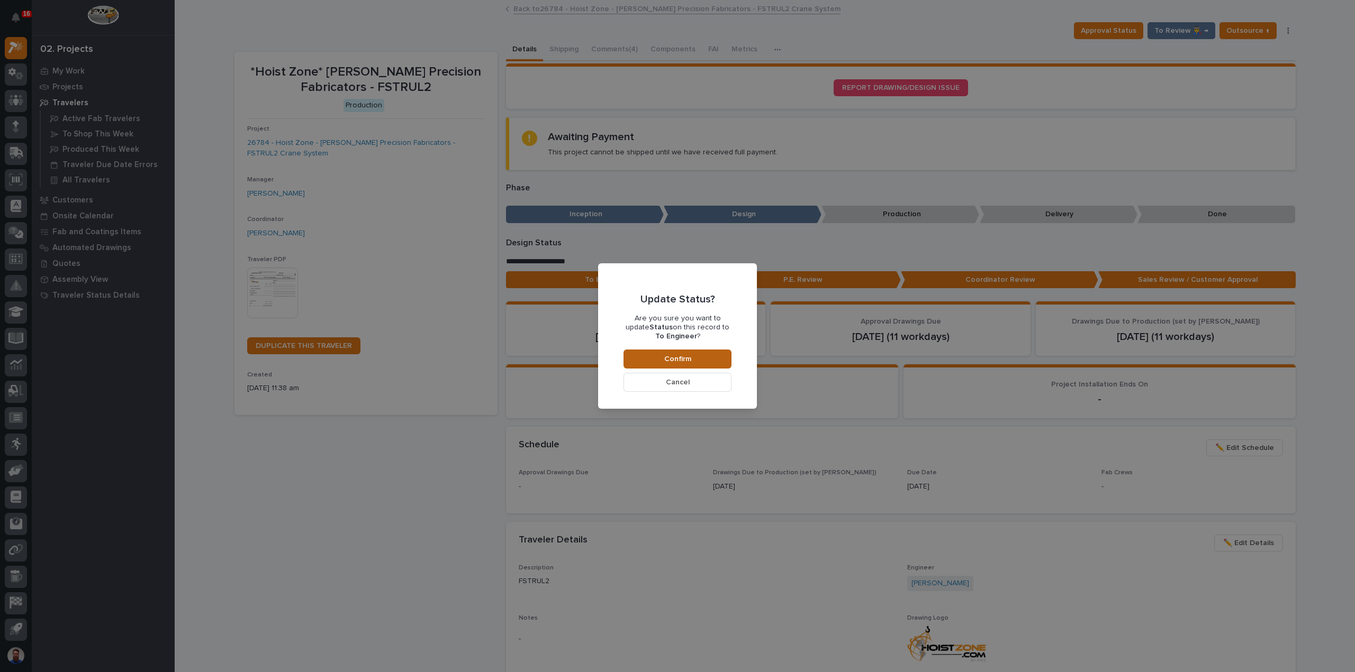
click at [652, 354] on button "Confirm" at bounding box center [677, 359] width 108 height 19
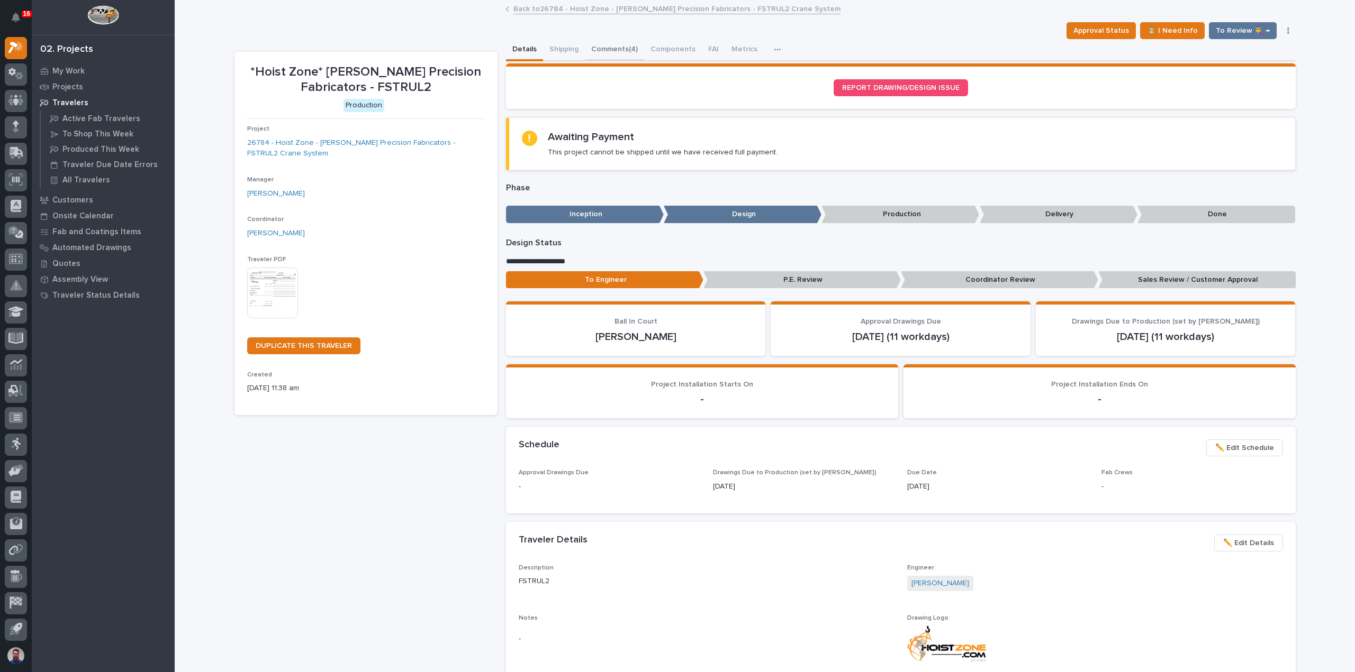
click at [612, 42] on button "Comments (4)" at bounding box center [614, 50] width 59 height 22
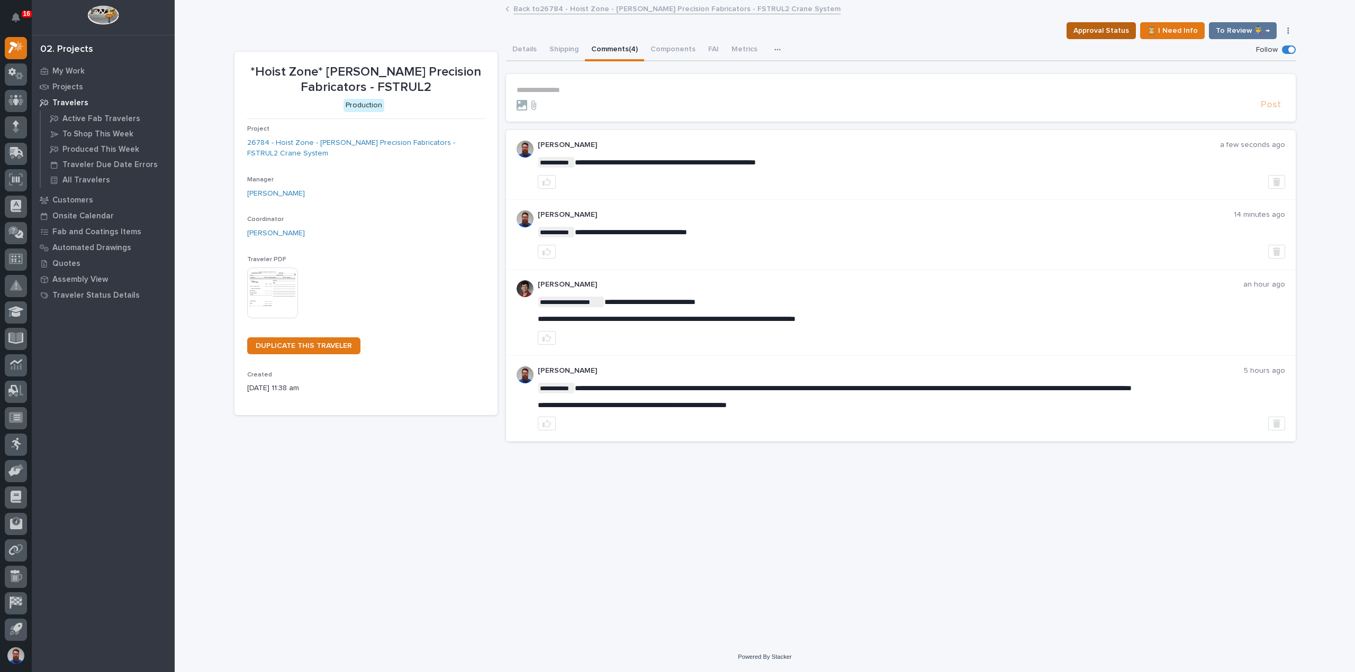
click at [1113, 33] on span "Approval Status" at bounding box center [1101, 30] width 56 height 13
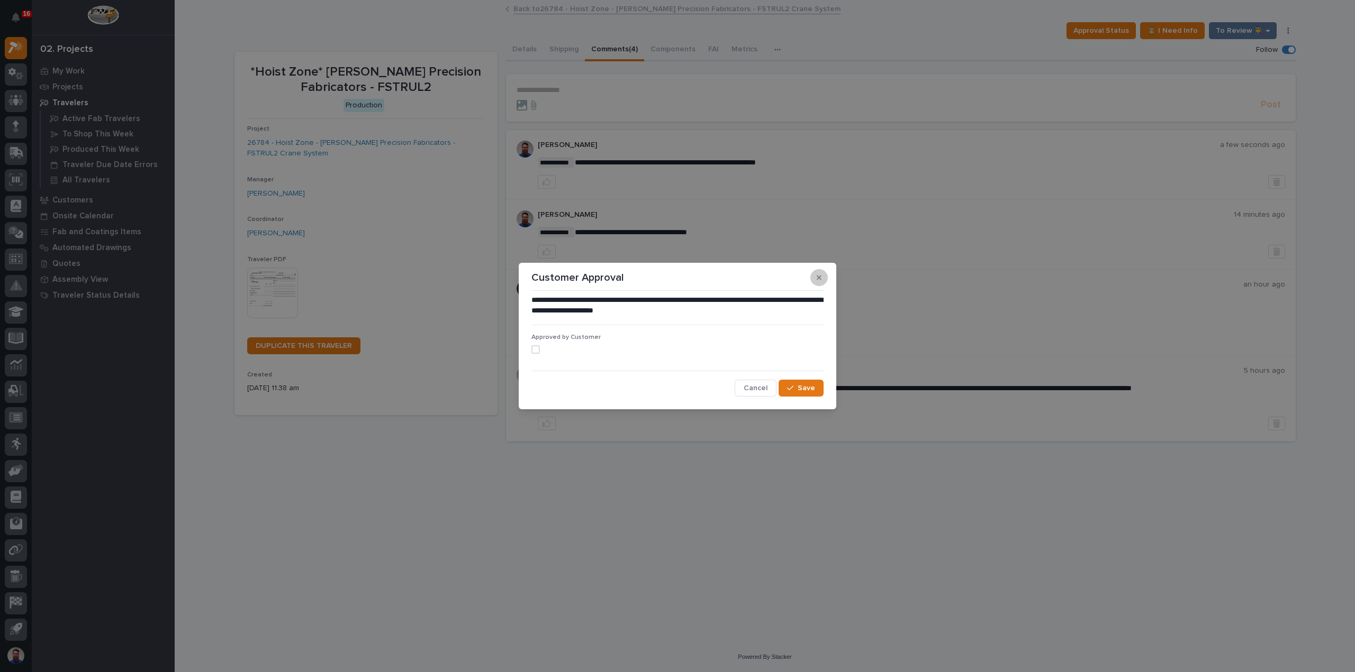
click at [817, 283] on button "button" at bounding box center [818, 277] width 17 height 17
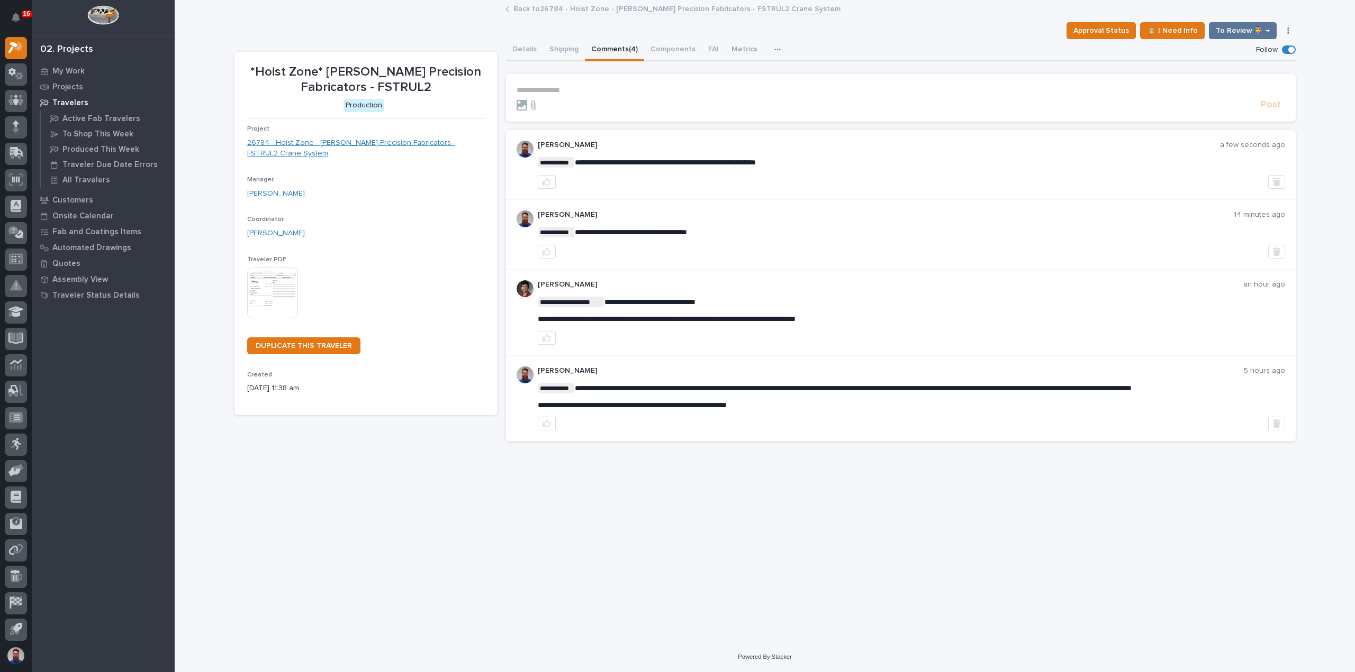
click at [399, 144] on link "26784 - Hoist Zone - Byers Precision Fabricators - FSTRUL2 Crane System" at bounding box center [366, 149] width 238 height 22
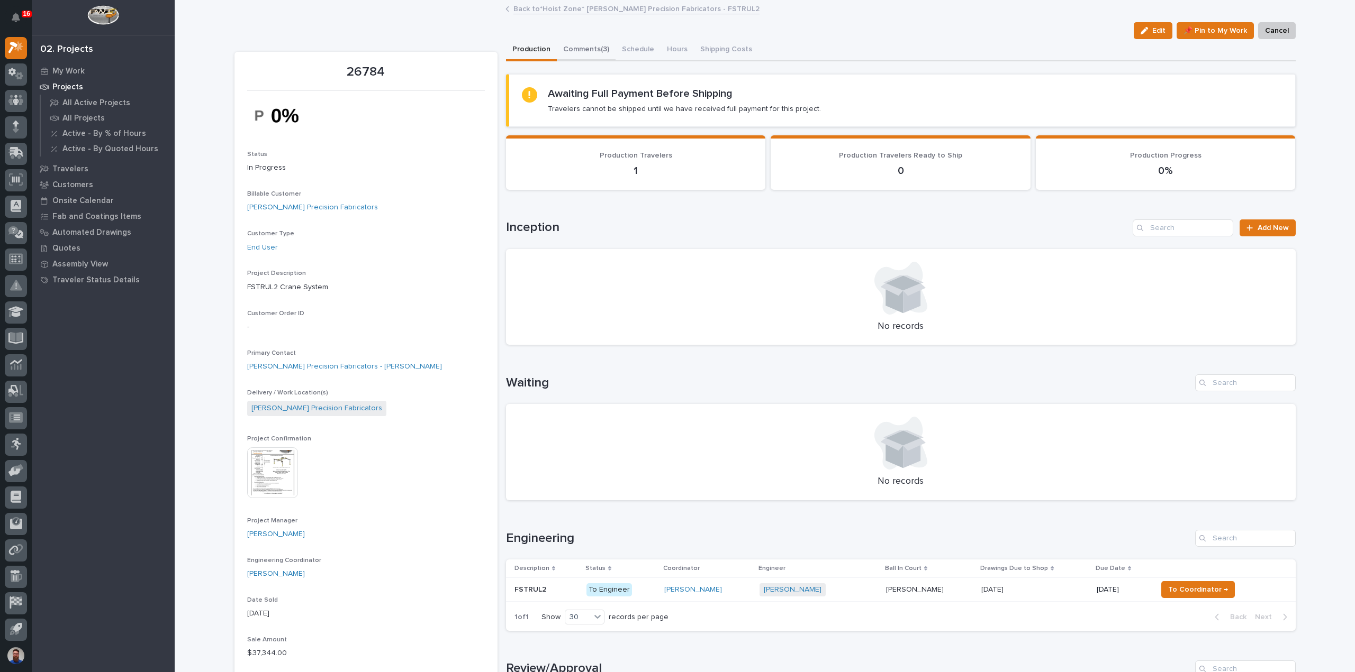
click at [576, 50] on button "Comments (3)" at bounding box center [586, 50] width 59 height 22
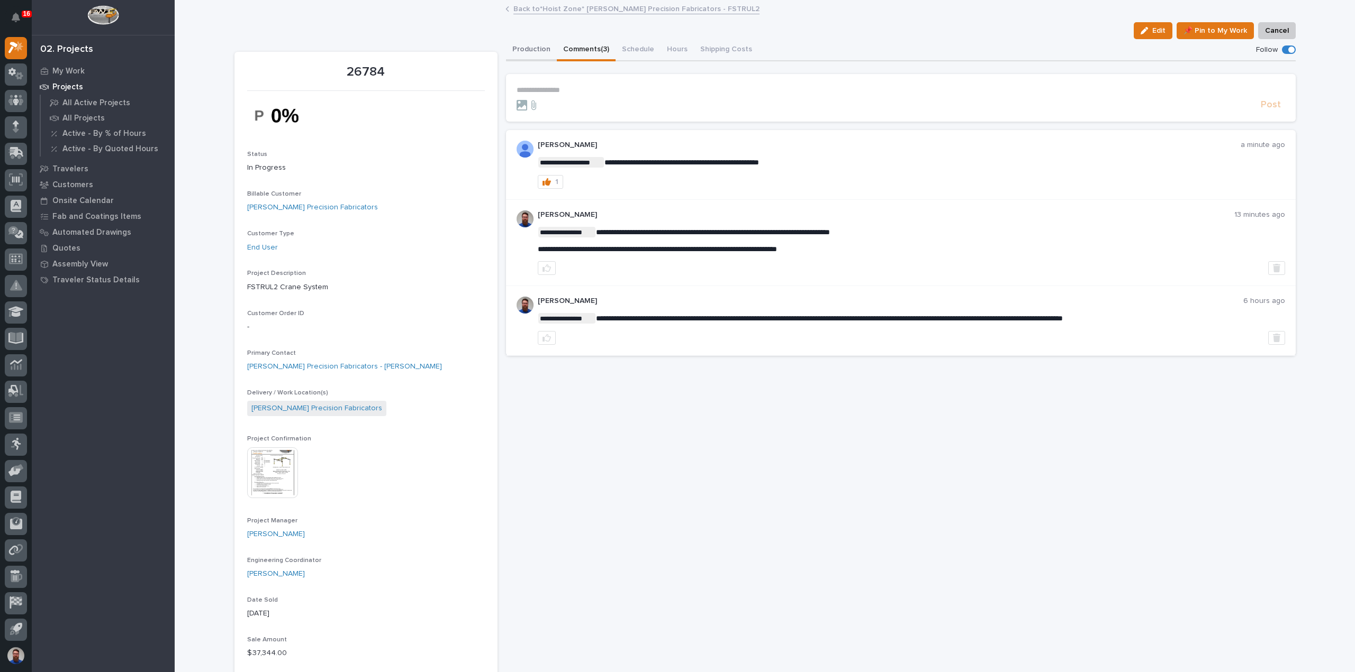
click at [527, 48] on button "Production" at bounding box center [531, 50] width 51 height 22
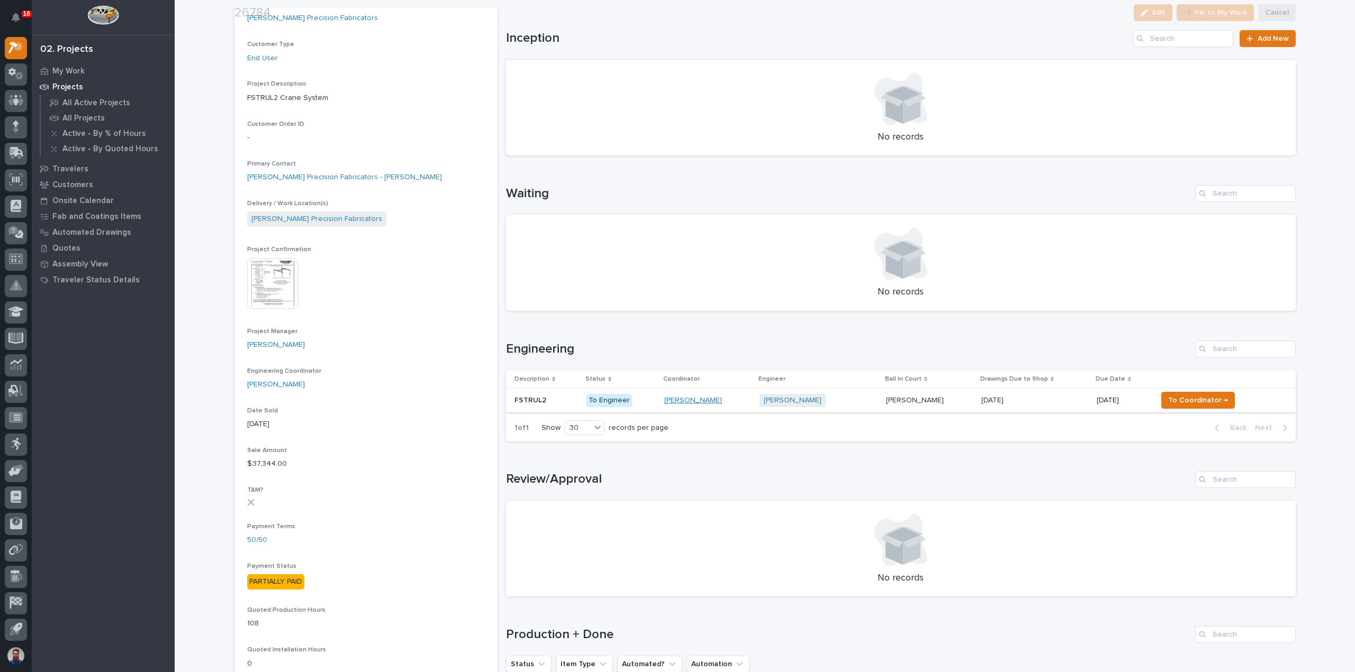
scroll to position [282, 0]
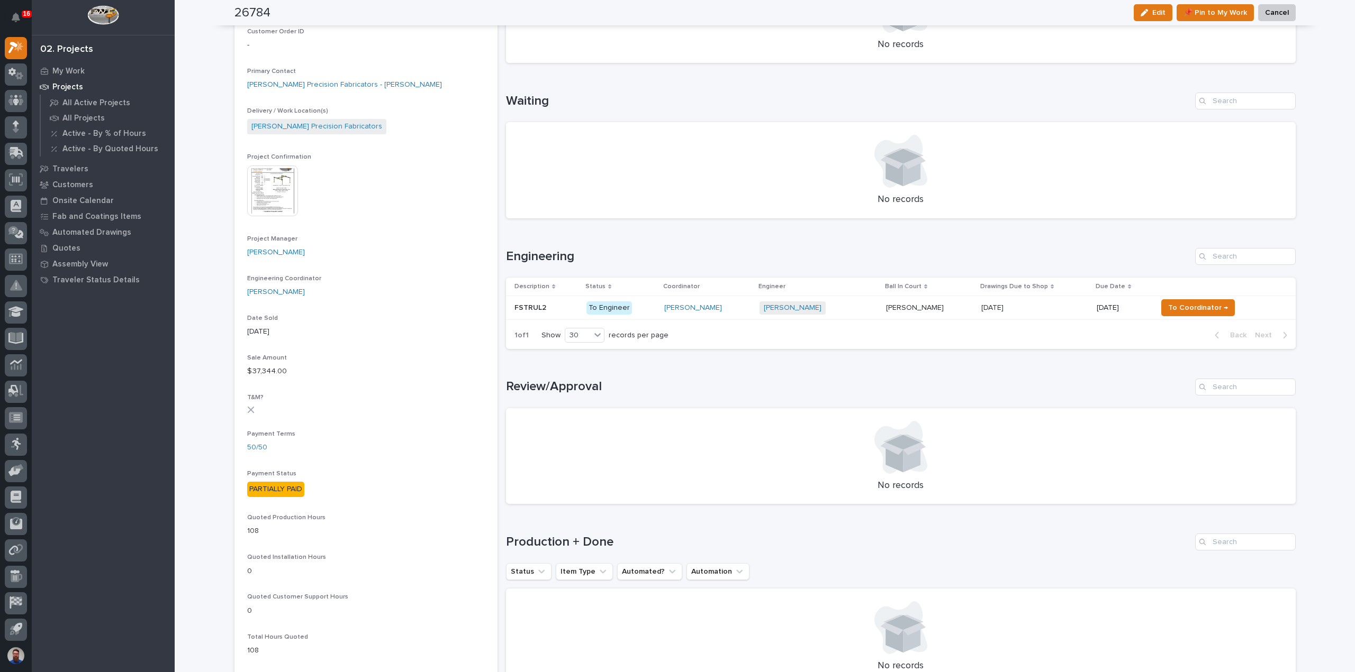
click at [1021, 314] on div "09/04/2025 09/04/2025" at bounding box center [1034, 307] width 107 height 17
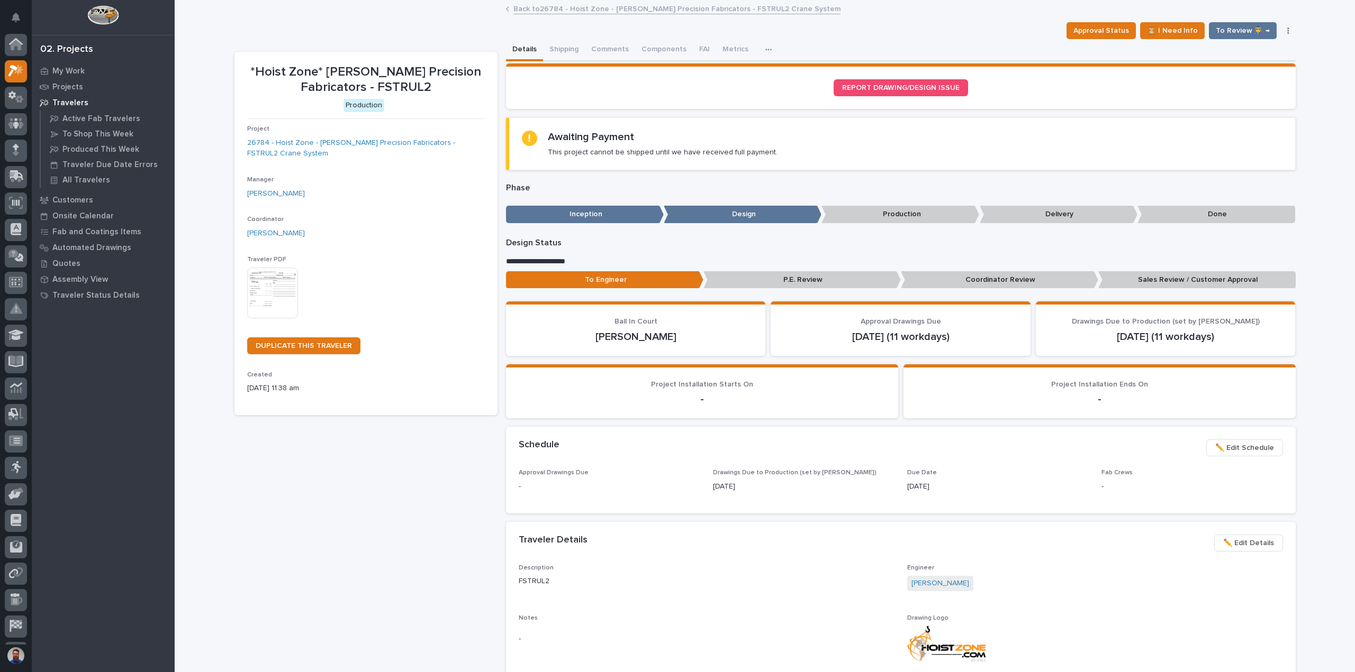
scroll to position [23, 0]
click at [1091, 23] on button "Approval Status" at bounding box center [1100, 30] width 69 height 17
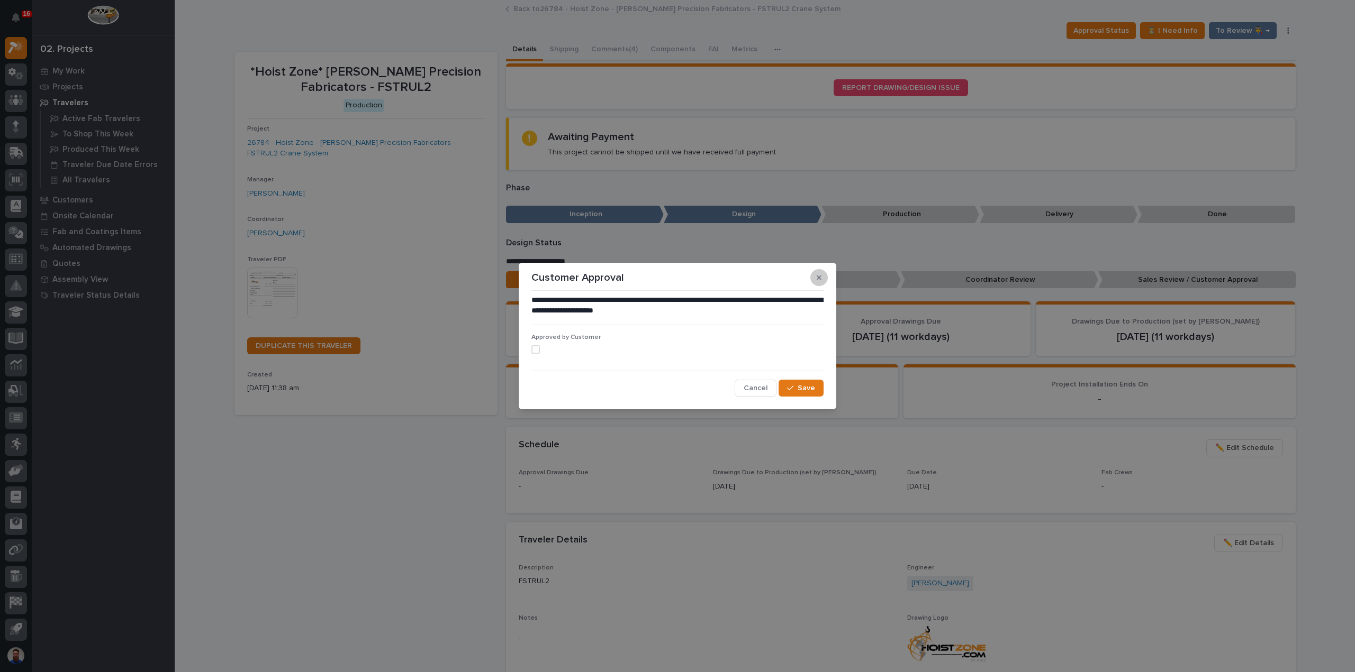
click at [822, 279] on button "button" at bounding box center [818, 277] width 17 height 17
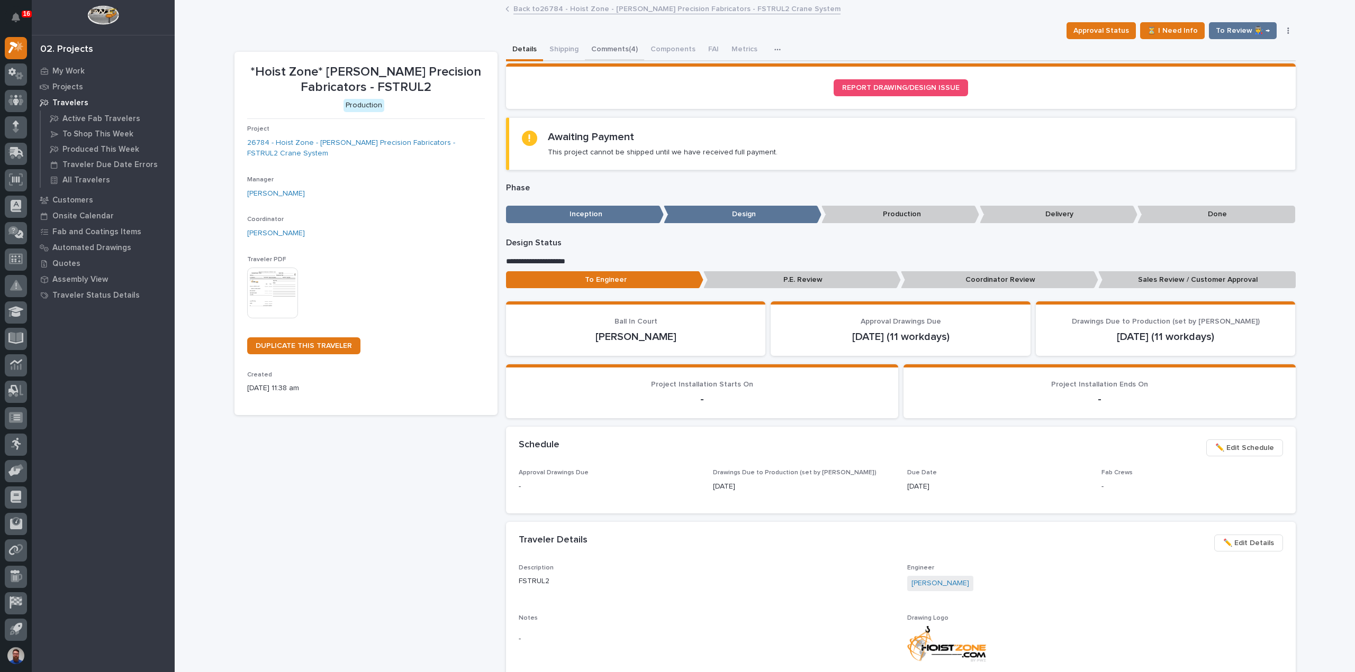
click at [606, 47] on button "Comments (4)" at bounding box center [614, 50] width 59 height 22
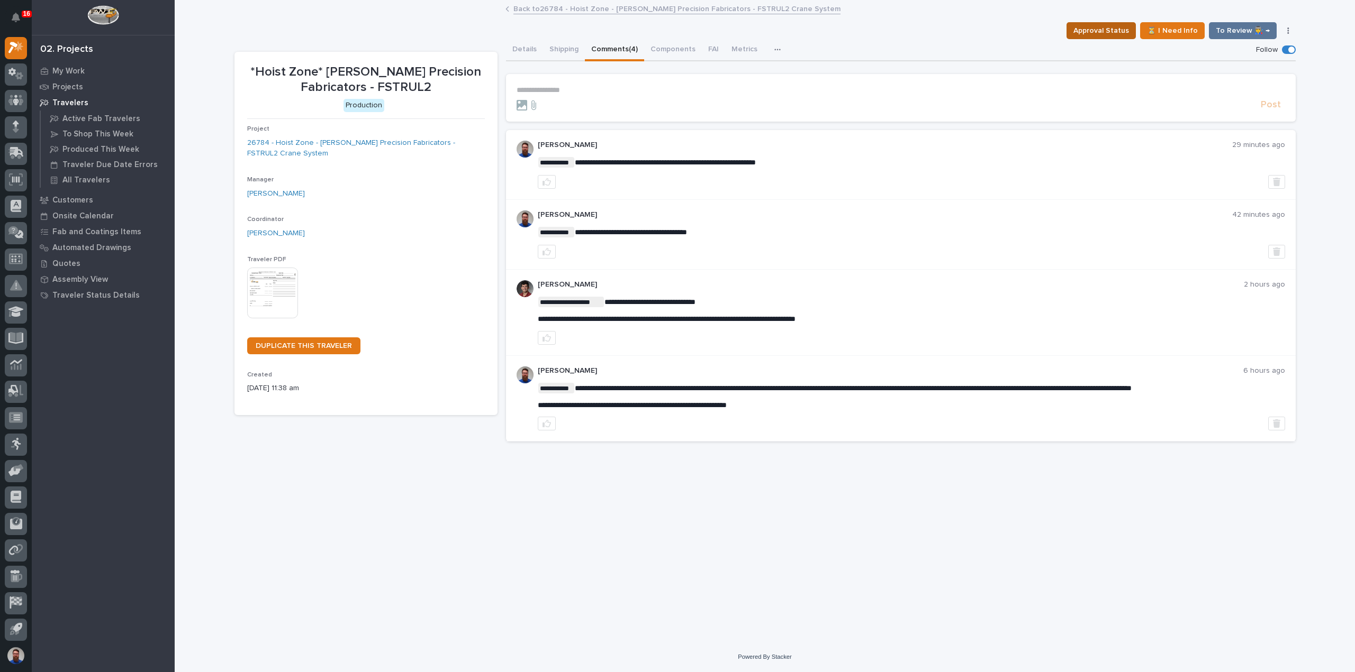
click at [1126, 38] on button "Approval Status" at bounding box center [1100, 30] width 69 height 17
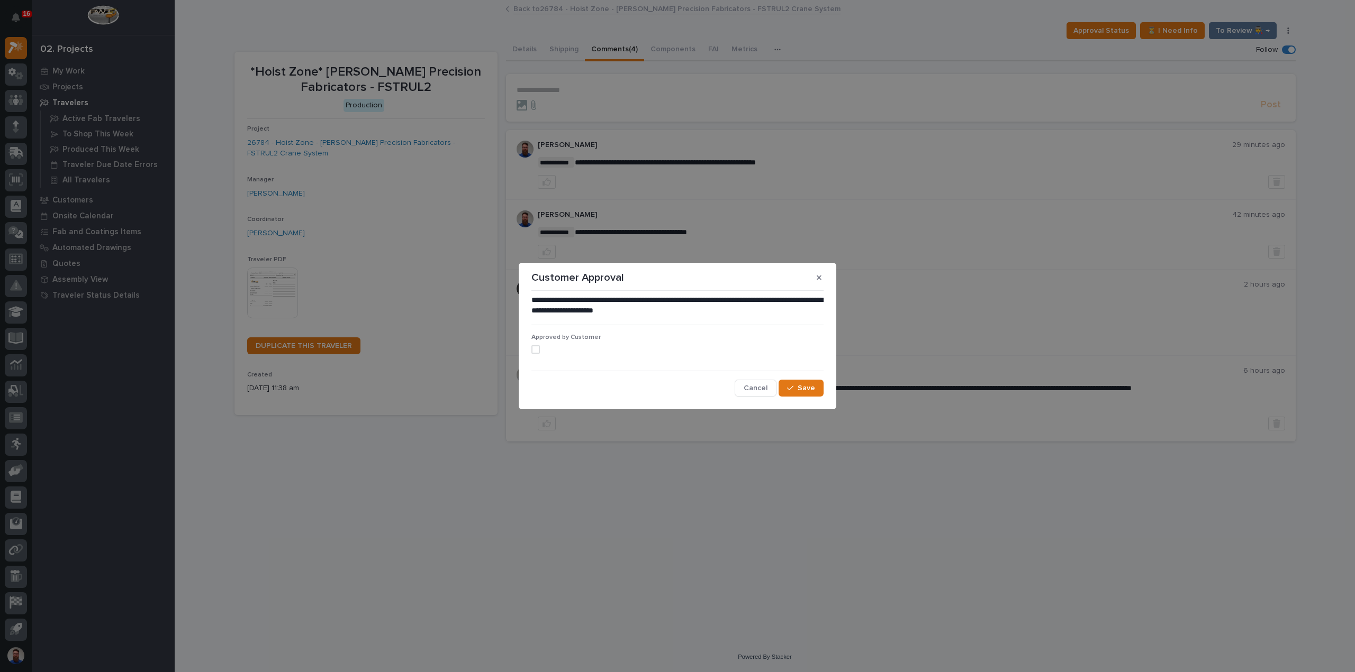
click at [552, 346] on label at bounding box center [677, 350] width 292 height 8
click at [803, 390] on span "Save" at bounding box center [805, 389] width 17 height 10
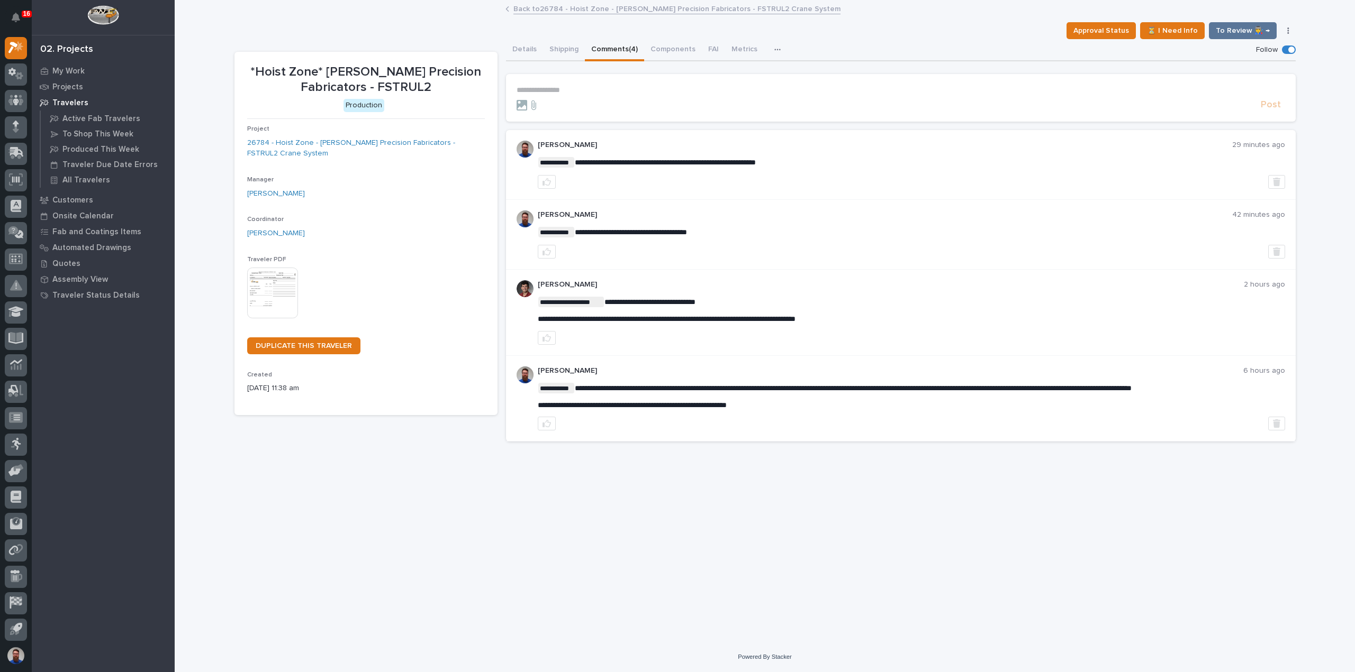
click at [528, 50] on button "Details" at bounding box center [524, 50] width 37 height 22
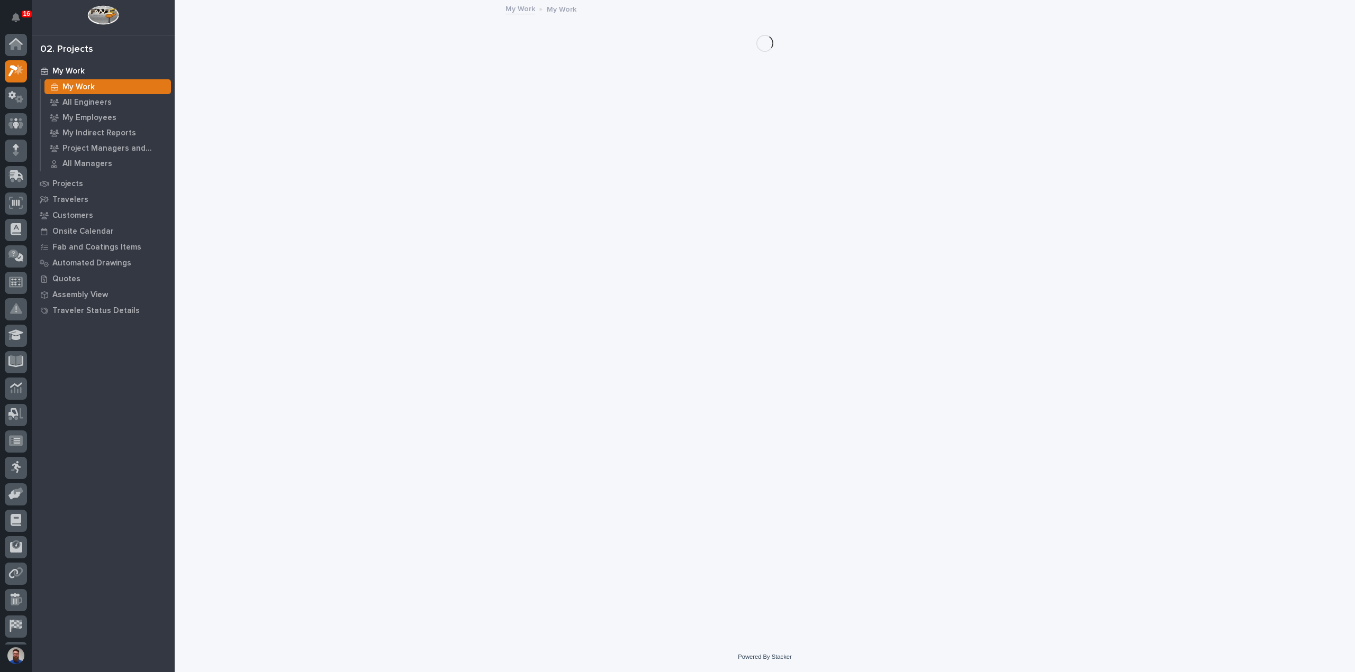
scroll to position [23, 0]
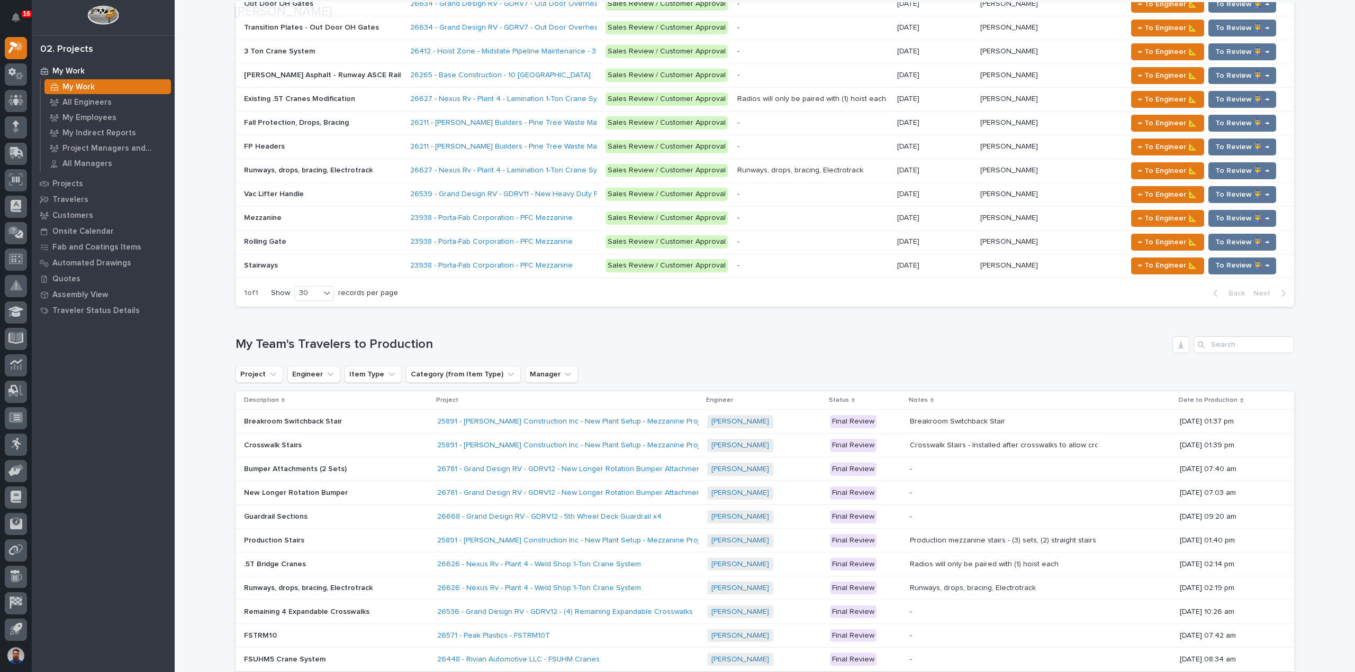
scroll to position [1774, 0]
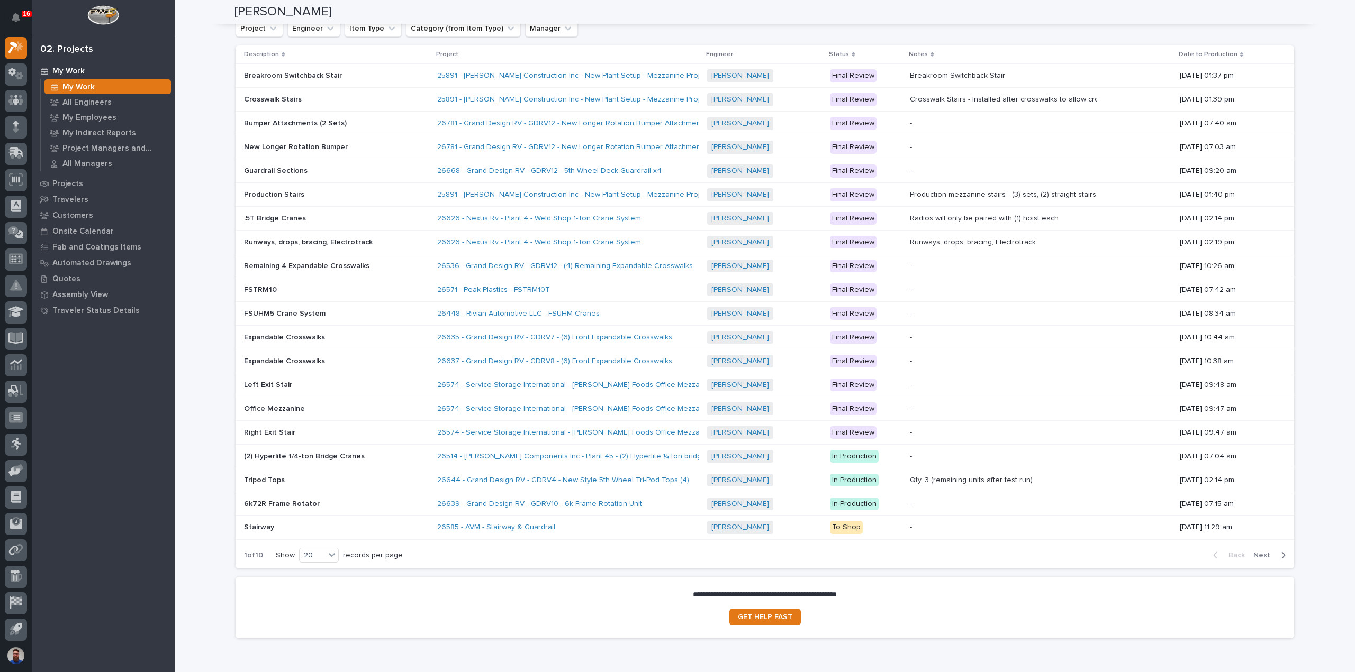
click at [311, 543] on div "1 of 10 Show 20 records per page" at bounding box center [323, 556] width 176 height 26
click at [312, 550] on div "20" at bounding box center [311, 555] width 25 height 11
click at [320, 532] on div "30" at bounding box center [315, 537] width 39 height 13
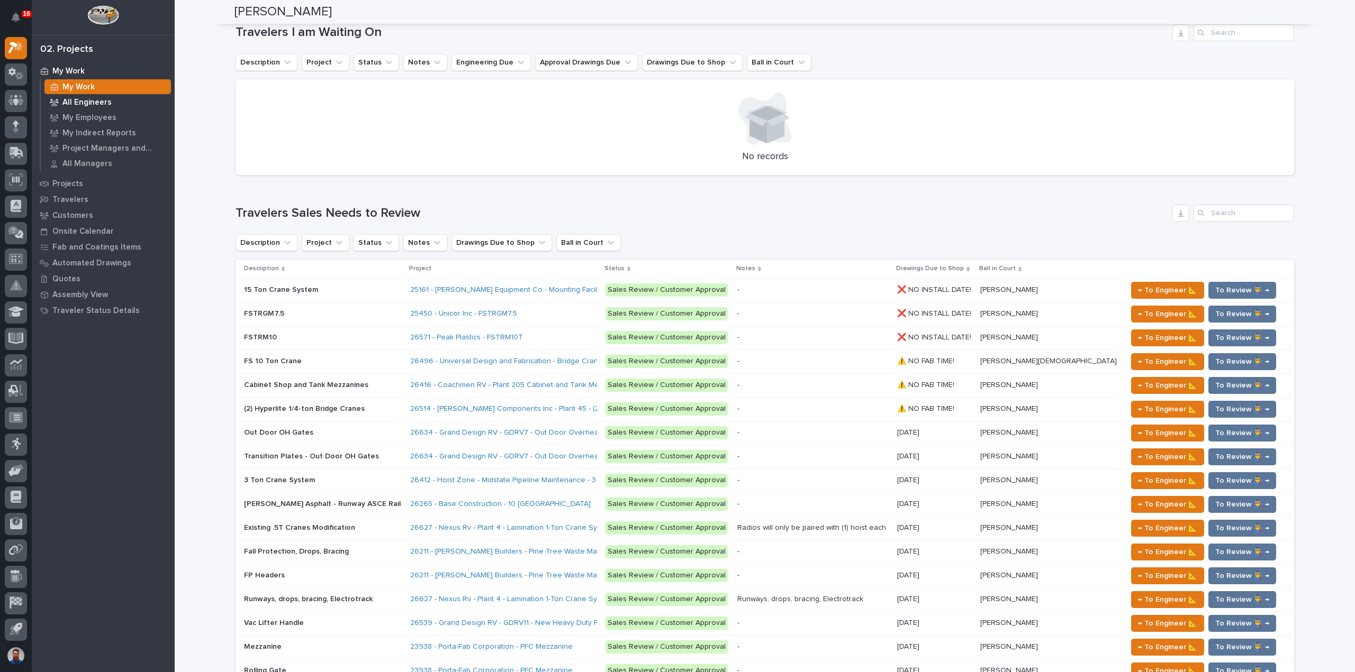
scroll to position [928, 0]
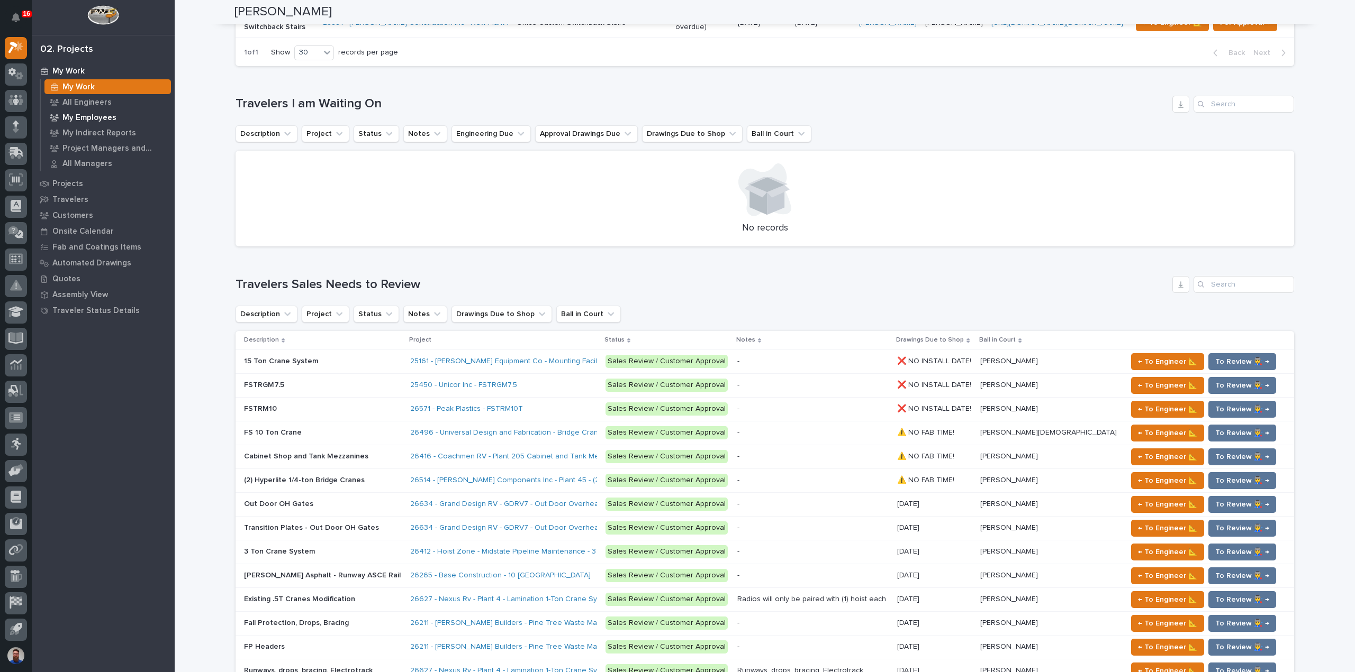
click at [102, 116] on p "My Employees" at bounding box center [89, 118] width 54 height 10
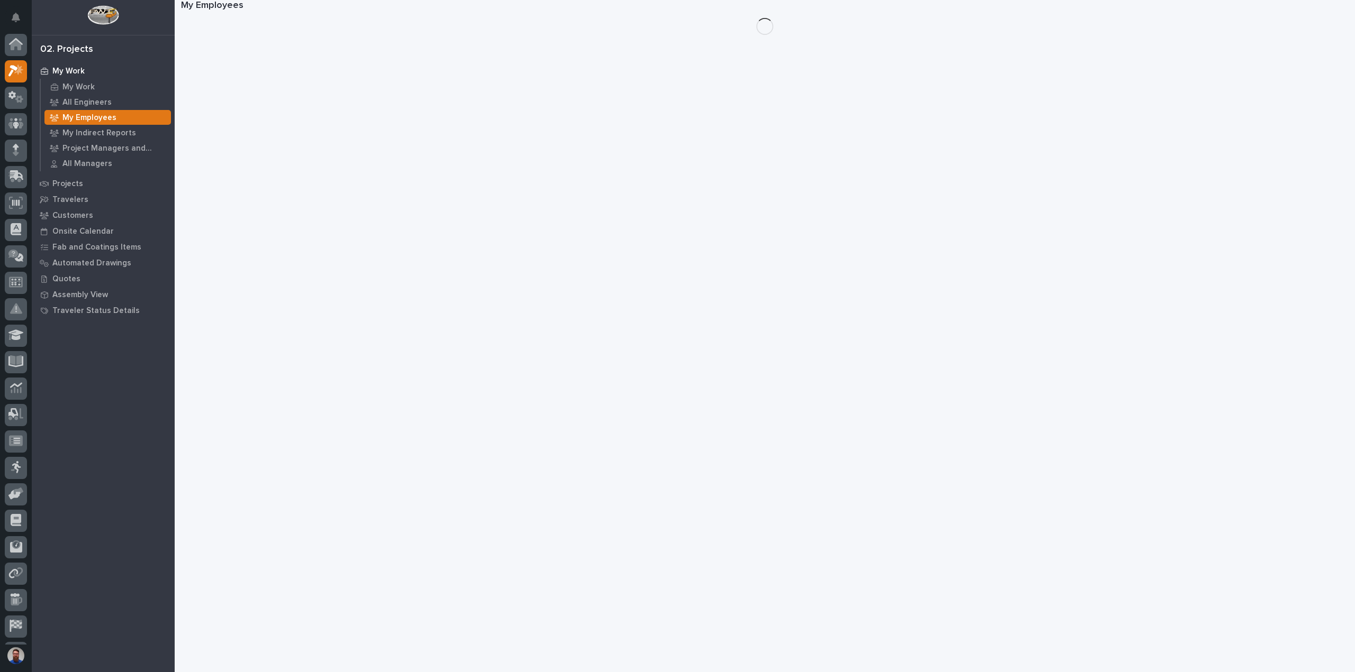
scroll to position [23, 0]
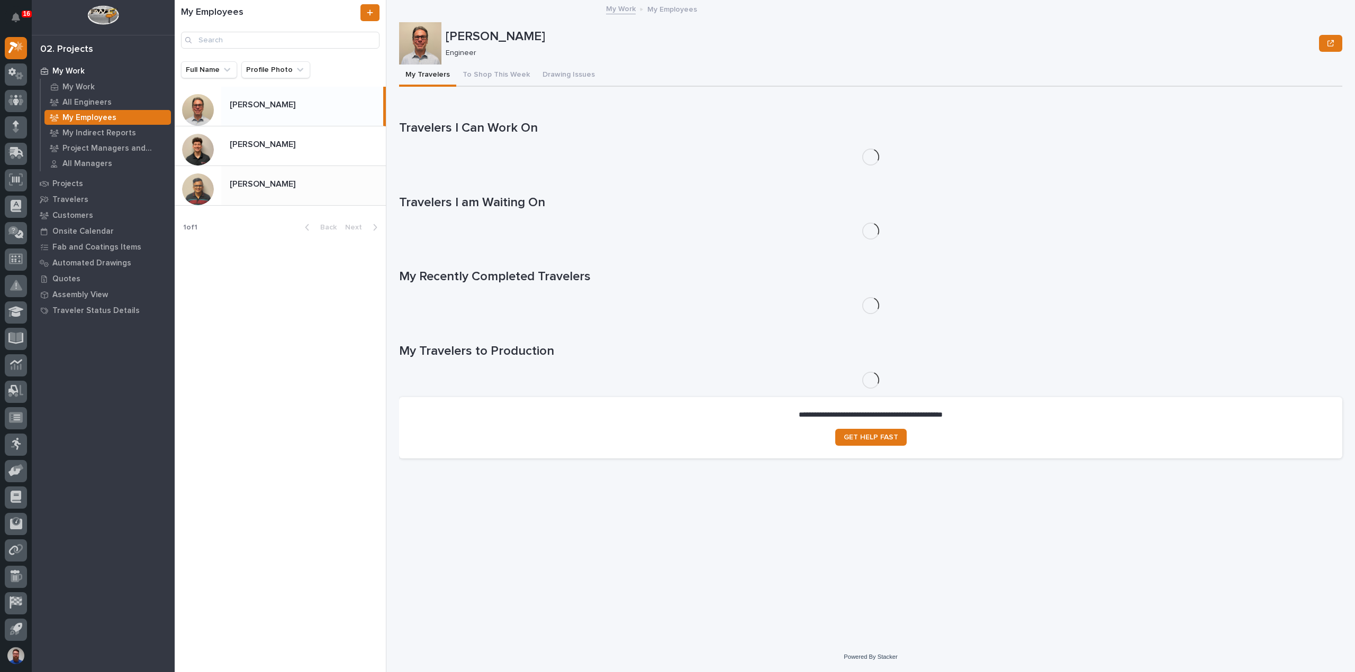
click at [345, 171] on div "[PERSON_NAME] [PERSON_NAME]" at bounding box center [280, 186] width 211 height 40
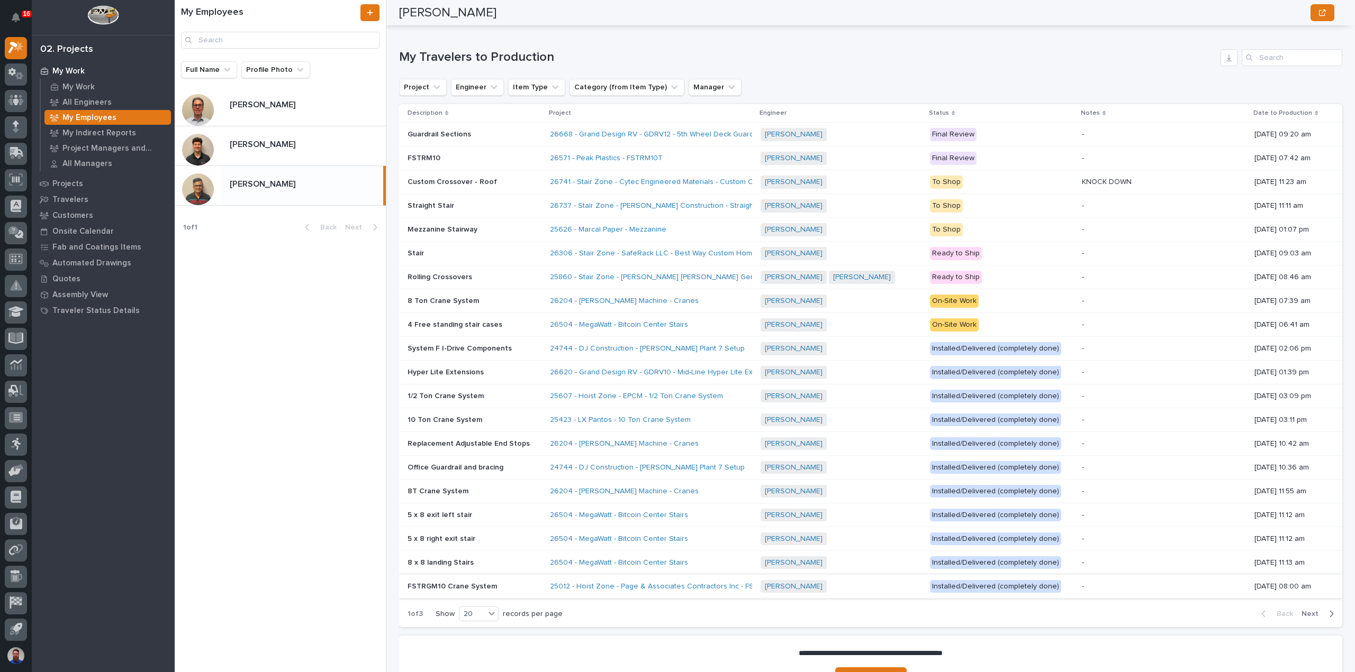
scroll to position [808, 0]
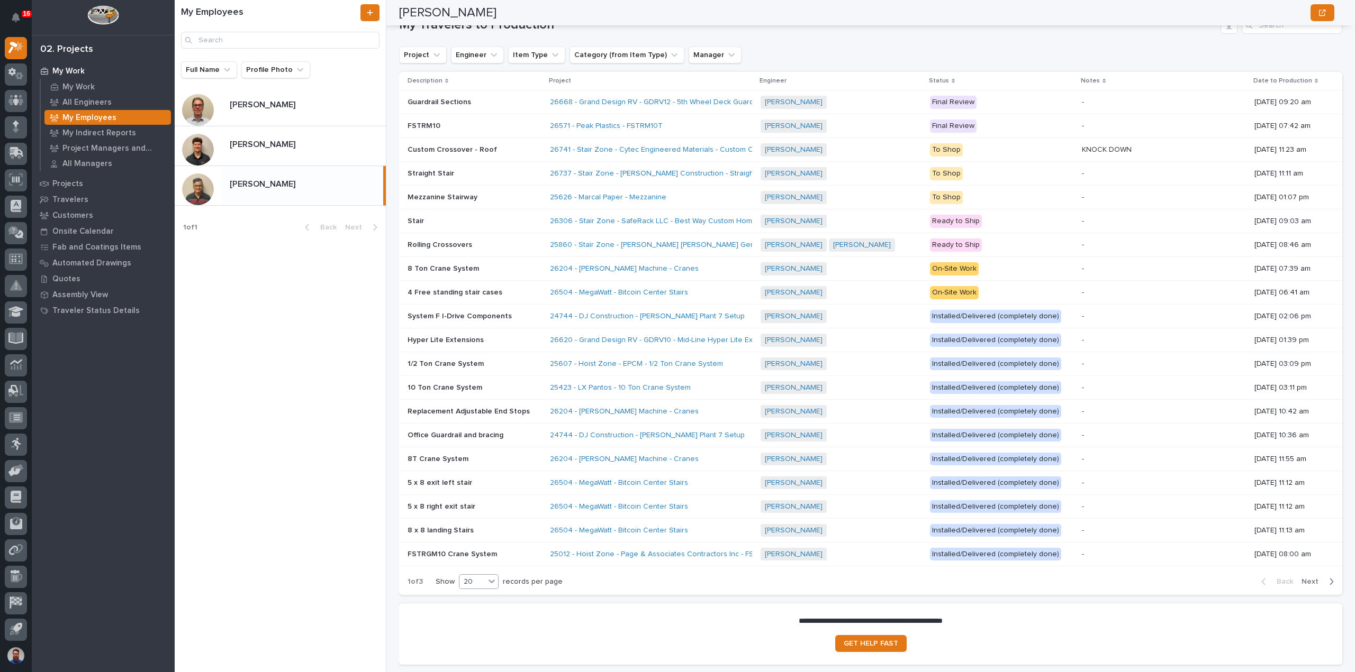
click at [478, 577] on div "20" at bounding box center [471, 582] width 25 height 11
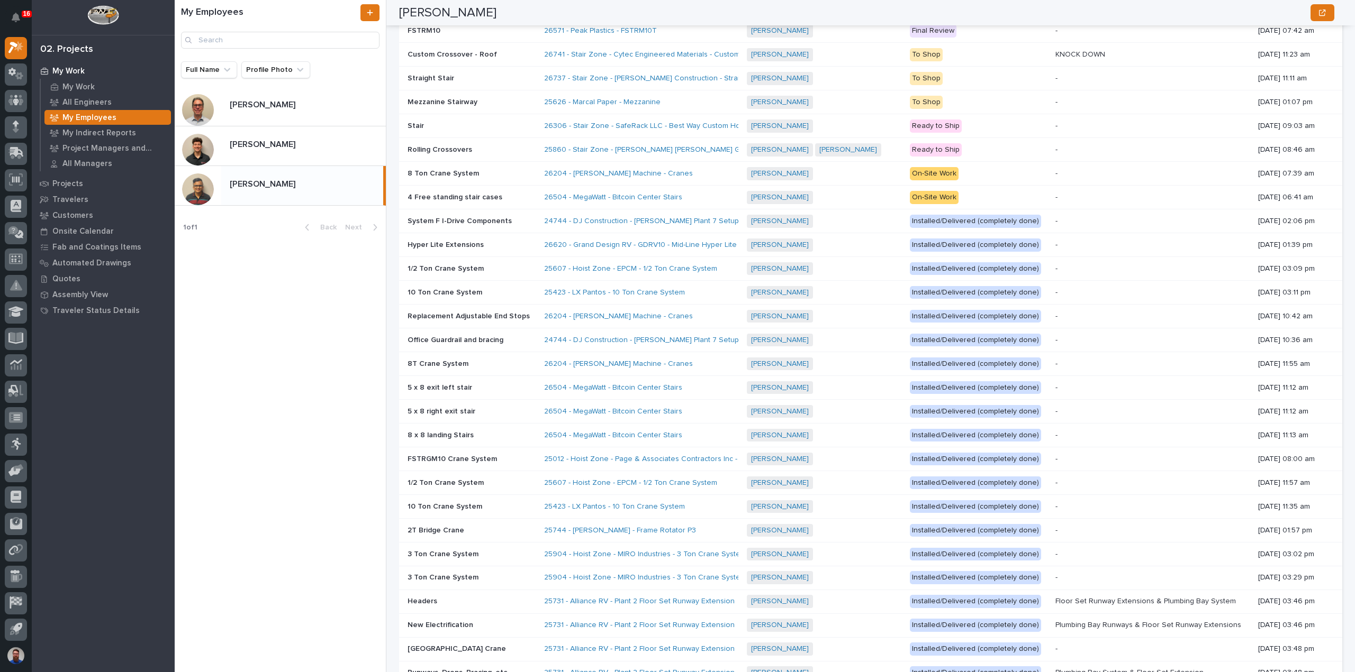
scroll to position [974, 0]
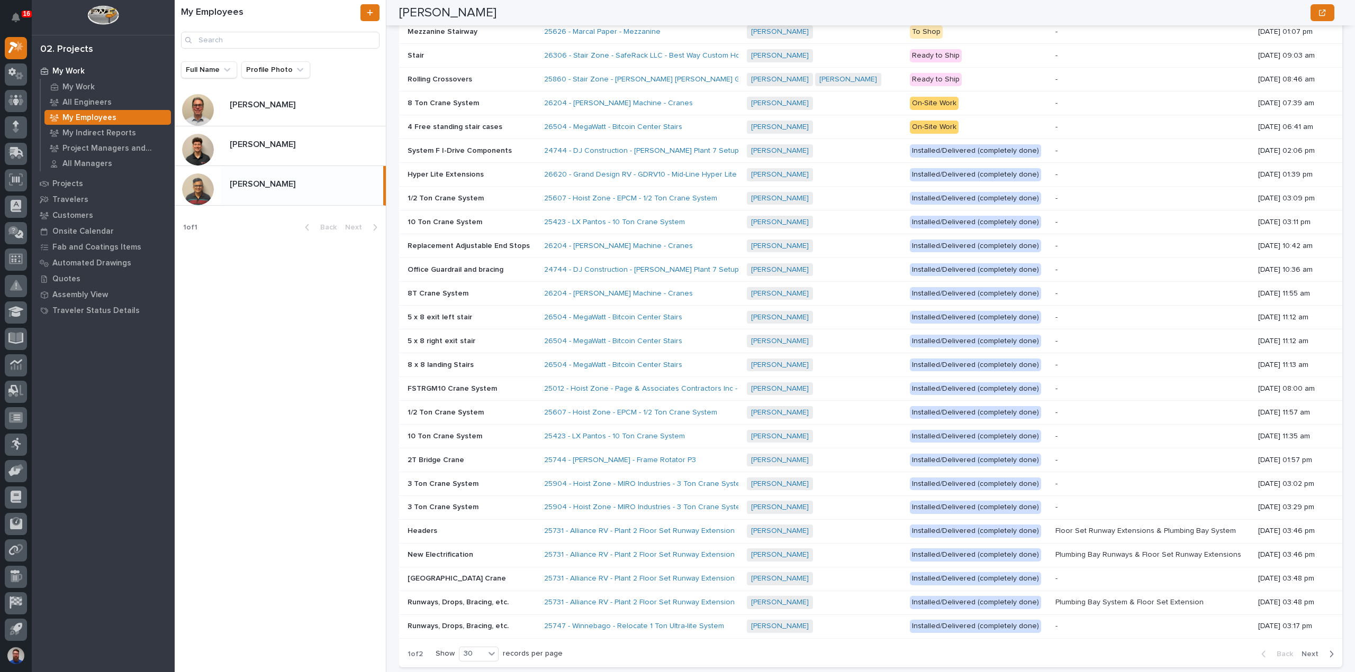
click at [1309, 650] on span "Next" at bounding box center [1312, 655] width 23 height 10
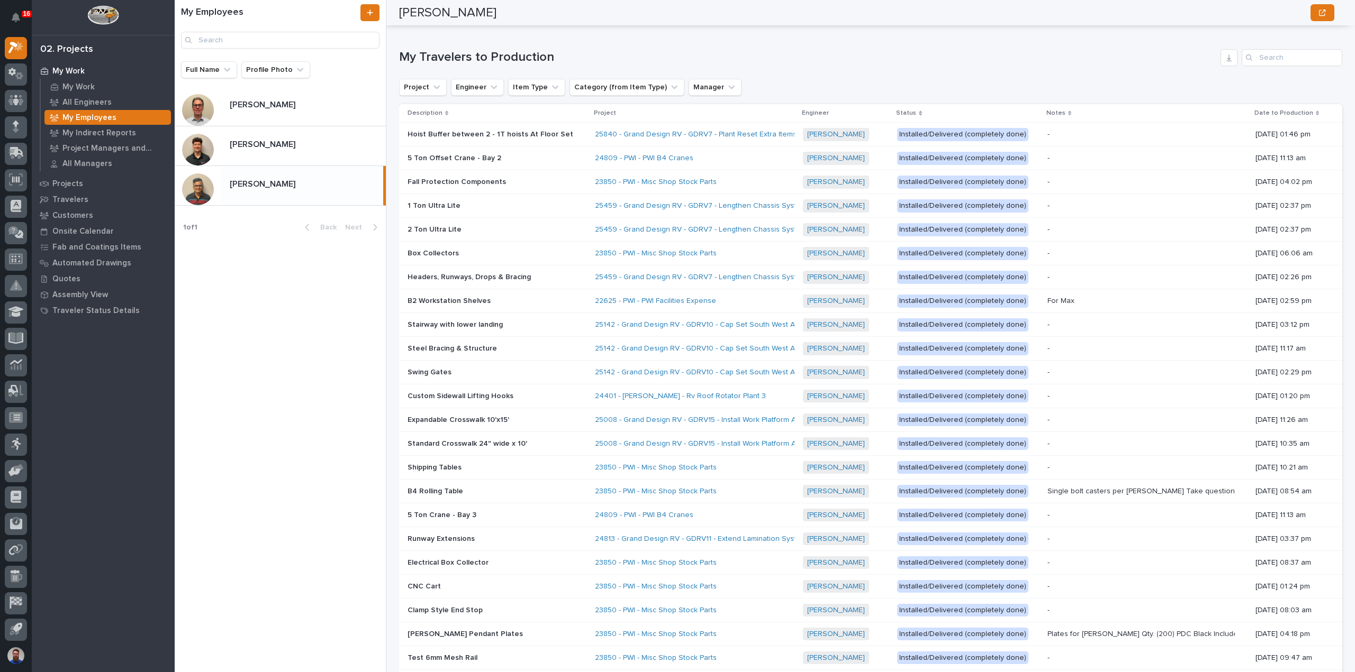
scroll to position [762, 0]
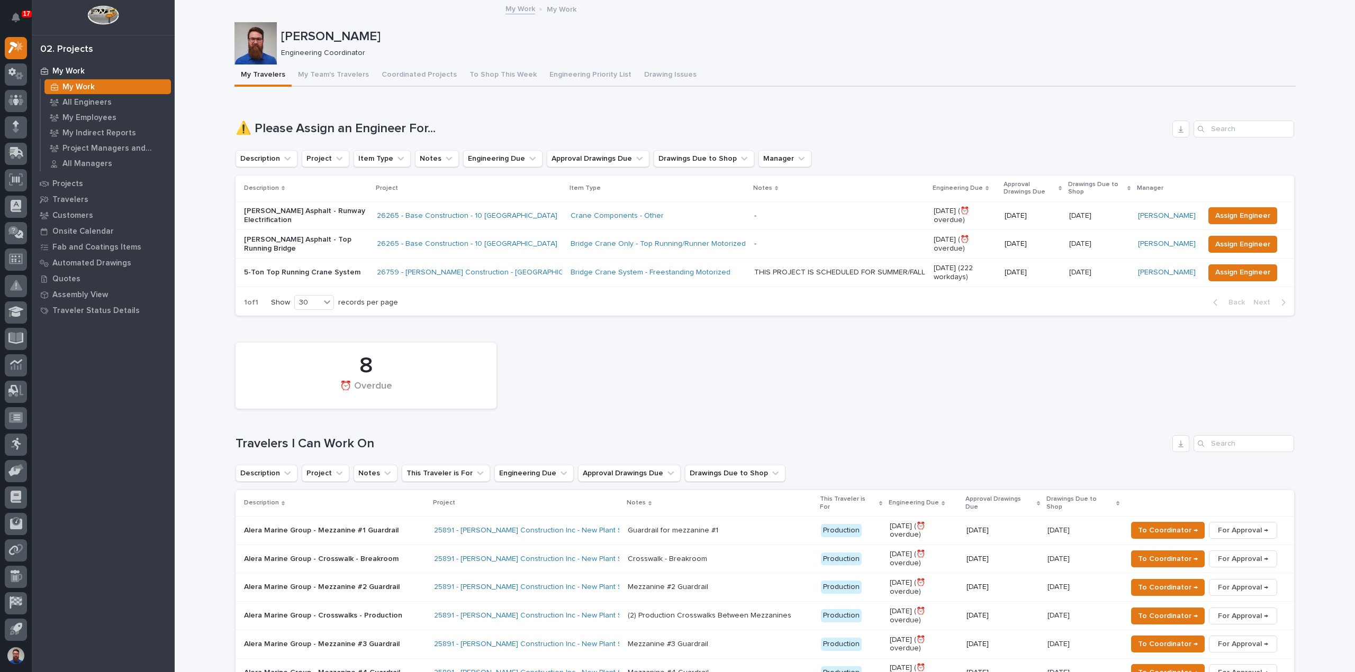
drag, startPoint x: 413, startPoint y: 337, endPoint x: 339, endPoint y: 336, distance: 73.5
click at [340, 336] on div "Loading... Saving… 8 ⏰ Overdue Travelers I Can Work On Description Project Note…" at bounding box center [764, 564] width 1058 height 481
click at [339, 336] on div "Loading... Saving… 8 ⏰ Overdue Travelers I Can Work On Description Project Note…" at bounding box center [764, 564] width 1058 height 481
drag, startPoint x: 330, startPoint y: 341, endPoint x: 462, endPoint y: 399, distance: 144.0
click at [462, 399] on div "8 ⏰ Overdue" at bounding box center [764, 376] width 1069 height 77
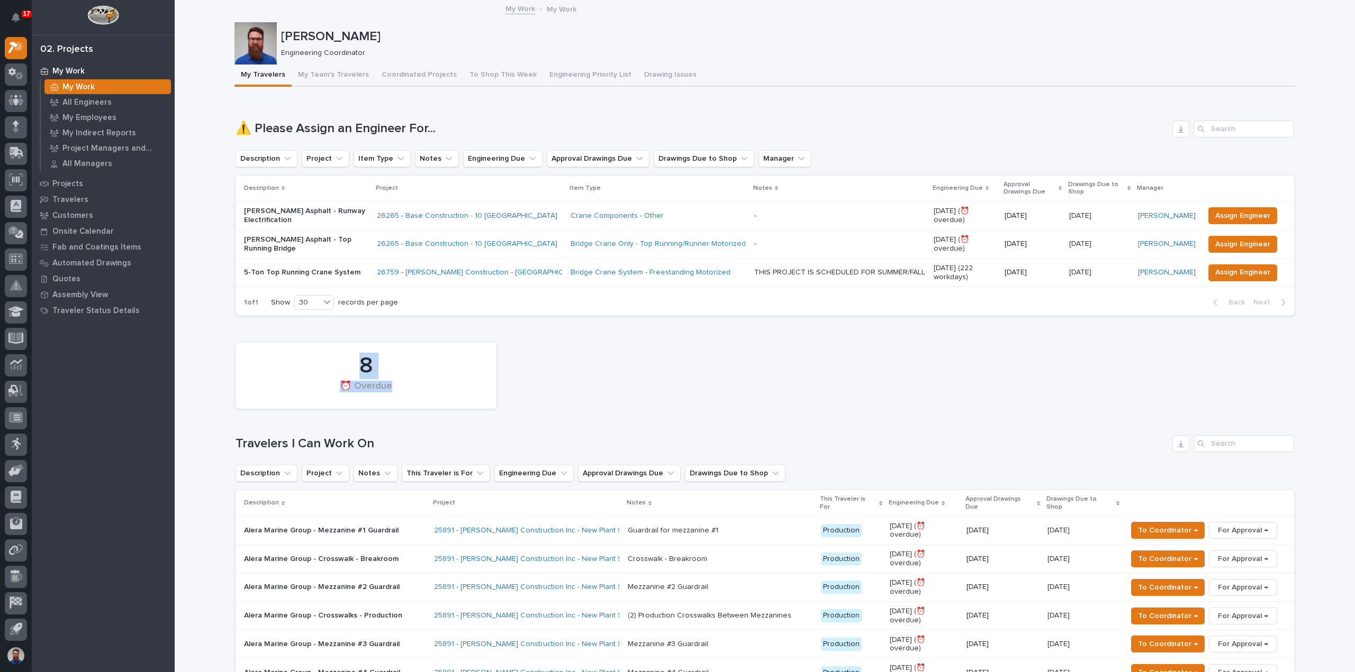
click at [462, 399] on div "⏰ Overdue" at bounding box center [365, 392] width 225 height 22
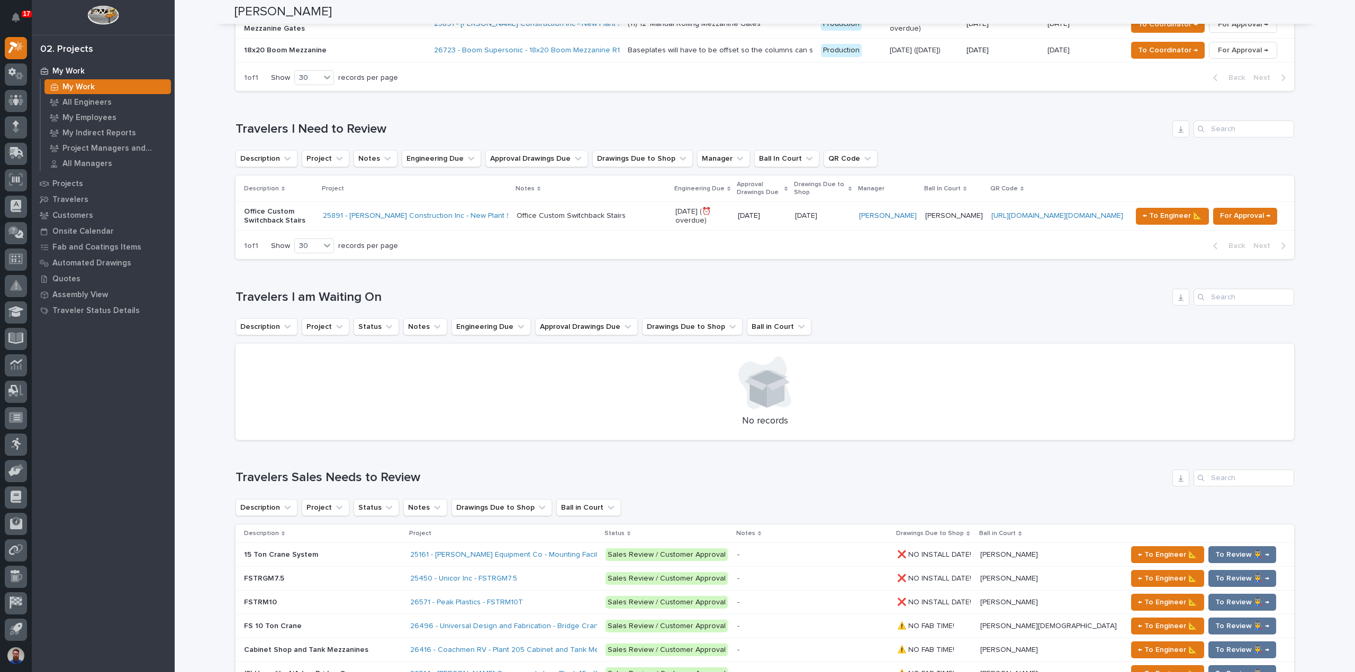
scroll to position [705, 0]
drag, startPoint x: 450, startPoint y: 438, endPoint x: 276, endPoint y: 429, distance: 174.3
click at [276, 471] on h1 "Travelers Sales Needs to Review" at bounding box center [701, 478] width 932 height 15
click at [275, 471] on h1 "Travelers Sales Needs to Review" at bounding box center [701, 478] width 932 height 15
drag, startPoint x: 225, startPoint y: 429, endPoint x: 448, endPoint y: 435, distance: 222.9
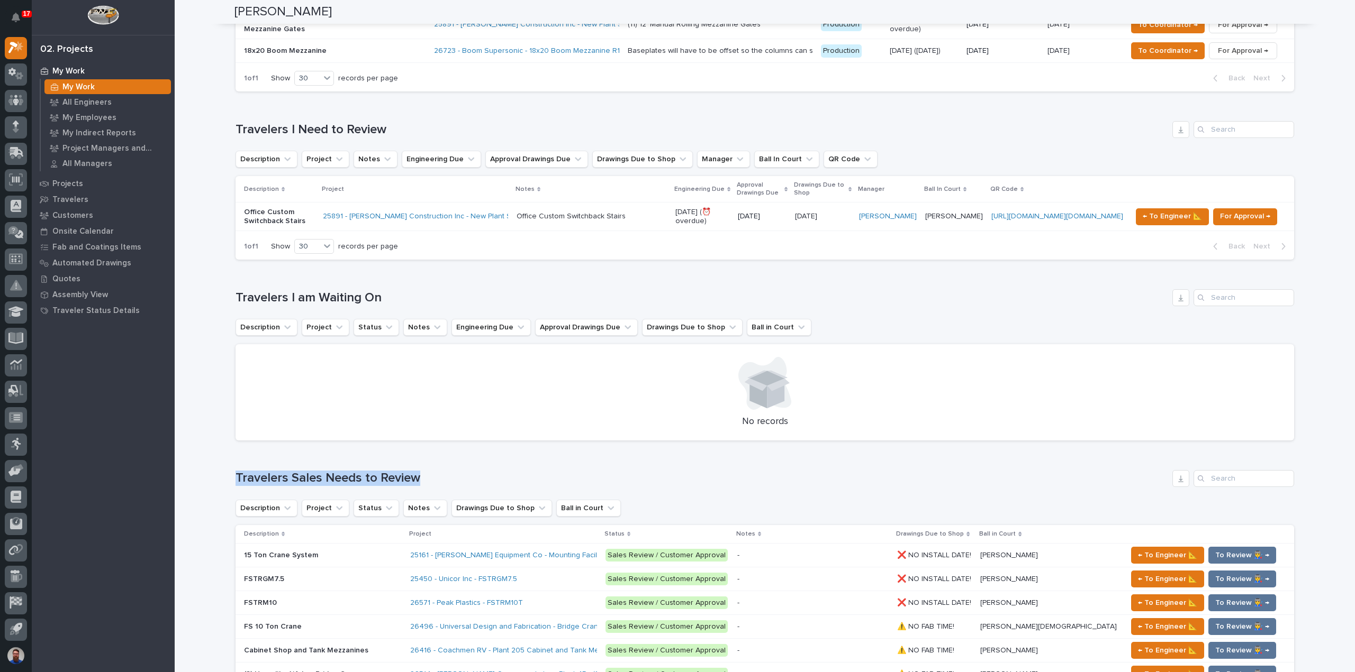
click at [448, 435] on div "Loading... Saving… Loading... Saving… Weston Hochstetler Weston Hochstetler Eng…" at bounding box center [764, 493] width 1071 height 2394
click at [448, 471] on h1 "Travelers Sales Needs to Review" at bounding box center [701, 478] width 932 height 15
drag, startPoint x: 443, startPoint y: 424, endPoint x: 259, endPoint y: 424, distance: 184.1
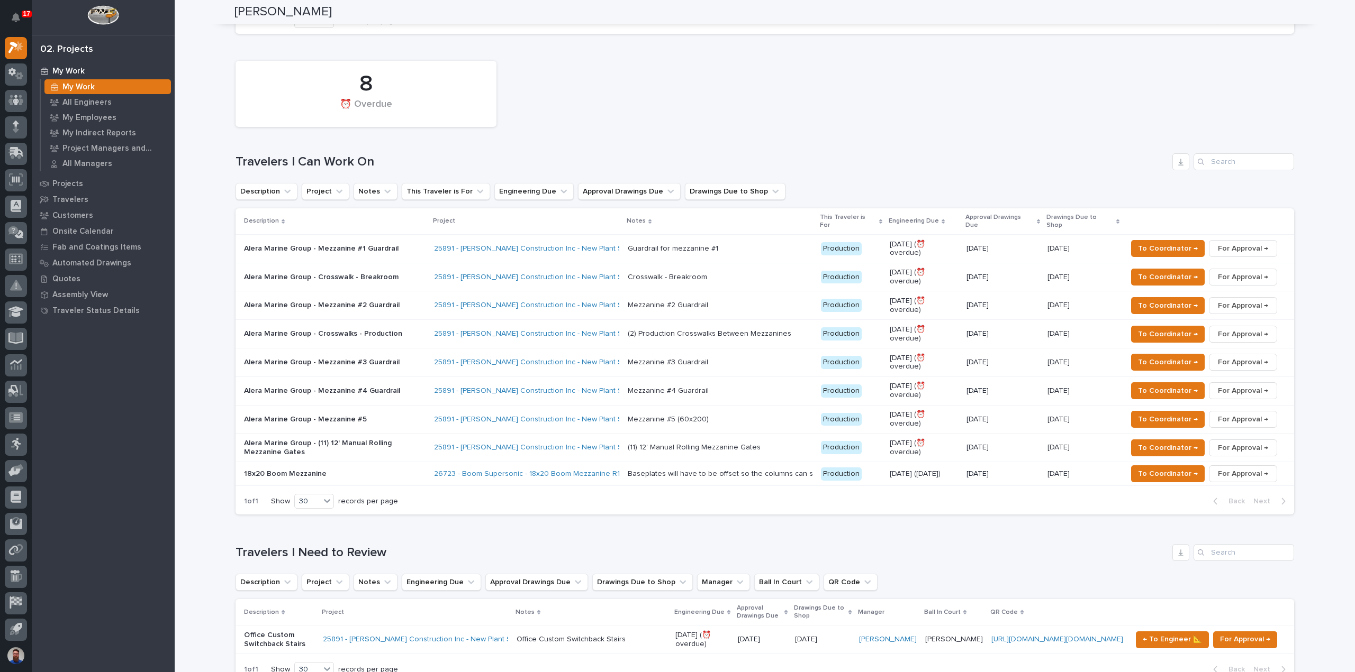
scroll to position [0, 0]
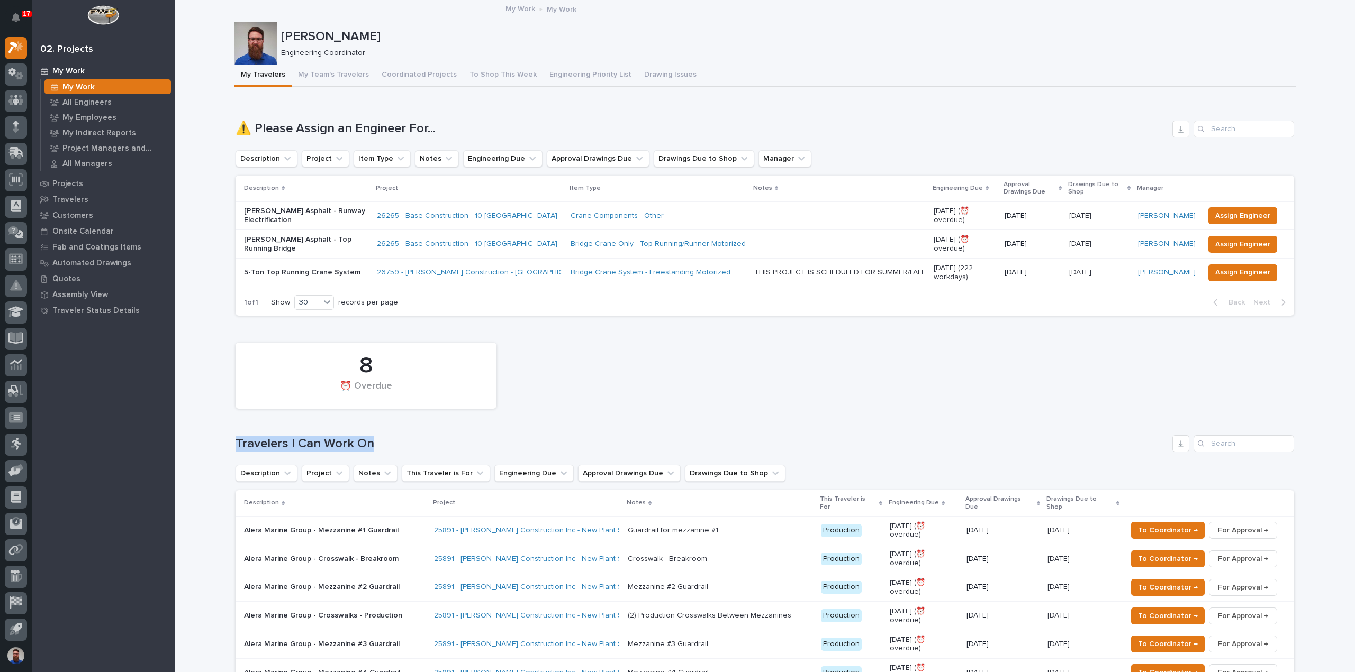
drag, startPoint x: 361, startPoint y: 440, endPoint x: 208, endPoint y: 430, distance: 153.8
drag, startPoint x: 211, startPoint y: 420, endPoint x: 432, endPoint y: 440, distance: 222.1
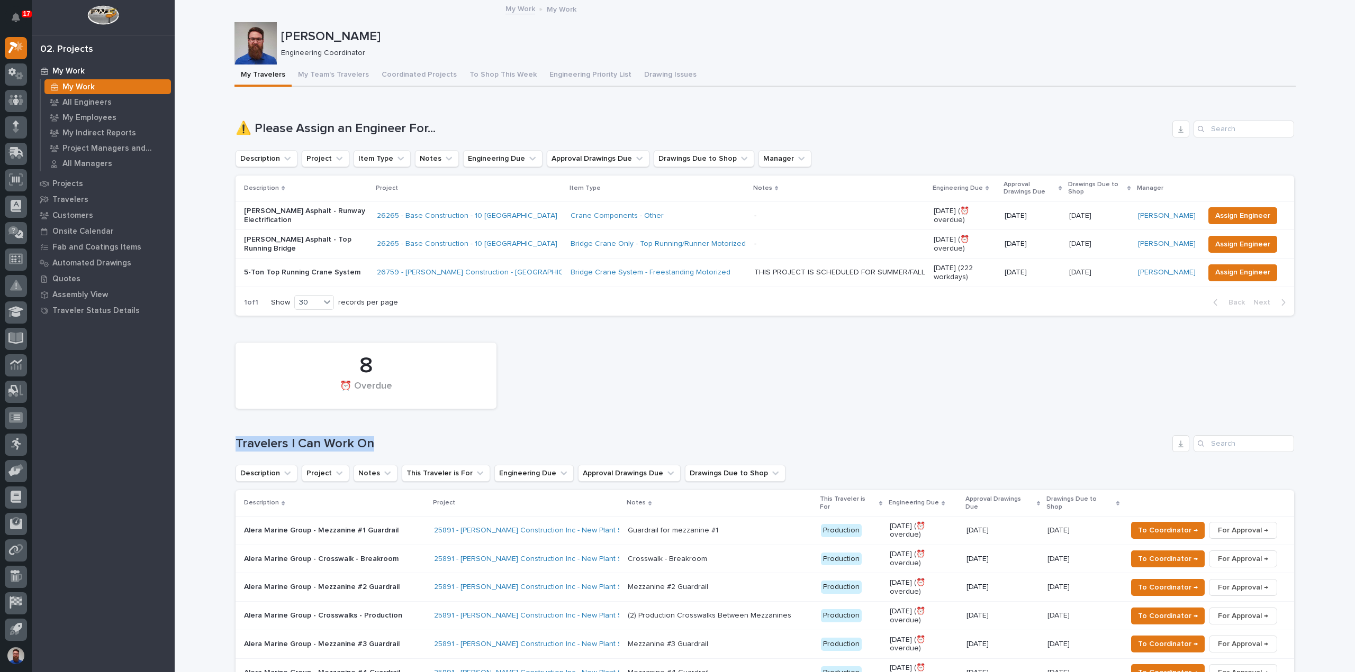
click at [432, 440] on h1 "Travelers I Can Work On" at bounding box center [701, 444] width 932 height 15
drag, startPoint x: 440, startPoint y: 436, endPoint x: 297, endPoint y: 361, distance: 161.2
click at [297, 361] on div "8 ⏰ Overdue Travelers I Can Work On Description Project Notes This Traveler is …" at bounding box center [764, 567] width 1058 height 459
click at [294, 356] on div "8" at bounding box center [365, 366] width 225 height 26
drag, startPoint x: 413, startPoint y: 439, endPoint x: 314, endPoint y: 358, distance: 127.8
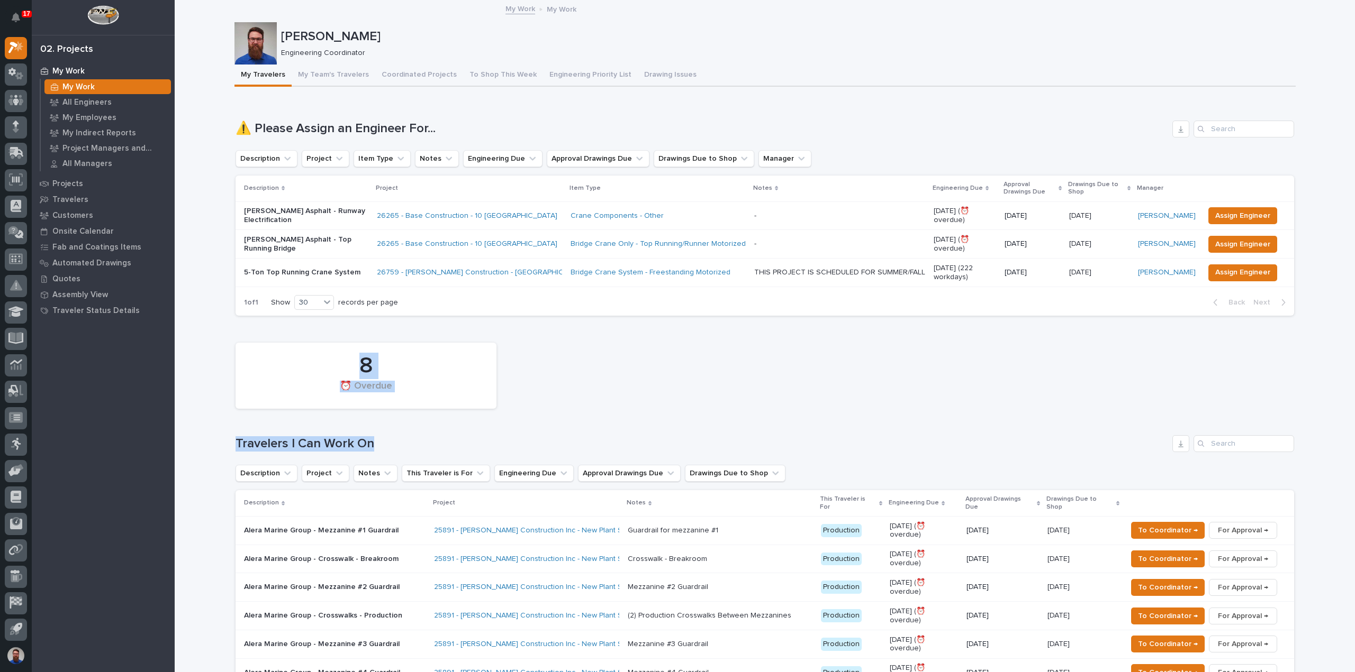
click at [315, 360] on div "8 ⏰ Overdue Travelers I Can Work On Description Project Notes This Traveler is …" at bounding box center [764, 567] width 1058 height 459
click at [313, 357] on div "8" at bounding box center [365, 366] width 225 height 26
drag, startPoint x: 413, startPoint y: 435, endPoint x: 339, endPoint y: 361, distance: 104.4
click at [340, 362] on div "8 ⏰ Overdue Travelers I Can Work On Description Project Notes This Traveler is …" at bounding box center [764, 567] width 1058 height 459
click at [339, 361] on div "8" at bounding box center [365, 366] width 225 height 26
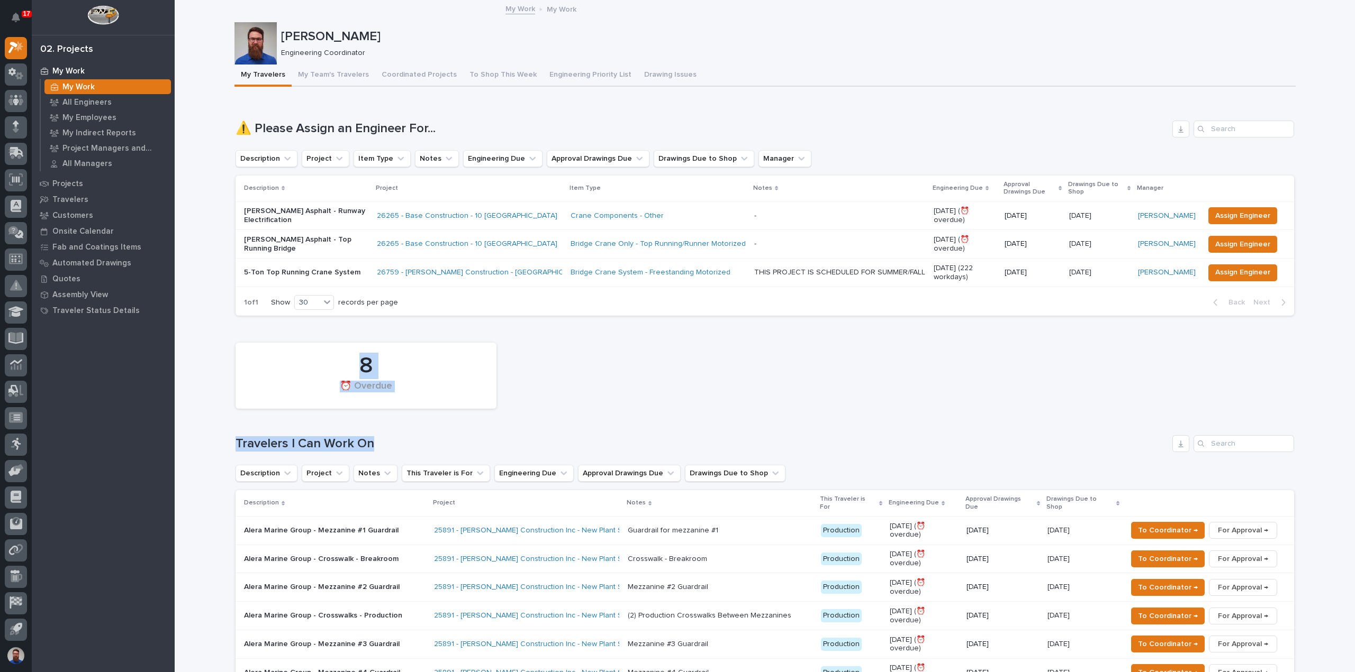
drag, startPoint x: 331, startPoint y: 351, endPoint x: 431, endPoint y: 445, distance: 136.6
click at [431, 445] on div "8 ⏰ Overdue Travelers I Can Work On Description Project Notes This Traveler is …" at bounding box center [764, 567] width 1058 height 459
click at [431, 444] on h1 "Travelers I Can Work On" at bounding box center [701, 444] width 932 height 15
click at [440, 443] on h1 "Travelers I Can Work On" at bounding box center [701, 444] width 932 height 15
drag, startPoint x: 440, startPoint y: 442, endPoint x: 308, endPoint y: 365, distance: 153.2
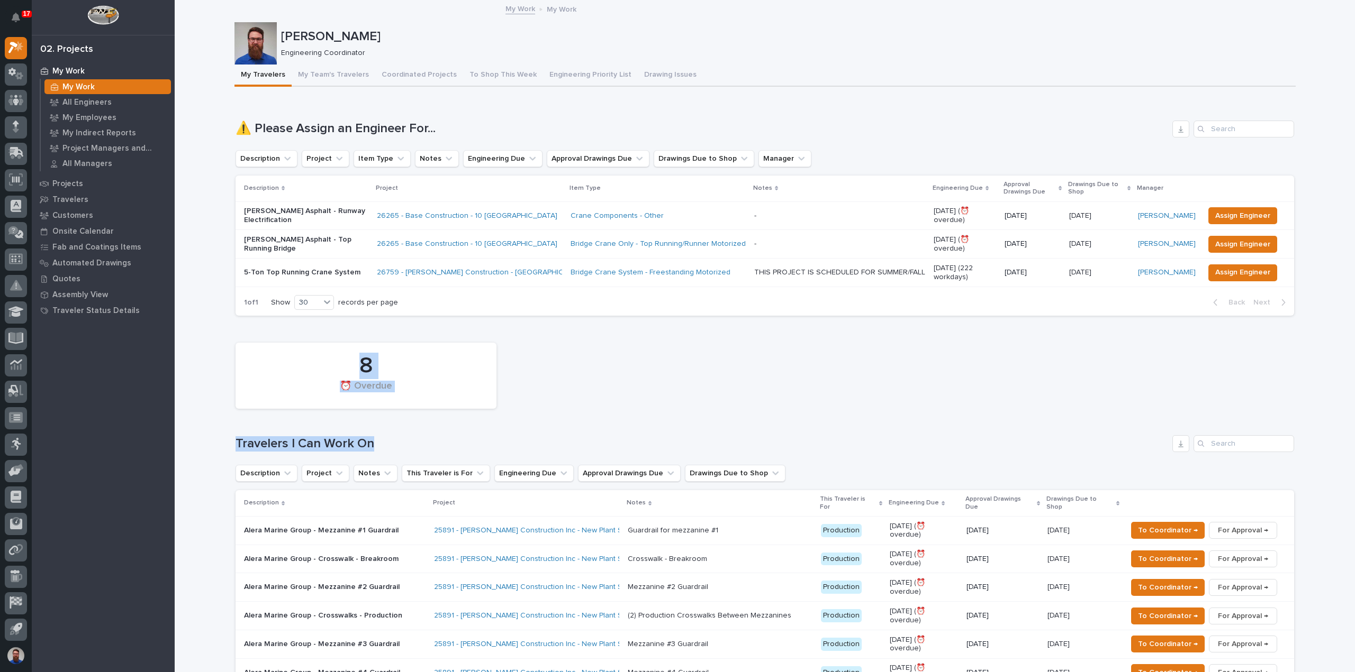
click at [308, 367] on div "8 ⏰ Overdue Travelers I Can Work On Description Project Notes This Traveler is …" at bounding box center [764, 567] width 1058 height 459
click at [308, 365] on div "8" at bounding box center [365, 366] width 225 height 26
drag, startPoint x: 305, startPoint y: 359, endPoint x: 402, endPoint y: 435, distance: 123.2
click at [402, 435] on div "8 ⏰ Overdue Travelers I Can Work On Description Project Notes This Traveler is …" at bounding box center [764, 567] width 1058 height 459
click at [402, 435] on div "Travelers I Can Work On" at bounding box center [764, 443] width 1058 height 17
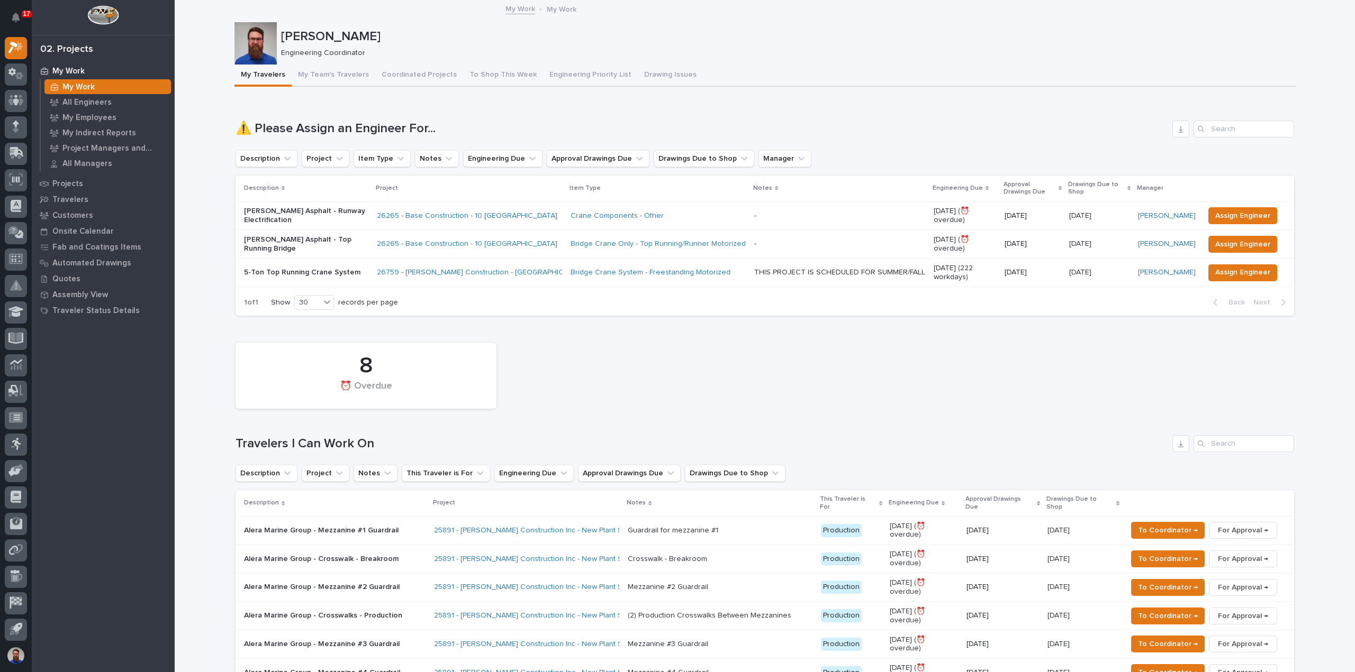
click at [411, 427] on div "8 ⏰ Overdue Travelers I Can Work On Description Project Notes This Traveler is …" at bounding box center [764, 567] width 1058 height 459
click at [412, 425] on div "8 ⏰ Overdue Travelers I Can Work On Description Project Notes This Traveler is …" at bounding box center [764, 567] width 1058 height 459
click at [418, 425] on div "8 ⏰ Overdue Travelers I Can Work On Description Project Notes This Traveler is …" at bounding box center [764, 567] width 1058 height 459
click at [419, 420] on div "8 ⏰ Overdue Travelers I Can Work On Description Project Notes This Traveler is …" at bounding box center [764, 567] width 1058 height 459
click at [425, 422] on div "8 ⏰ Overdue Travelers I Can Work On Description Project Notes This Traveler is …" at bounding box center [764, 567] width 1058 height 459
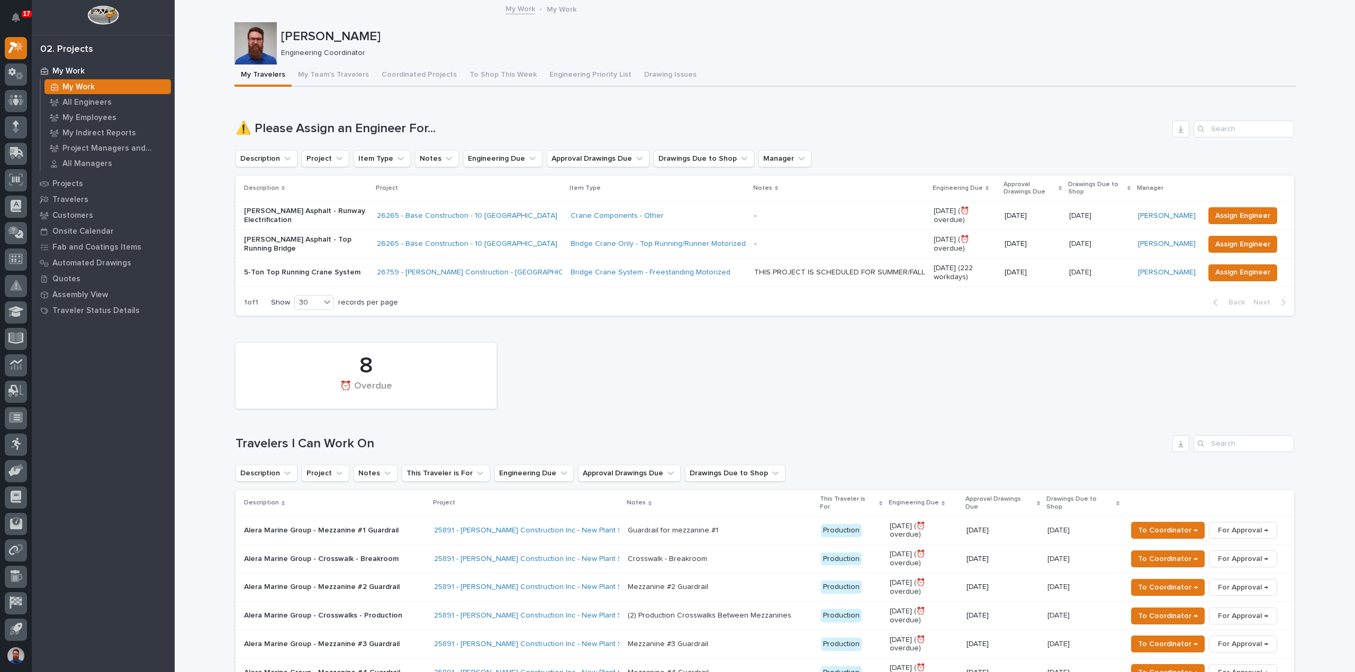
click at [434, 427] on div "8 ⏰ Overdue Travelers I Can Work On Description Project Notes This Traveler is …" at bounding box center [764, 567] width 1058 height 459
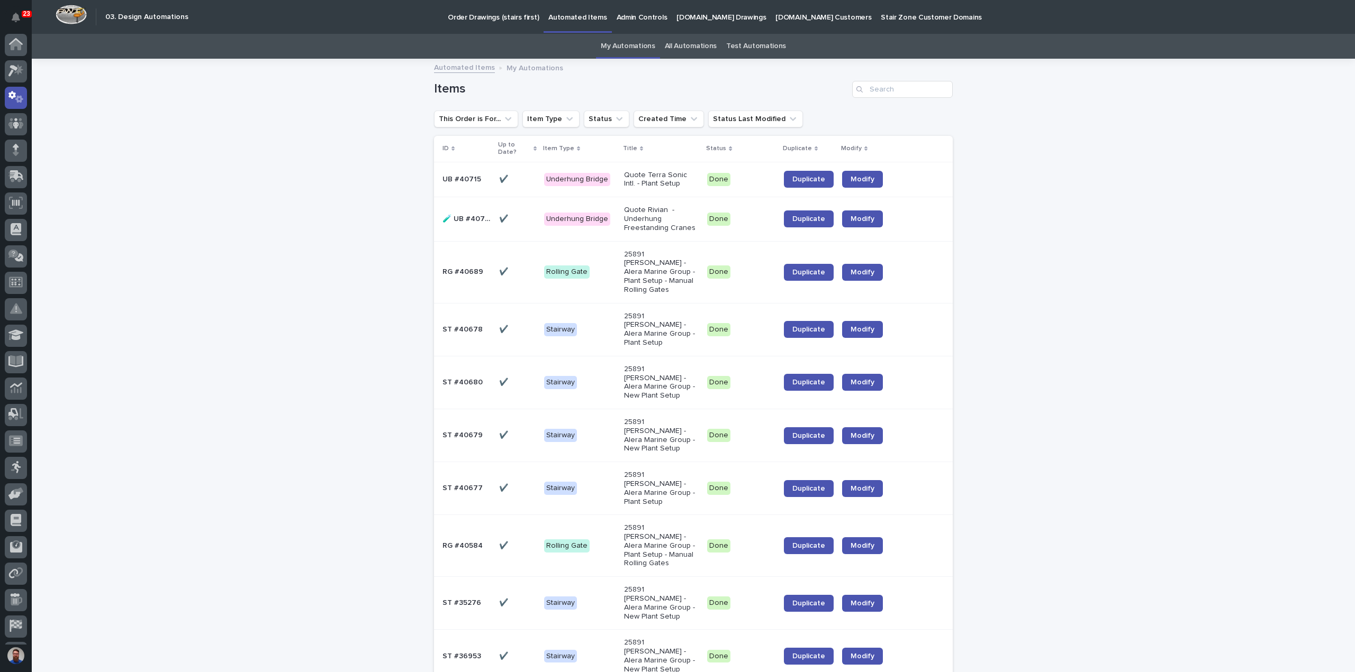
scroll to position [23, 0]
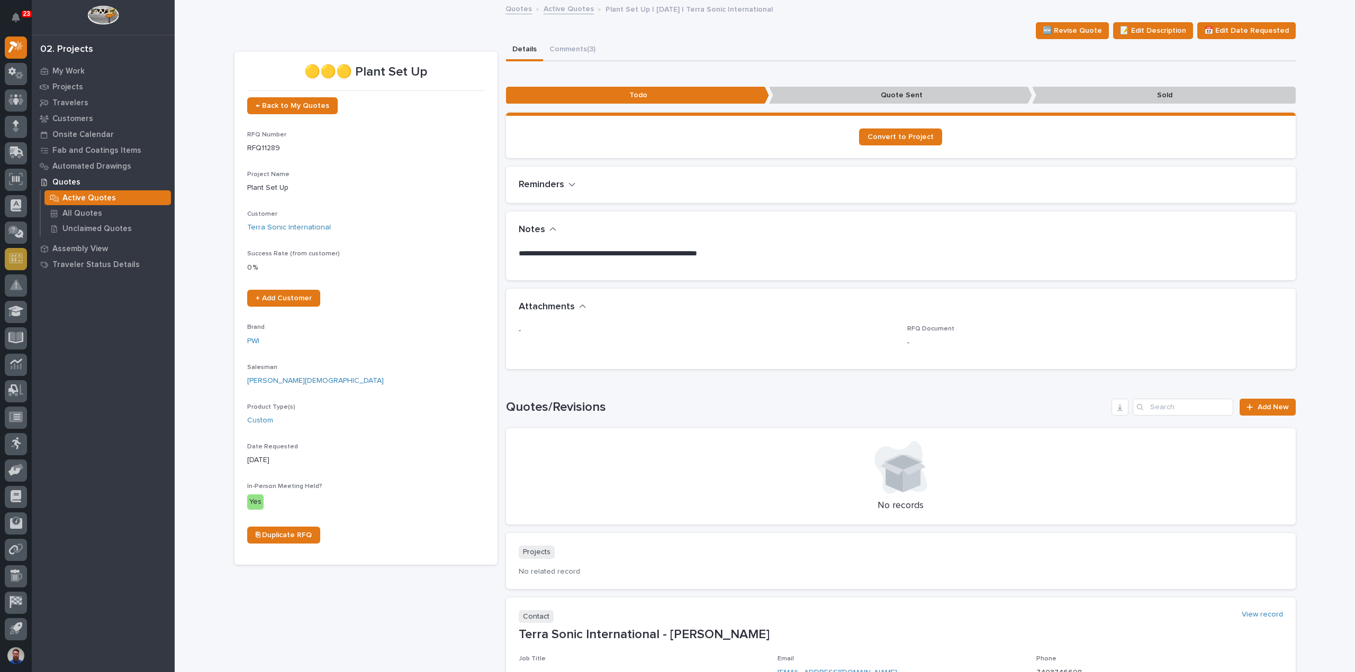
scroll to position [23, 0]
